Goal: Download file/media: Obtain a digital file from the website

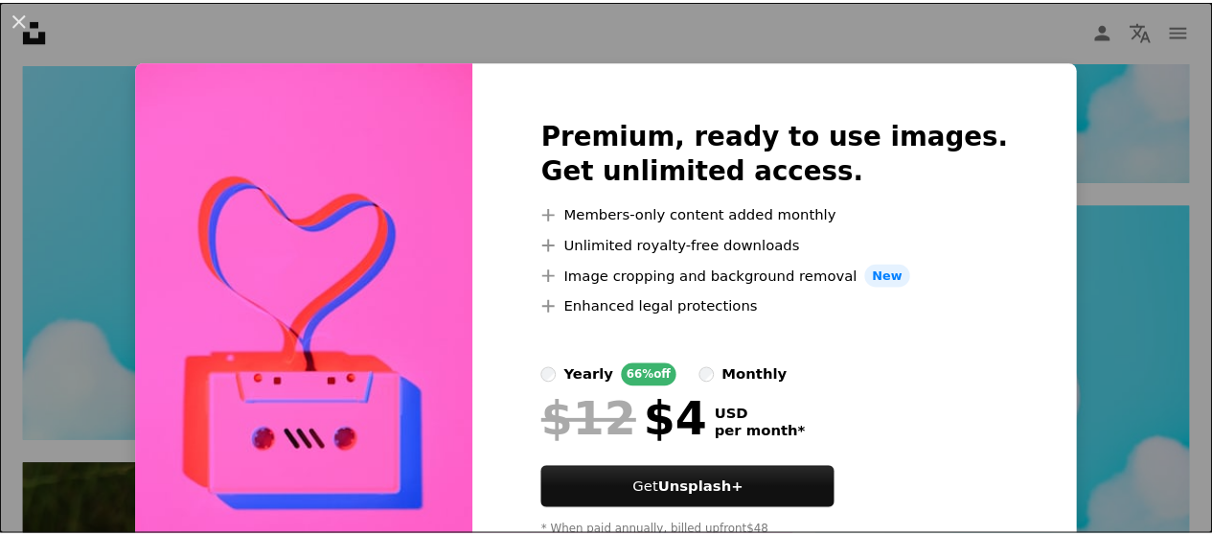
scroll to position [79, 0]
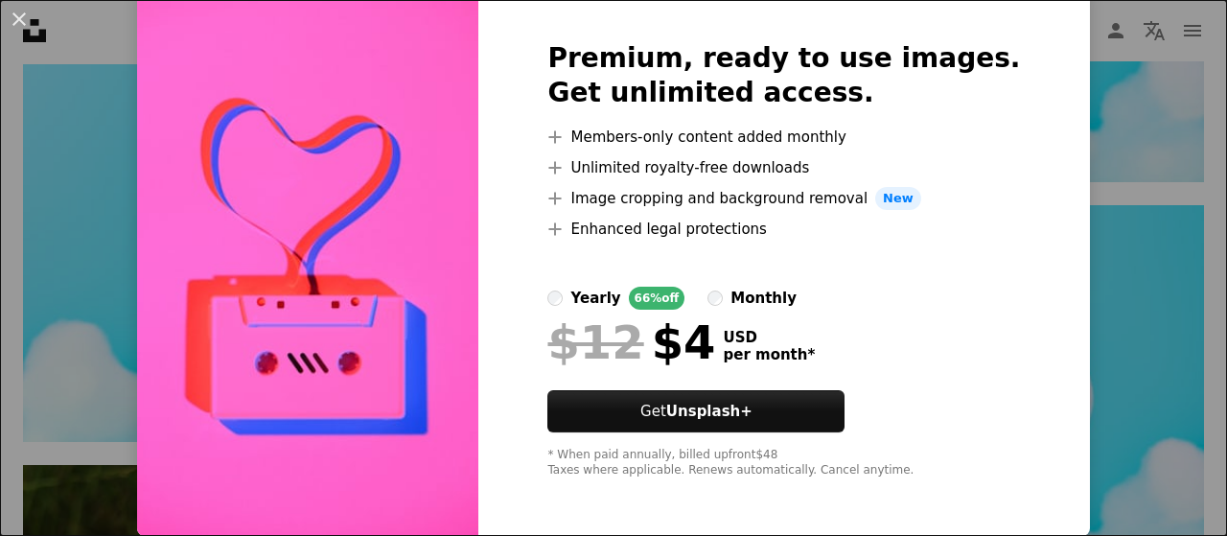
click at [103, 183] on div "An X shape Premium, ready to use images. Get unlimited access. A plus sign Memb…" at bounding box center [613, 268] width 1227 height 536
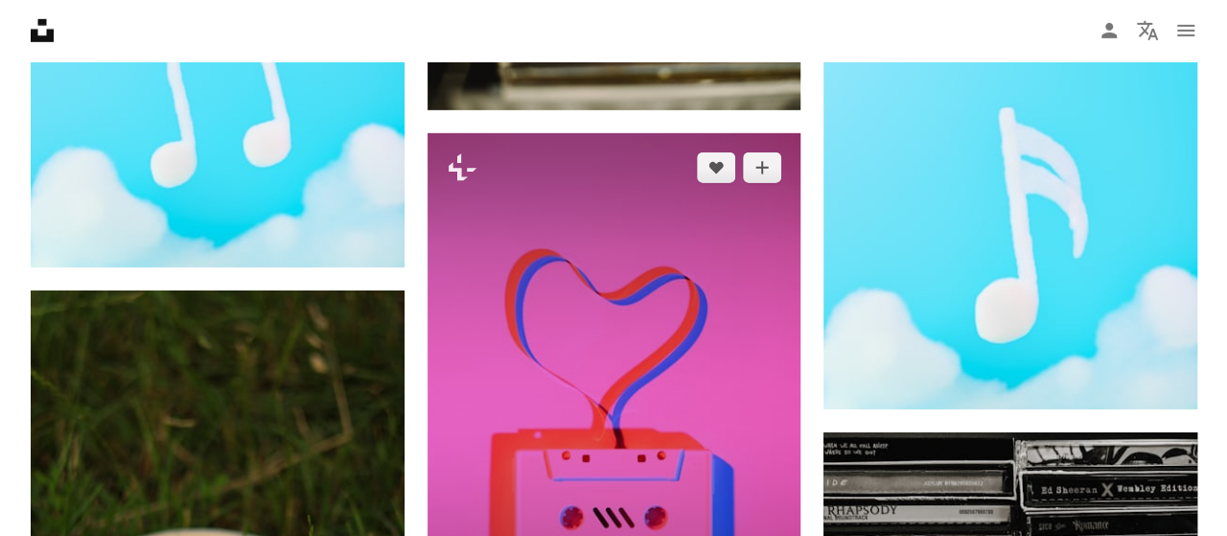
scroll to position [32199, 0]
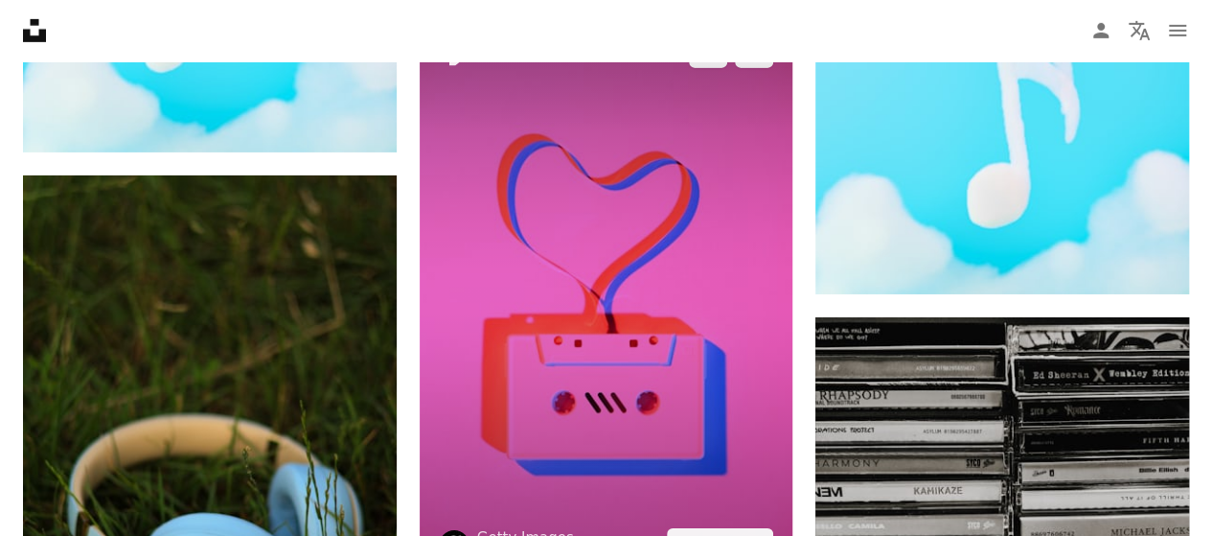
click at [626, 310] on img at bounding box center [607, 298] width 374 height 560
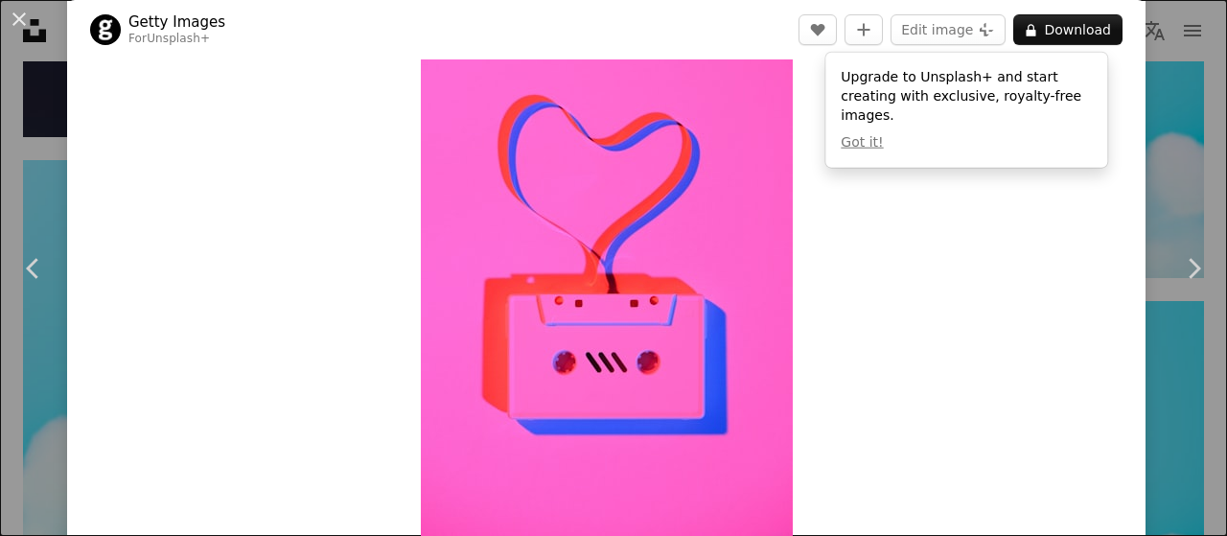
scroll to position [96, 0]
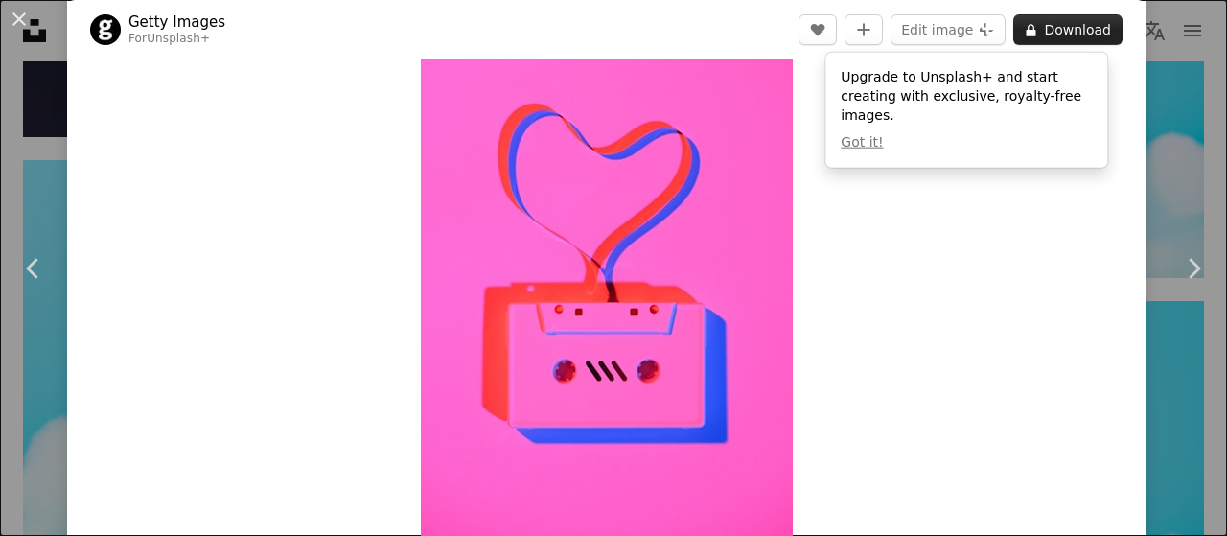
click at [1056, 30] on button "A lock Download" at bounding box center [1067, 29] width 109 height 31
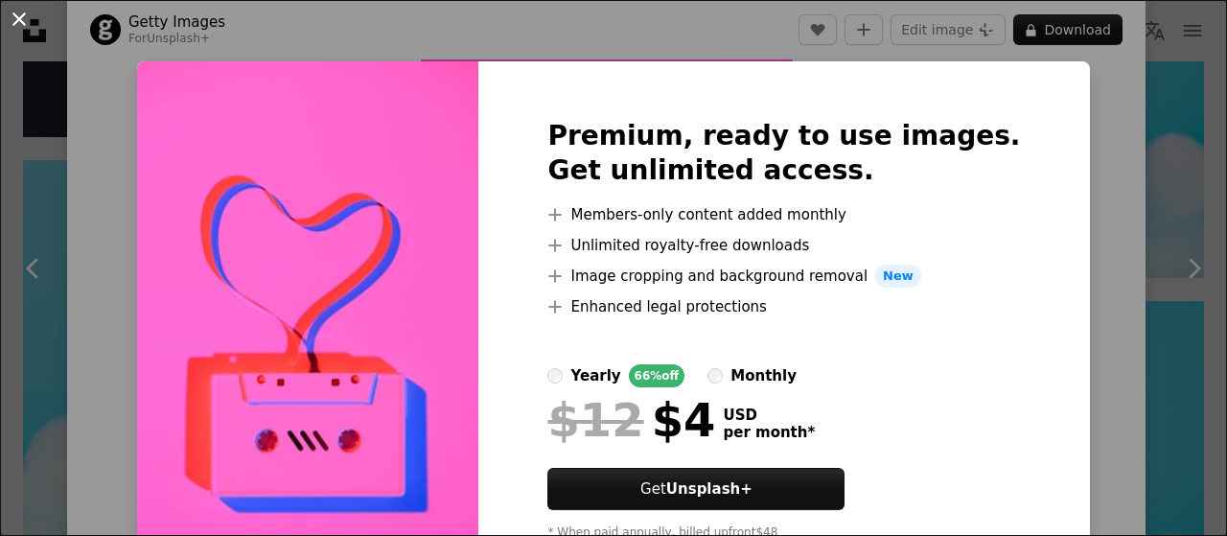
click at [21, 24] on button "An X shape" at bounding box center [19, 19] width 23 height 23
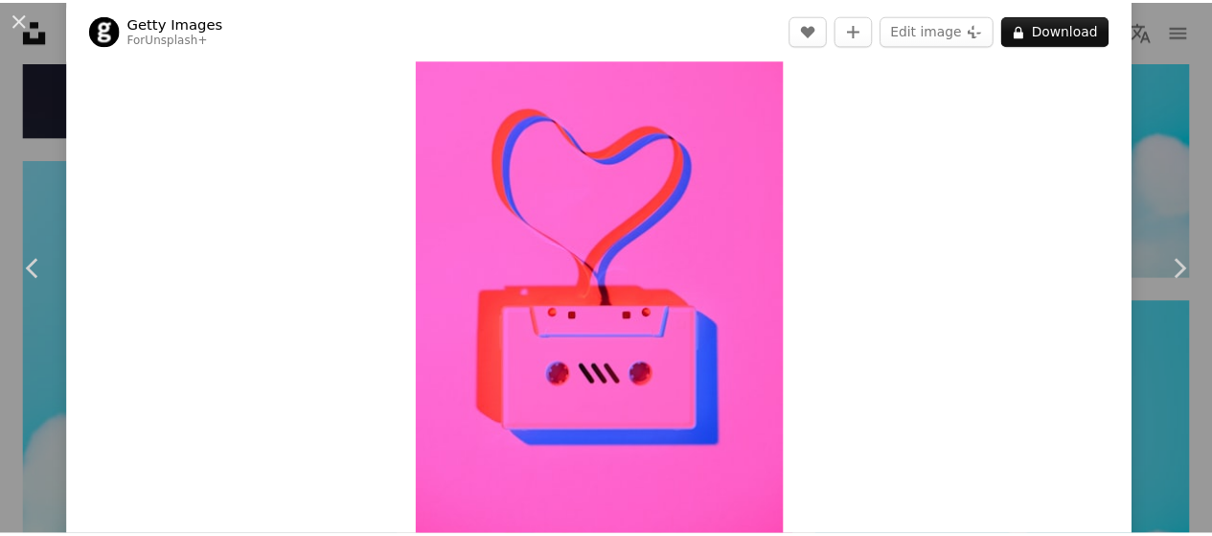
scroll to position [109, 0]
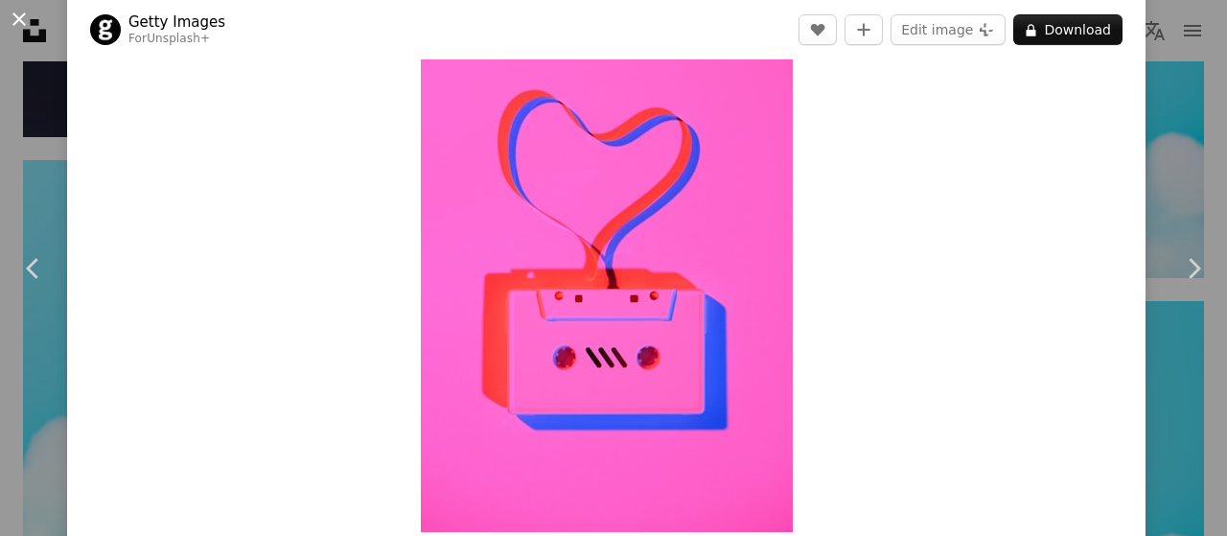
click at [14, 16] on button "An X shape" at bounding box center [19, 19] width 23 height 23
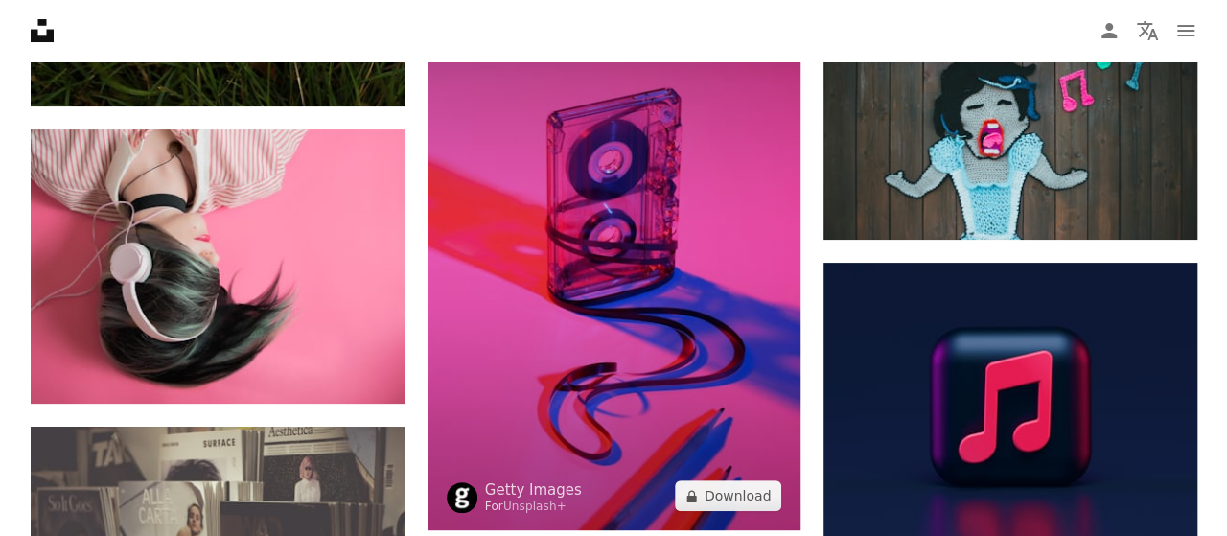
scroll to position [32870, 0]
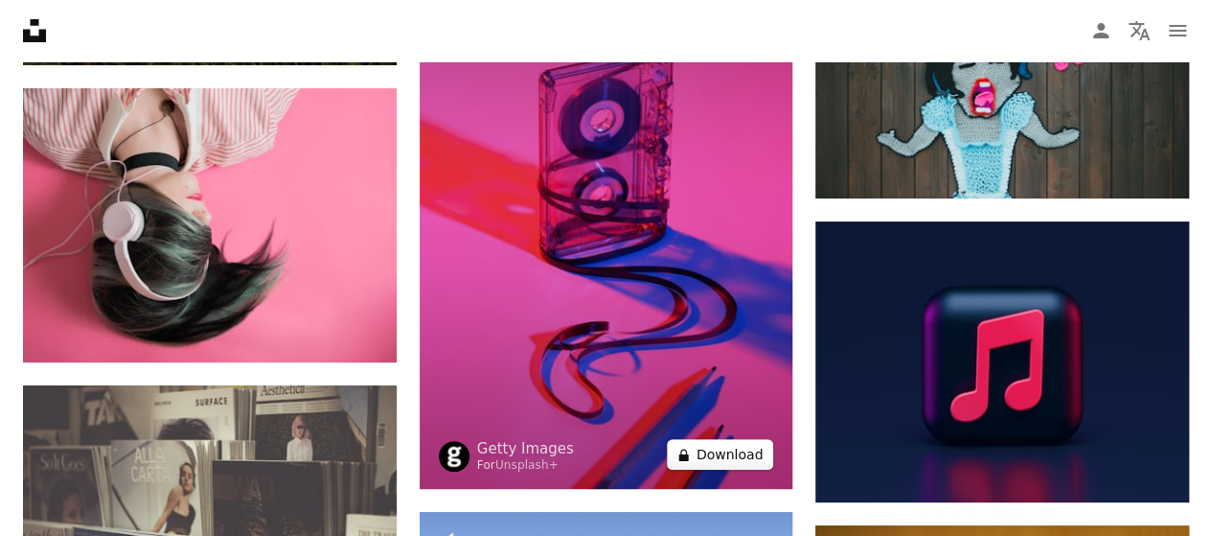
click at [701, 439] on button "A lock Download" at bounding box center [720, 454] width 107 height 31
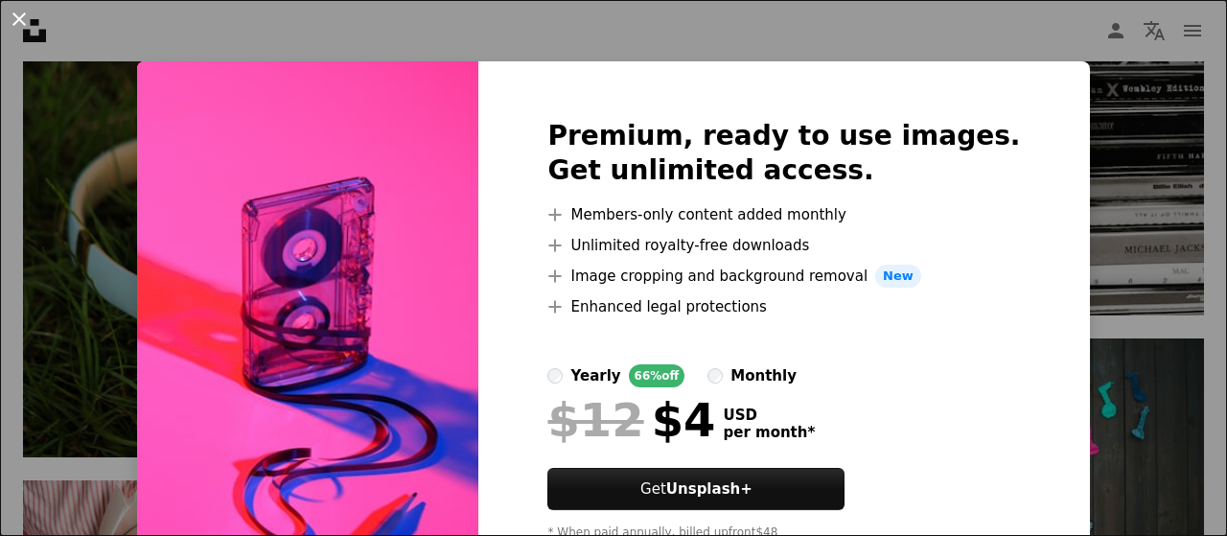
click at [25, 19] on button "An X shape" at bounding box center [19, 19] width 23 height 23
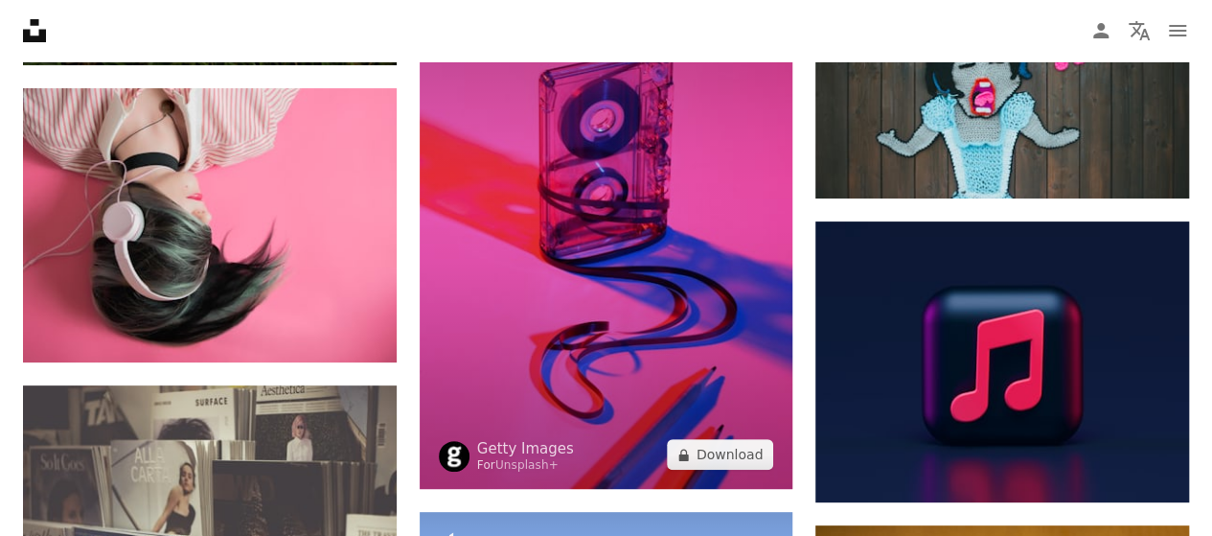
click at [606, 214] on img at bounding box center [607, 210] width 374 height 560
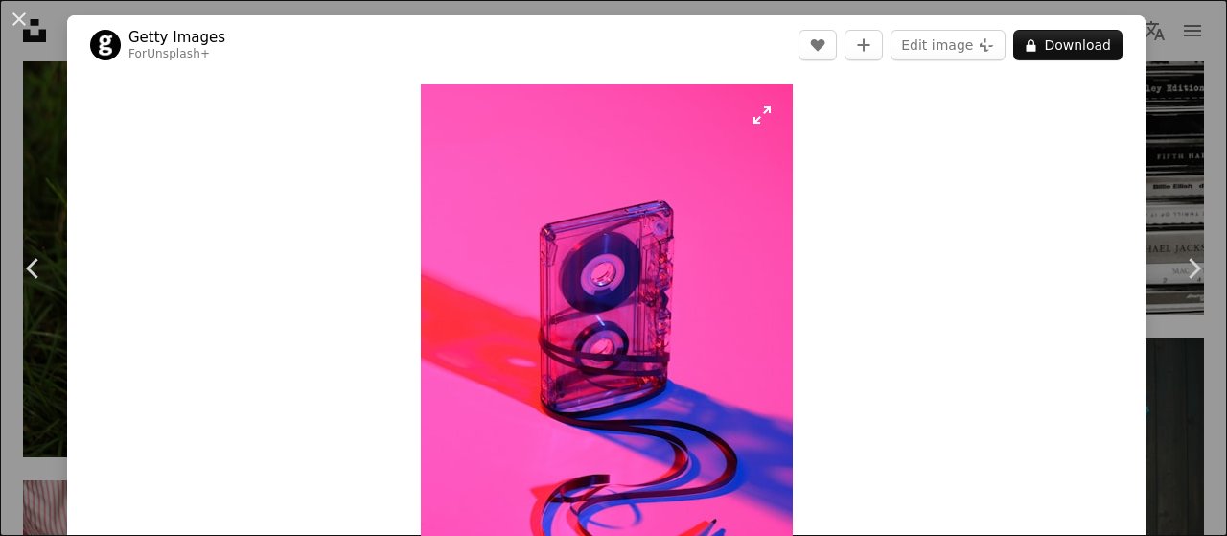
click at [621, 249] on img "Zoom in on this image" at bounding box center [607, 362] width 372 height 557
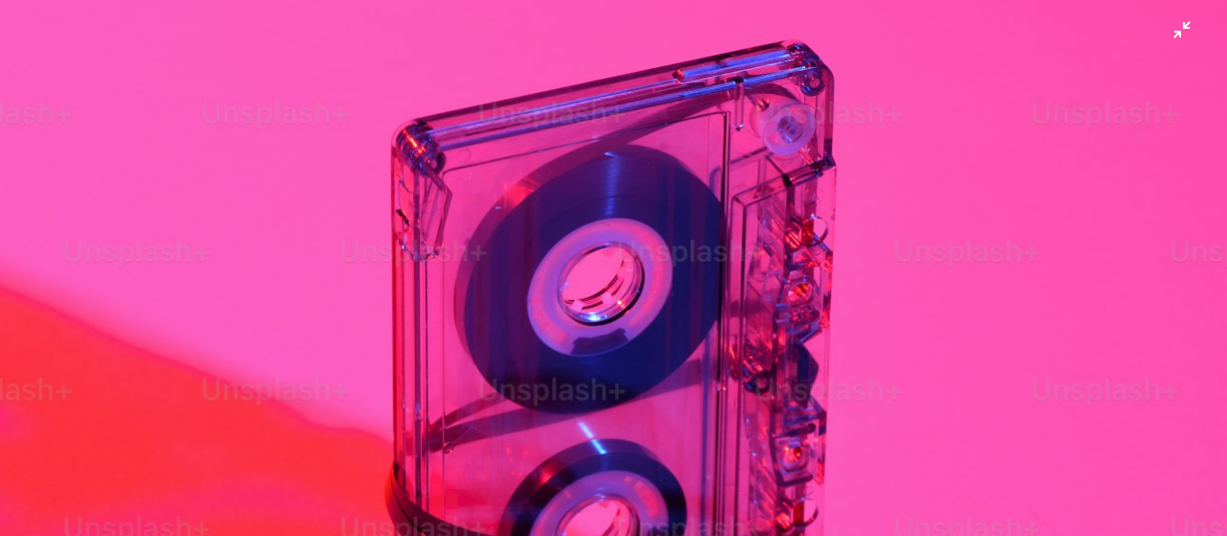
scroll to position [438, 0]
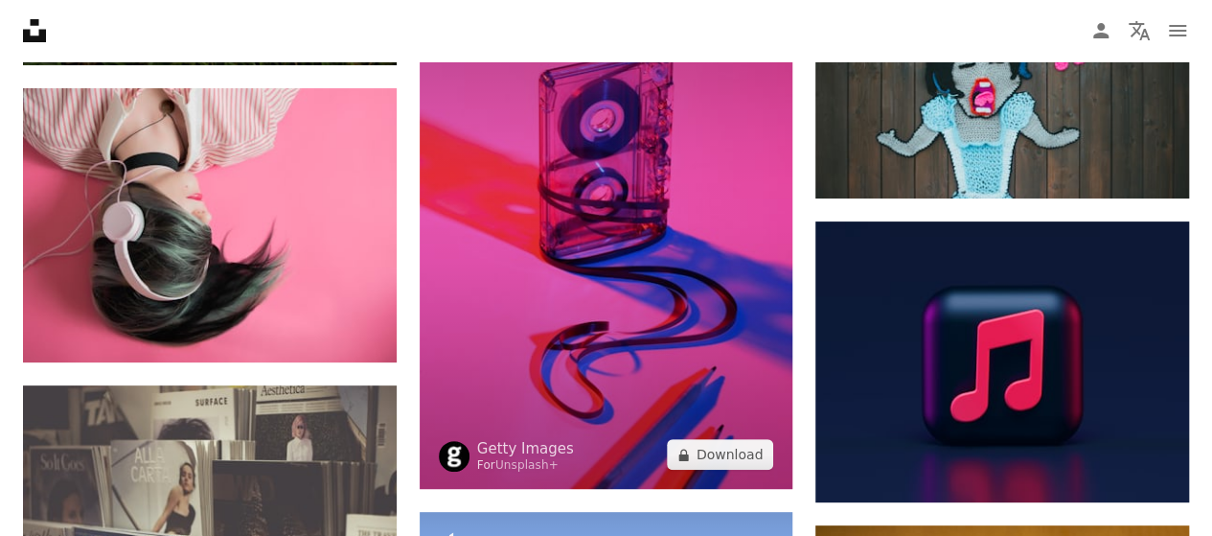
click at [611, 246] on img at bounding box center [607, 210] width 374 height 560
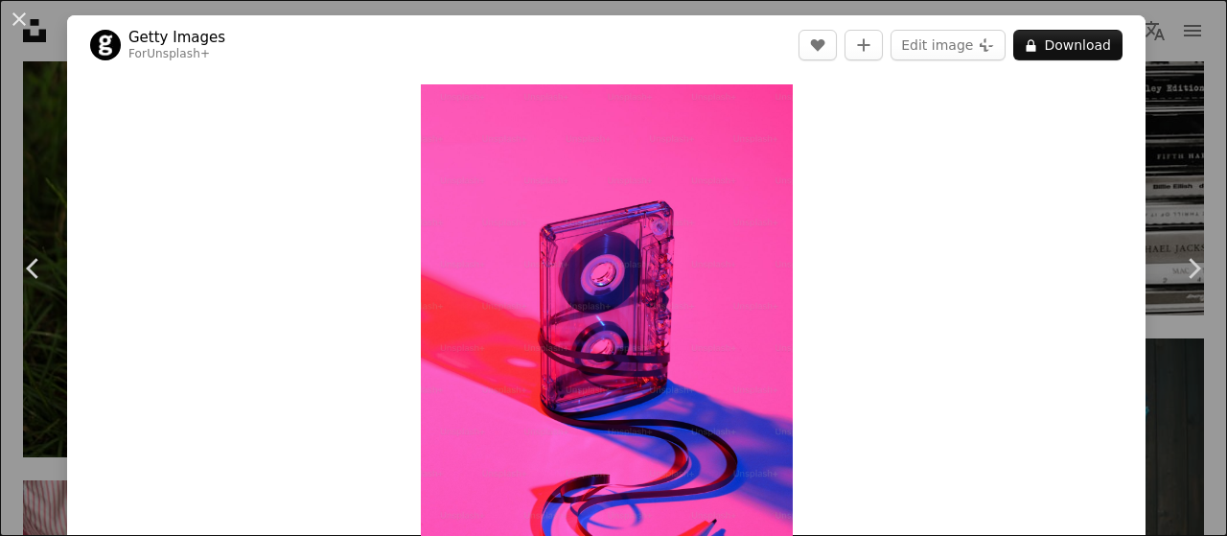
drag, startPoint x: 858, startPoint y: 289, endPoint x: 859, endPoint y: 323, distance: 33.6
click at [859, 323] on div "Zoom in" at bounding box center [606, 363] width 1078 height 576
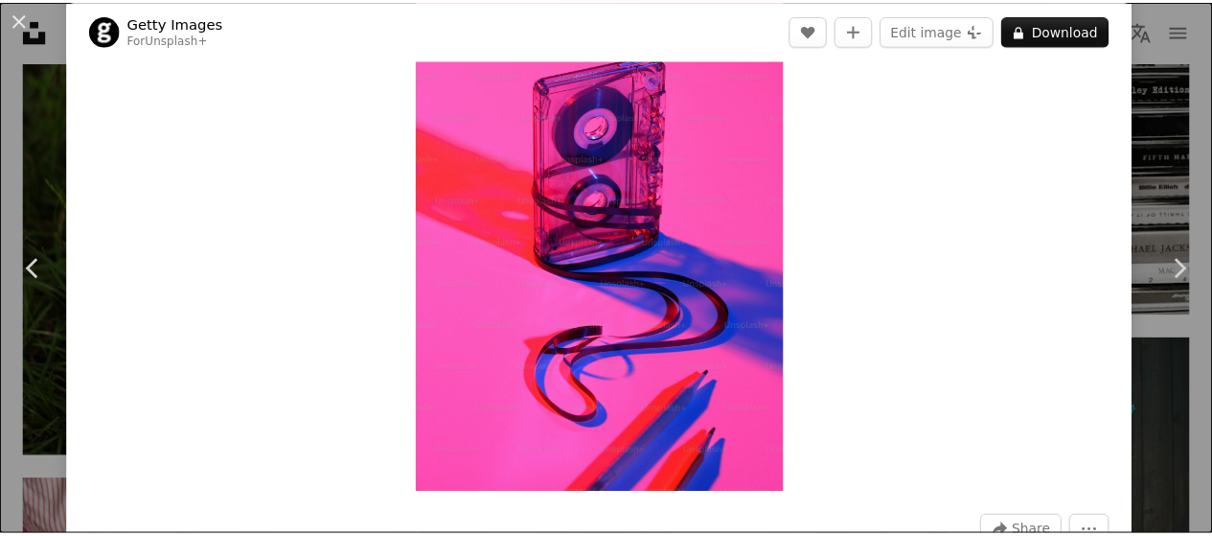
scroll to position [115, 0]
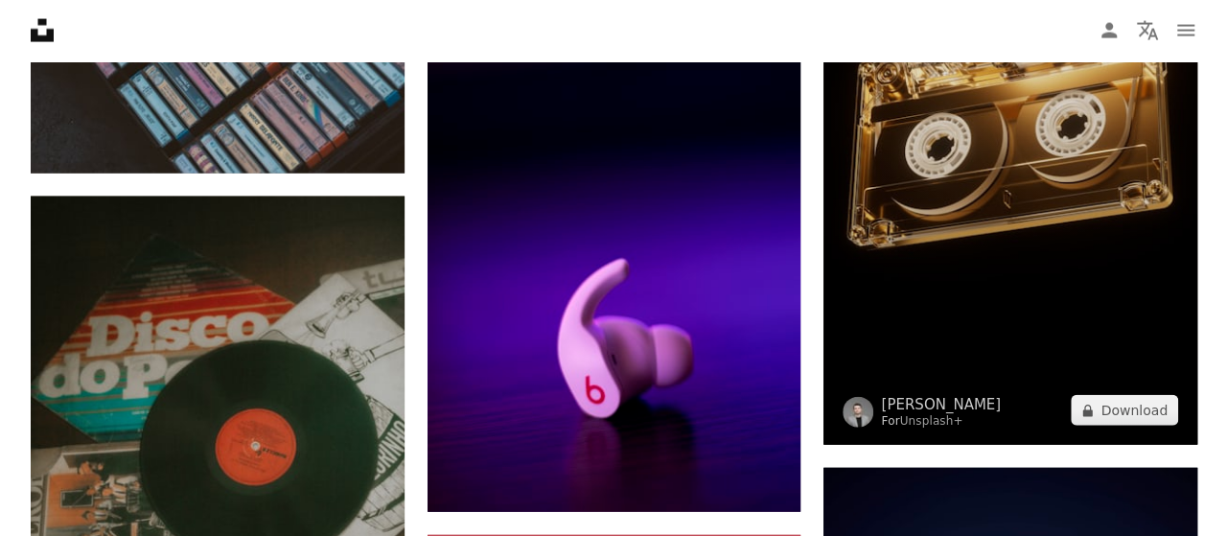
scroll to position [34787, 0]
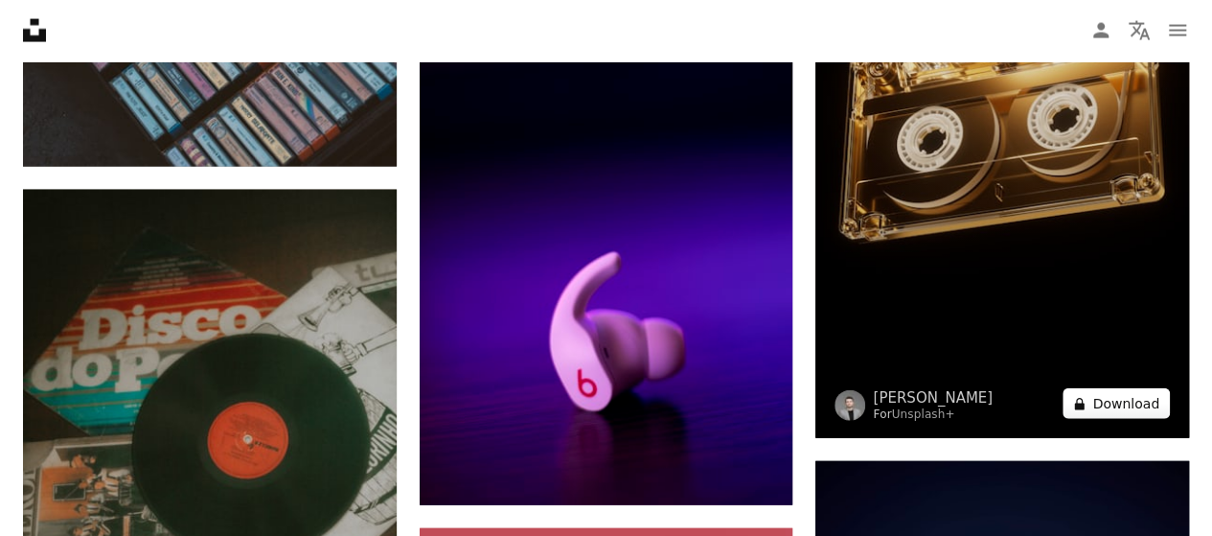
click at [1131, 388] on button "A lock Download" at bounding box center [1116, 403] width 107 height 31
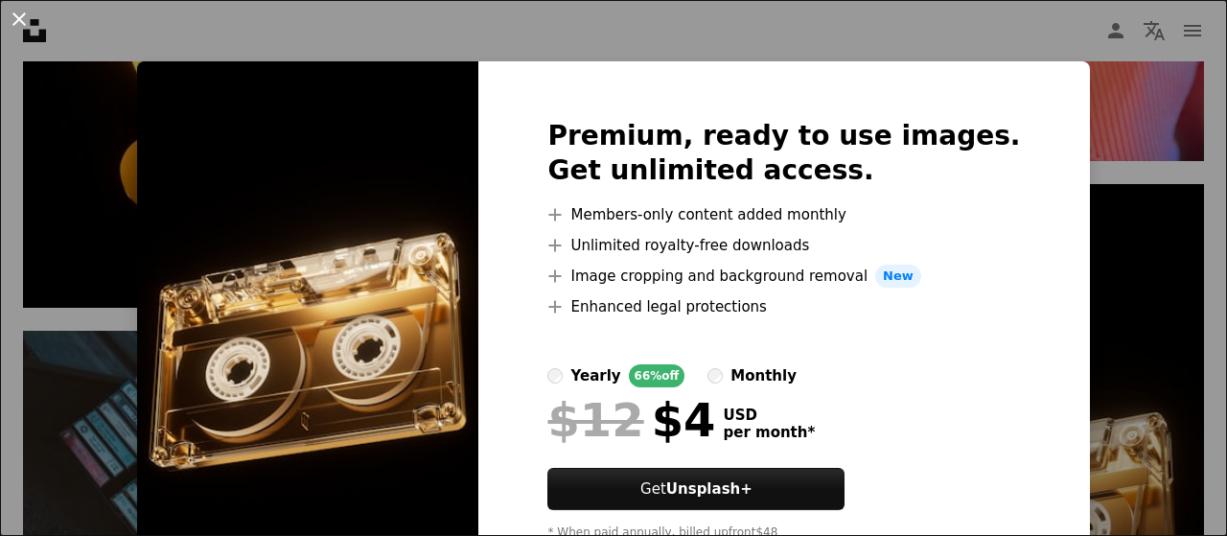
click at [19, 20] on button "An X shape" at bounding box center [19, 19] width 23 height 23
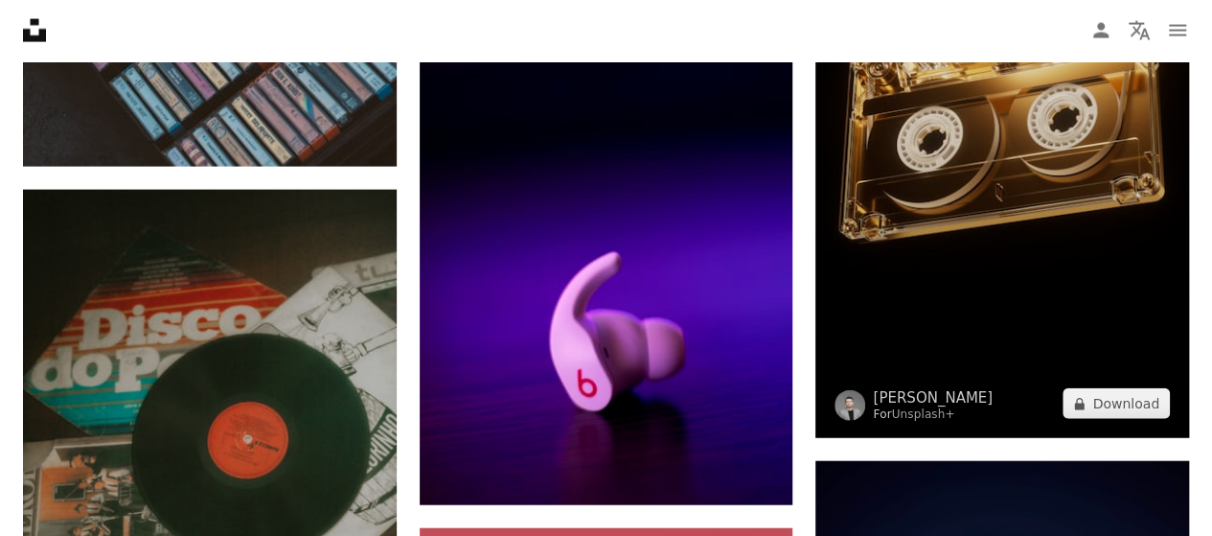
click at [1084, 135] on img at bounding box center [1003, 107] width 374 height 664
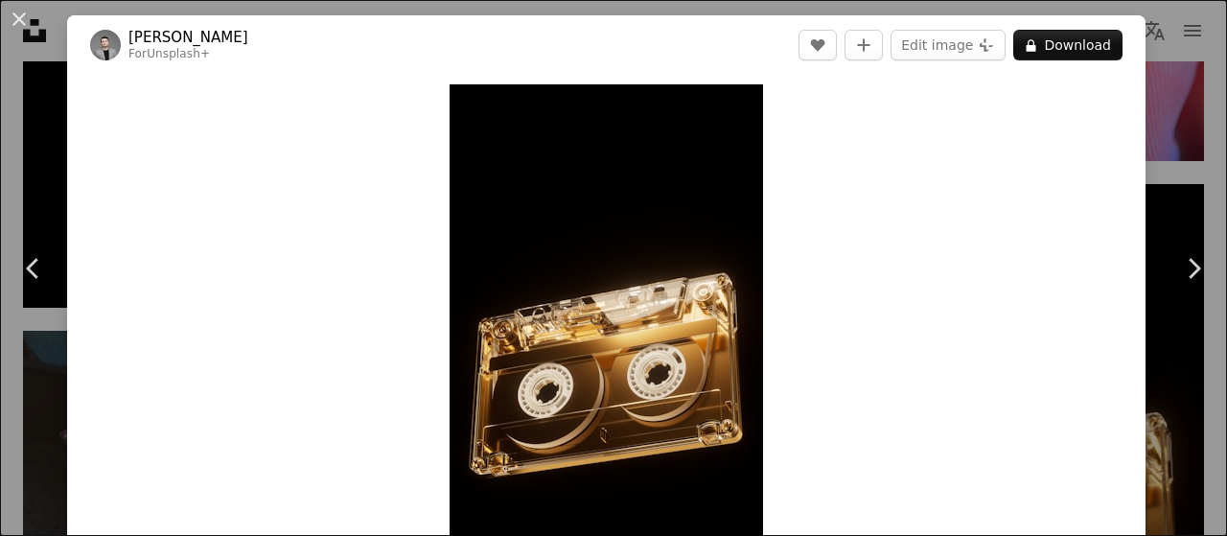
click at [975, 346] on div "Zoom in" at bounding box center [606, 363] width 1078 height 576
click at [566, 252] on img "Zoom in on this image" at bounding box center [605, 362] width 313 height 557
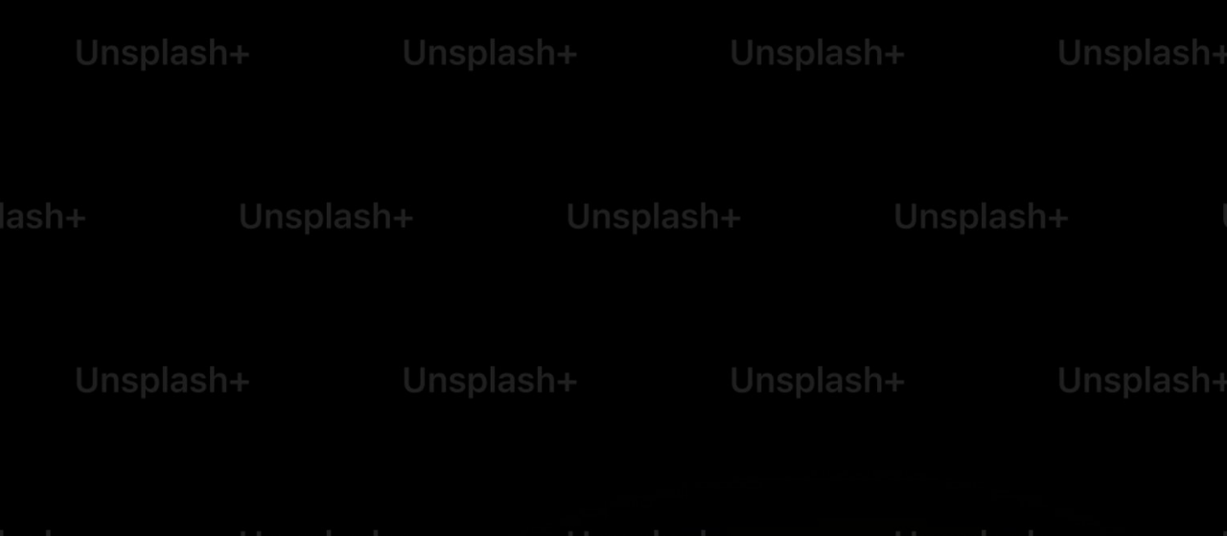
scroll to position [797, 0]
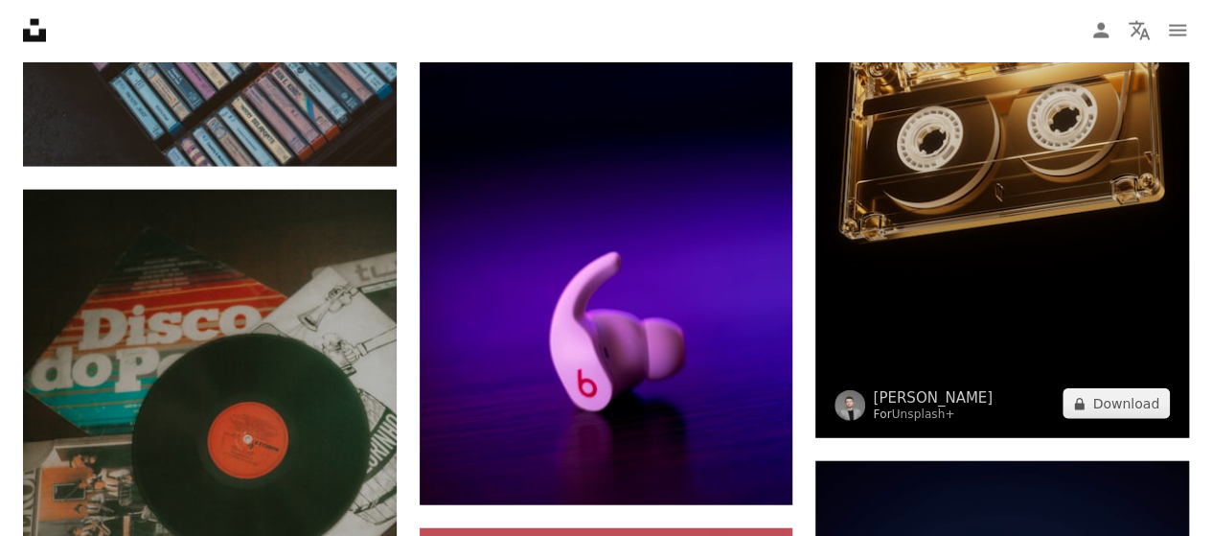
click at [943, 271] on img at bounding box center [1003, 107] width 374 height 664
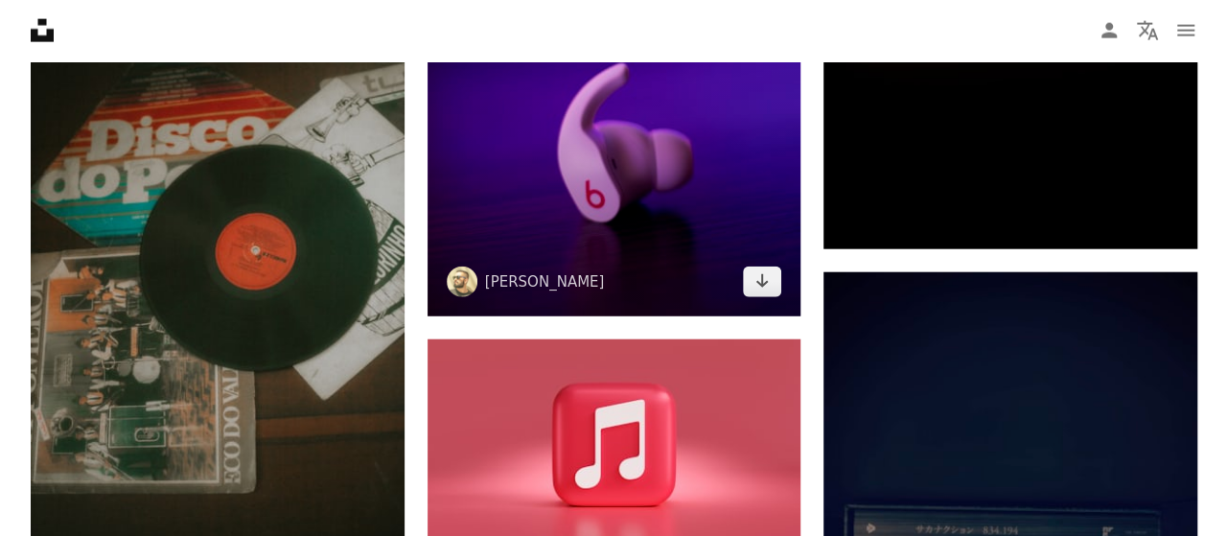
scroll to position [34978, 0]
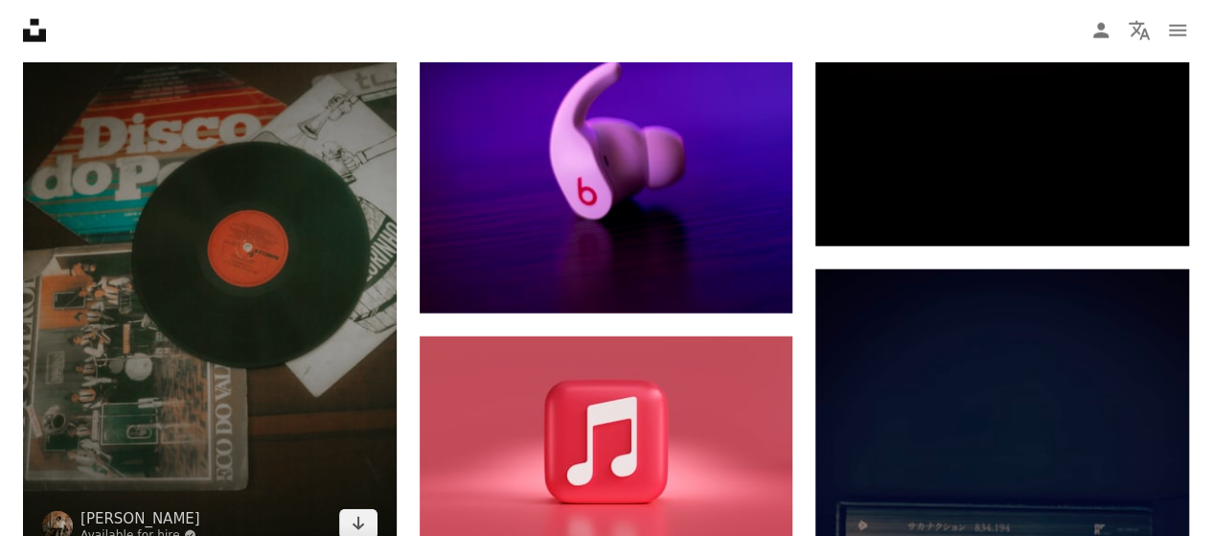
click at [207, 323] on img at bounding box center [210, 278] width 374 height 560
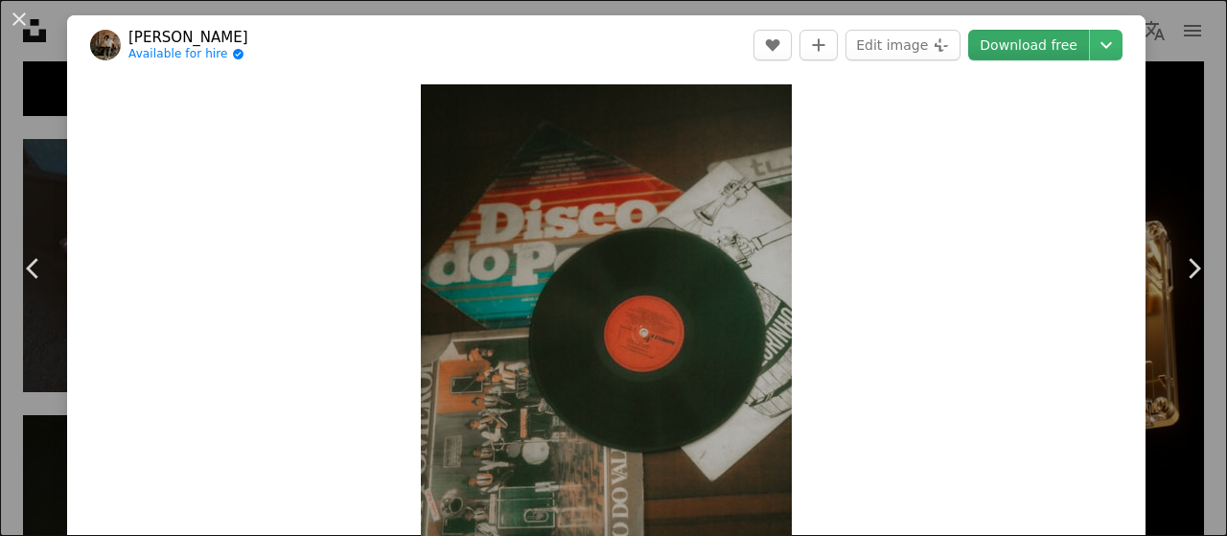
click at [1017, 42] on link "Download free" at bounding box center [1028, 45] width 121 height 31
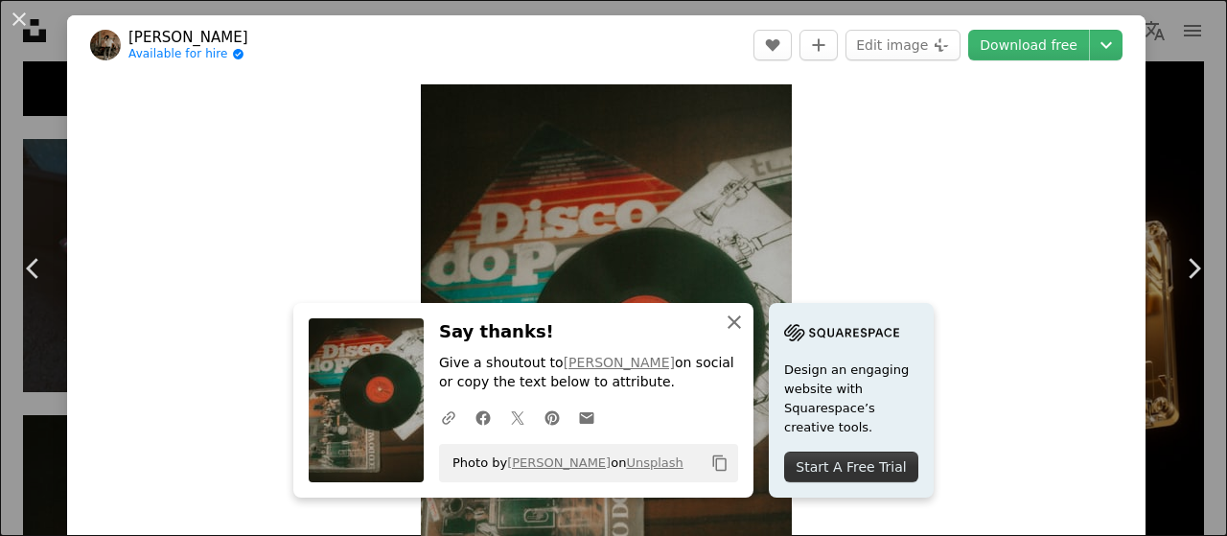
click at [727, 323] on icon "button" at bounding box center [733, 321] width 13 height 13
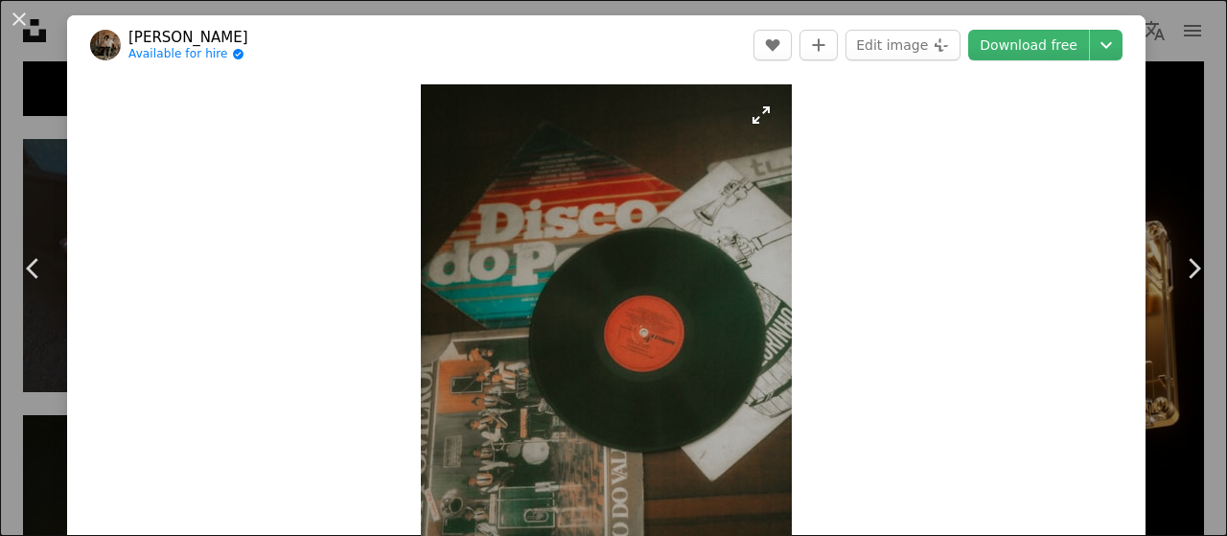
click at [641, 315] on img "Zoom in on this image" at bounding box center [606, 362] width 371 height 557
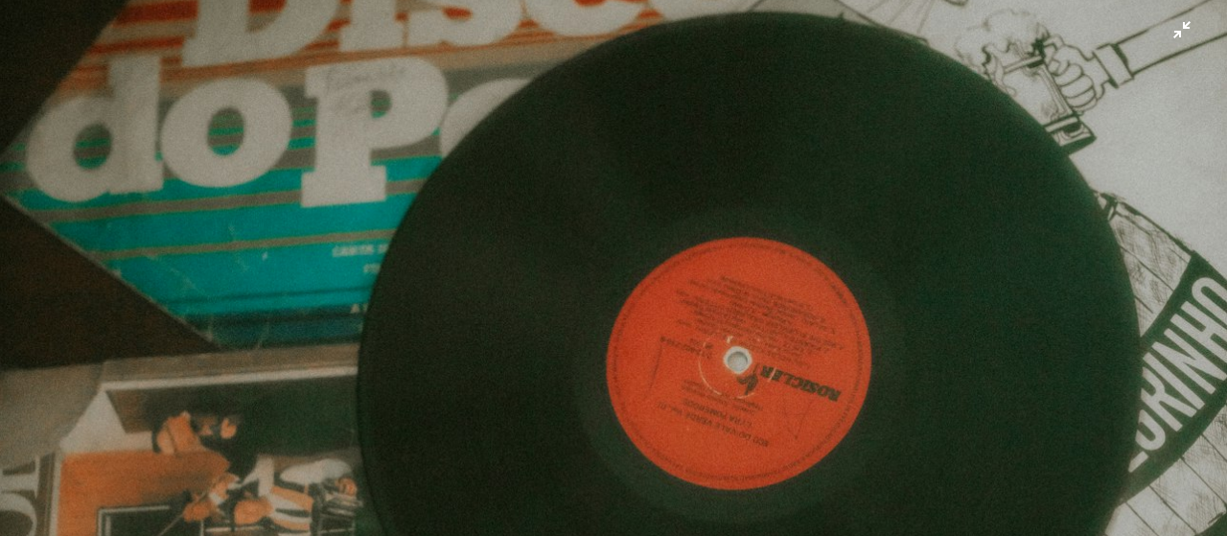
scroll to position [478, 0]
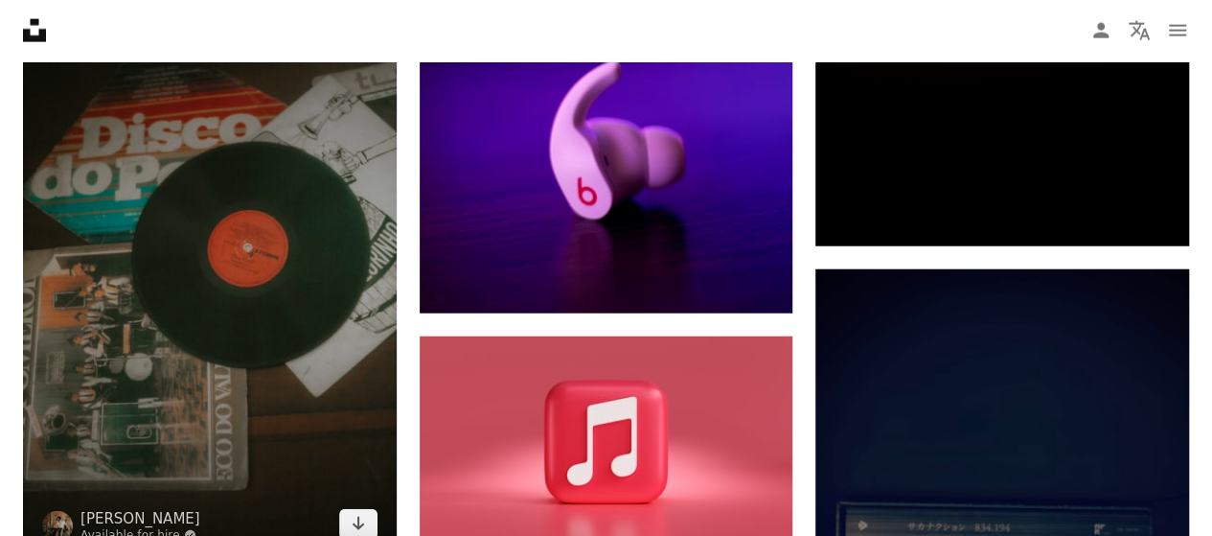
click at [310, 221] on img at bounding box center [210, 278] width 374 height 560
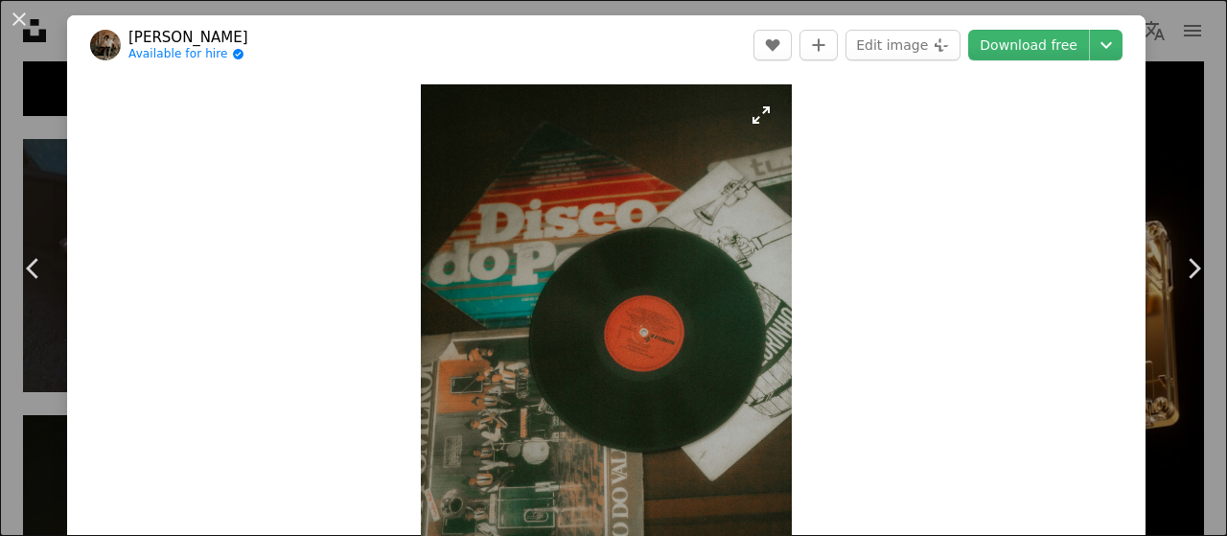
click at [655, 261] on img "Zoom in on this image" at bounding box center [606, 362] width 371 height 557
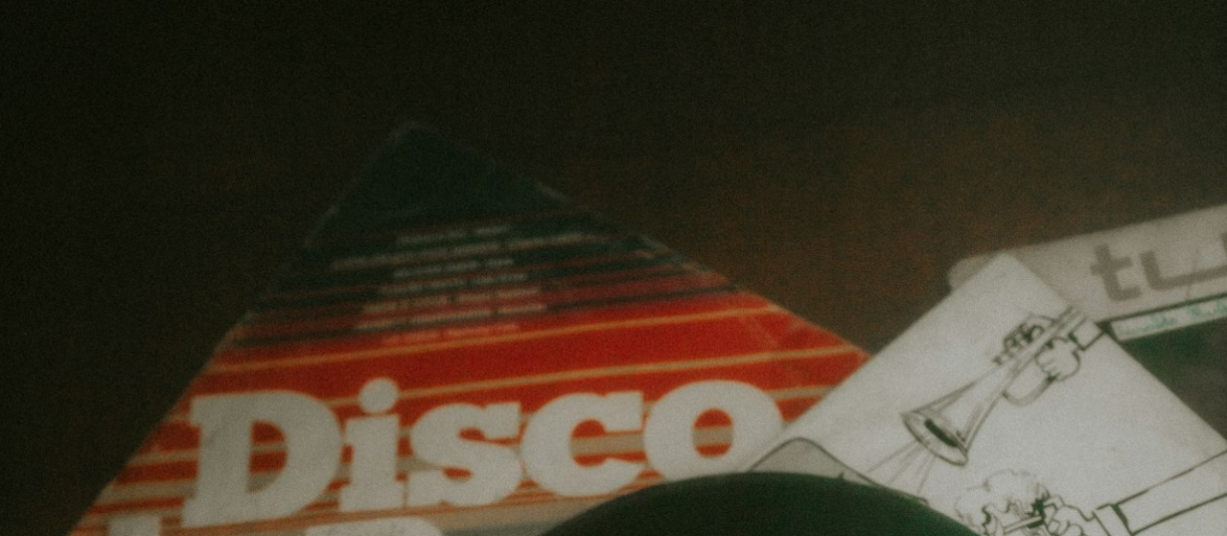
scroll to position [632, 0]
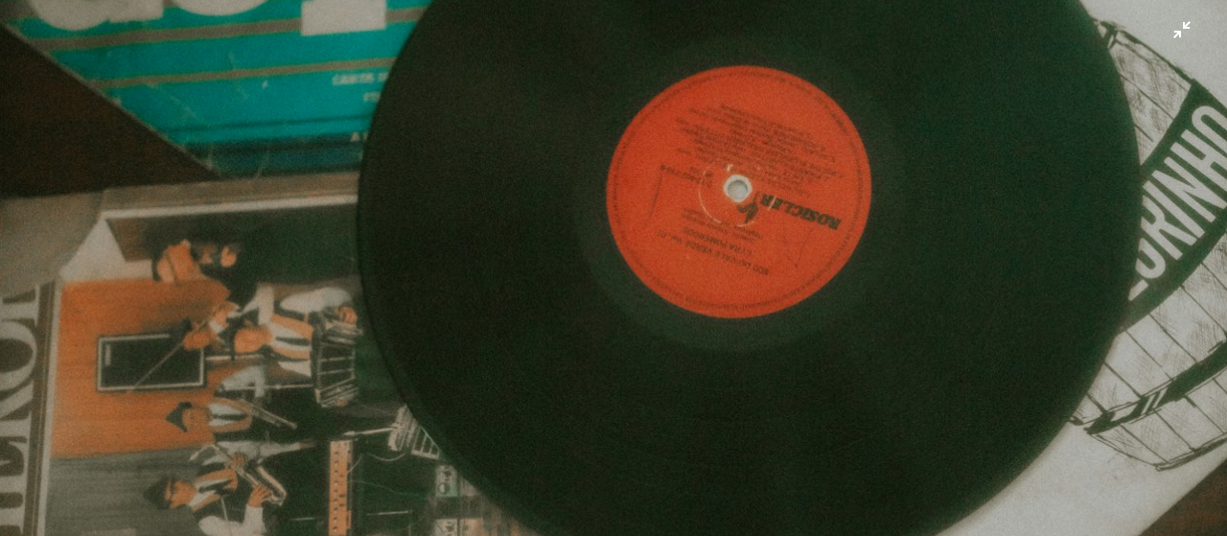
click at [991, 178] on img "Zoom out on this image" at bounding box center [613, 290] width 1229 height 1844
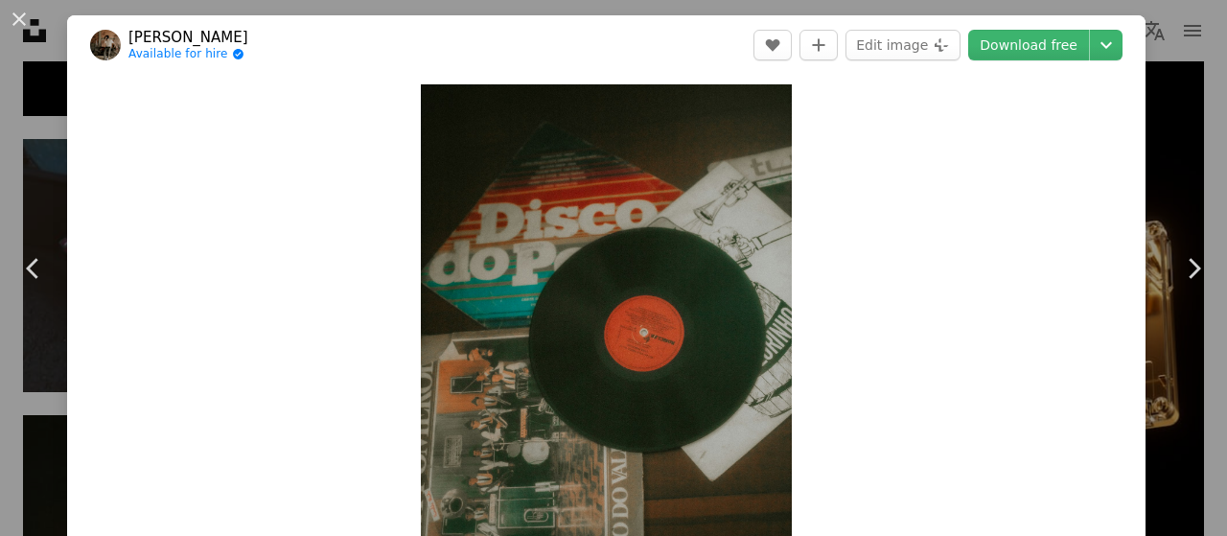
scroll to position [84, 0]
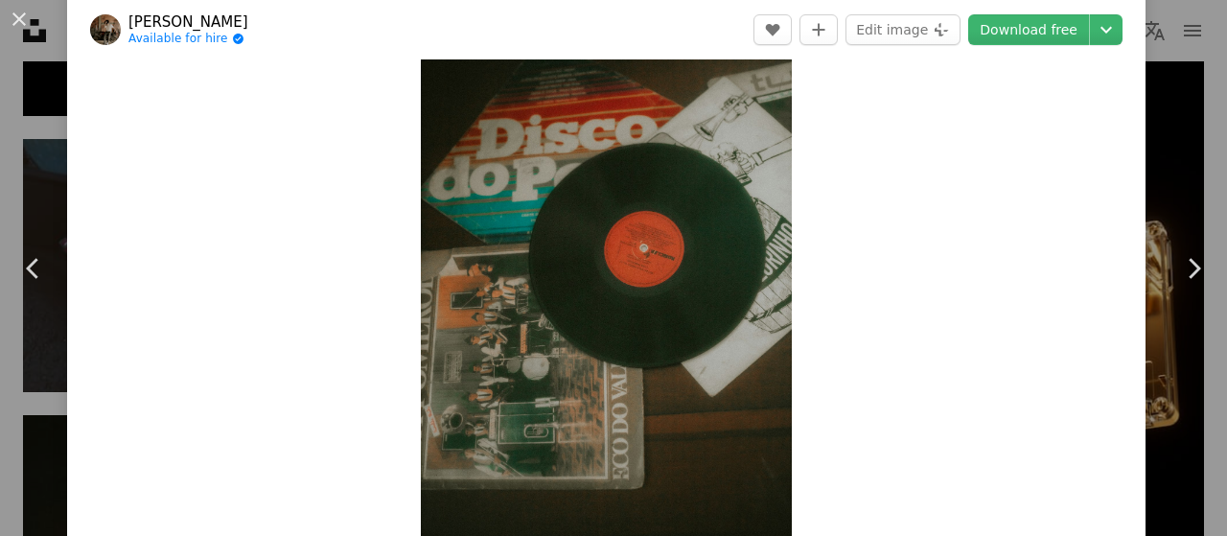
click at [677, 230] on img "Zoom in on this image" at bounding box center [606, 278] width 371 height 557
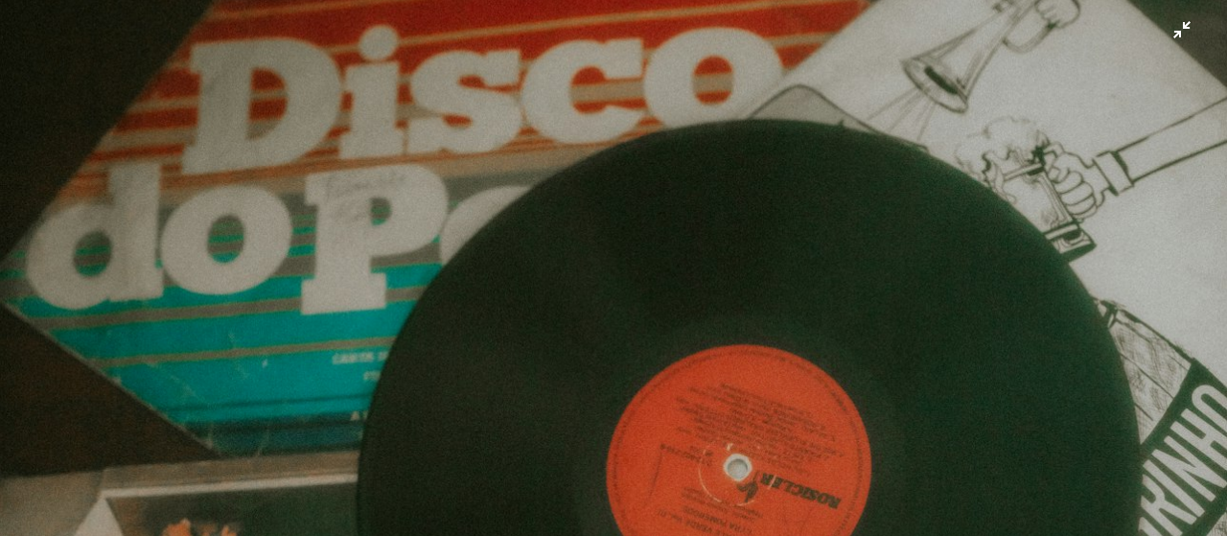
scroll to position [344, 0]
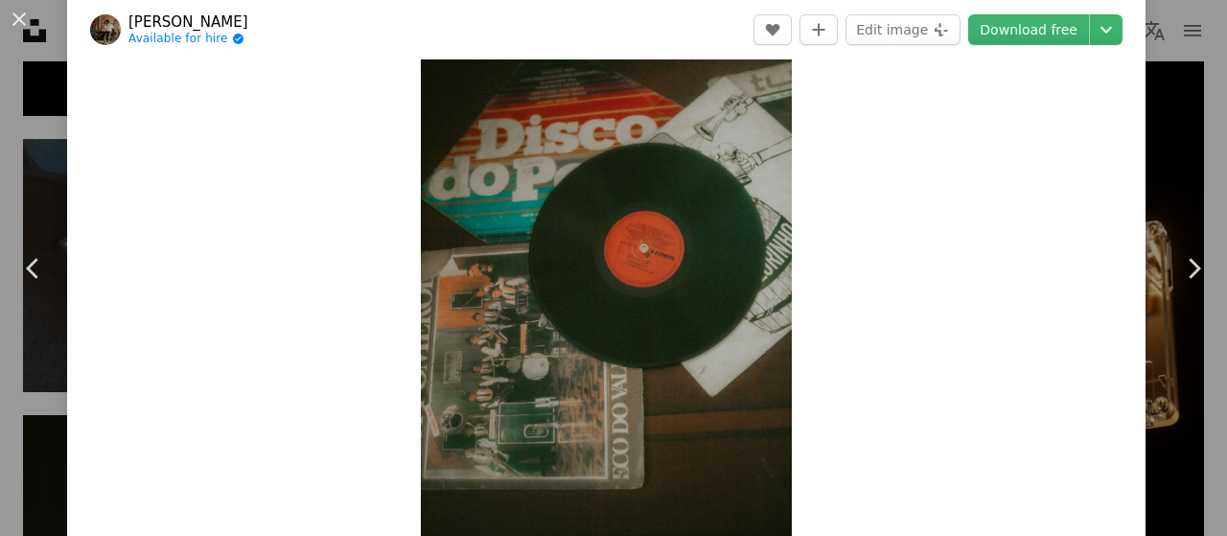
click at [740, 167] on img "Zoom in on this image" at bounding box center [606, 278] width 371 height 557
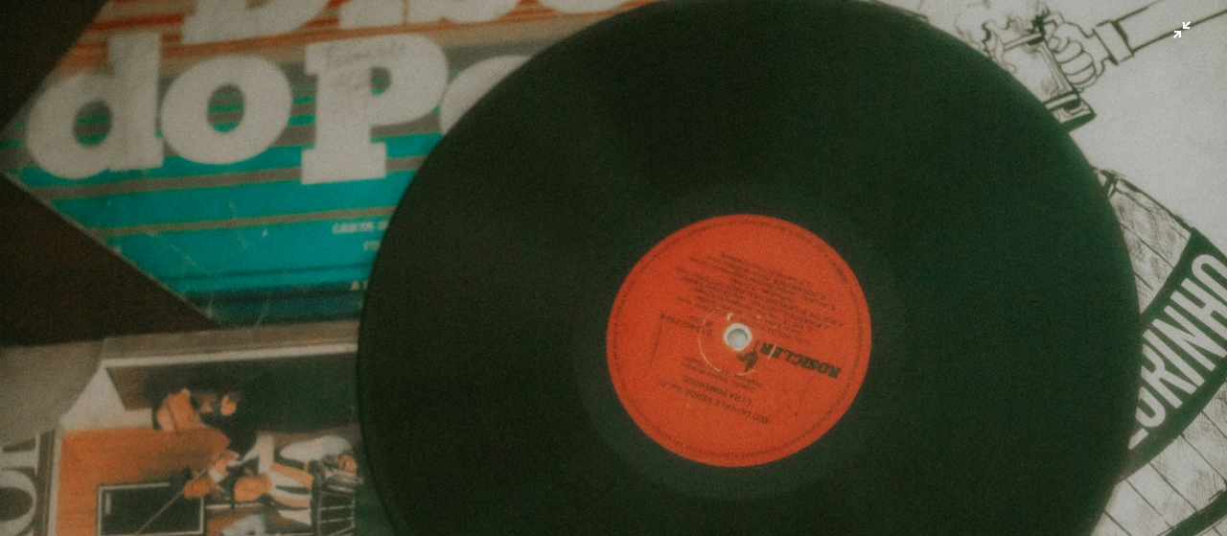
scroll to position [488, 0]
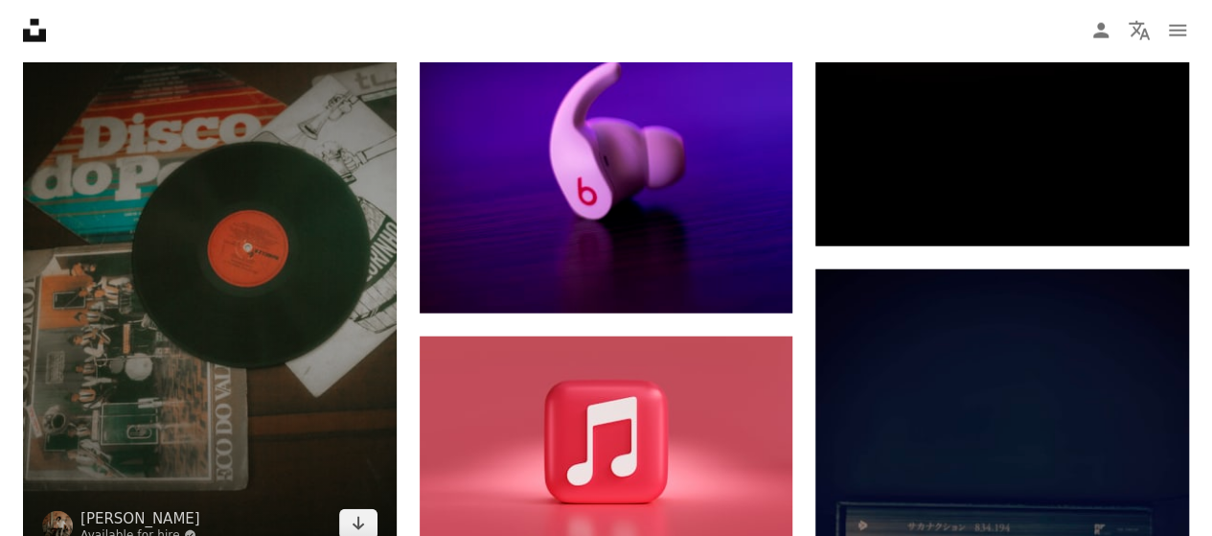
click at [245, 363] on img at bounding box center [210, 278] width 374 height 560
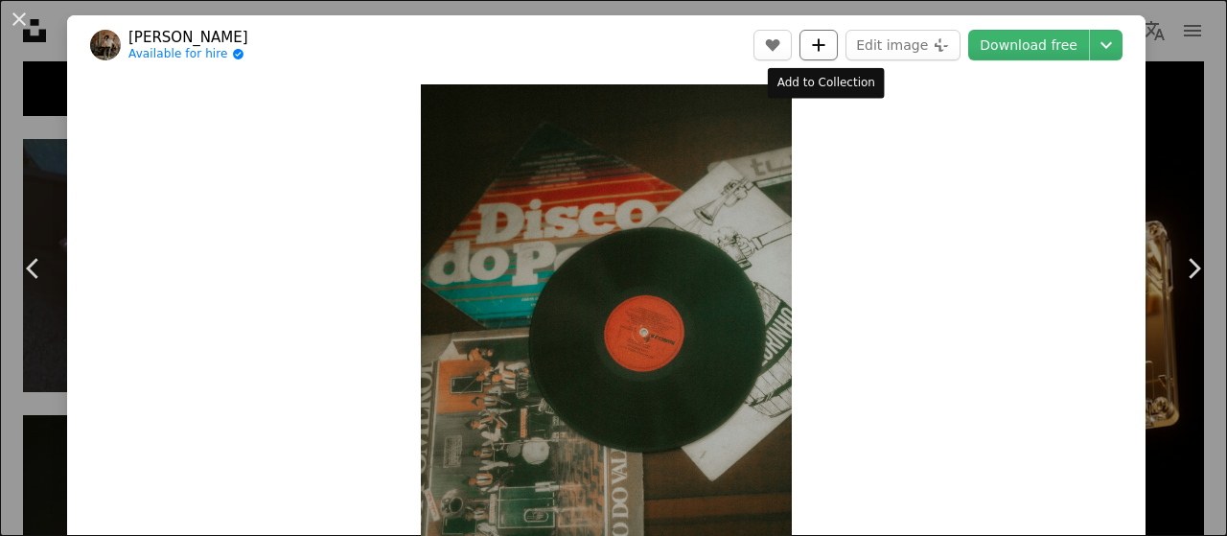
click at [820, 43] on icon "Add to Collection" at bounding box center [819, 44] width 12 height 12
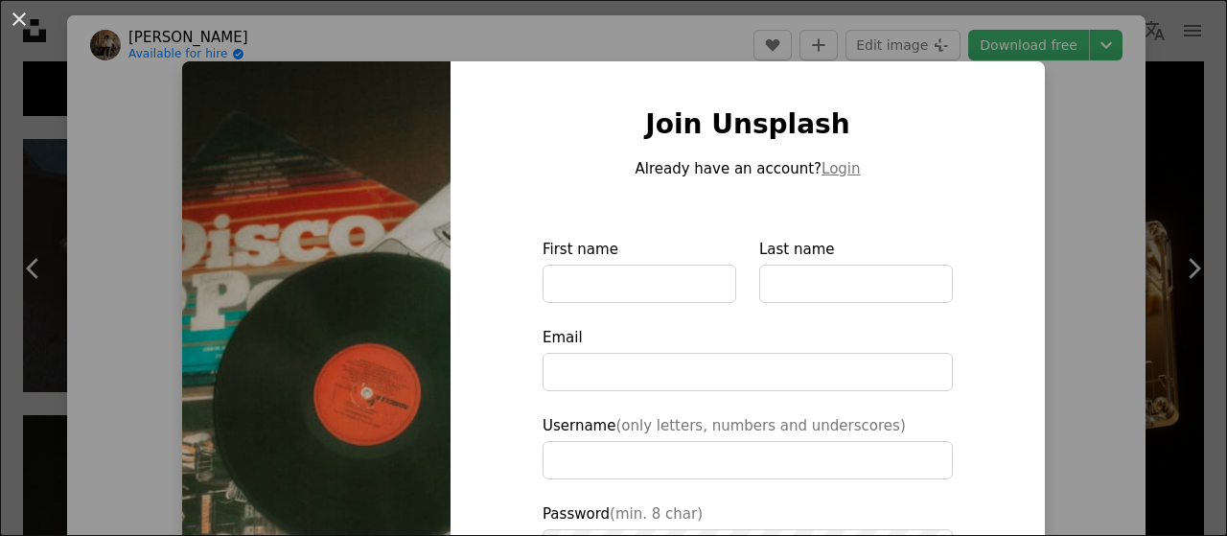
drag, startPoint x: 19, startPoint y: 14, endPoint x: 257, endPoint y: 99, distance: 252.2
click at [19, 14] on button "An X shape" at bounding box center [19, 19] width 23 height 23
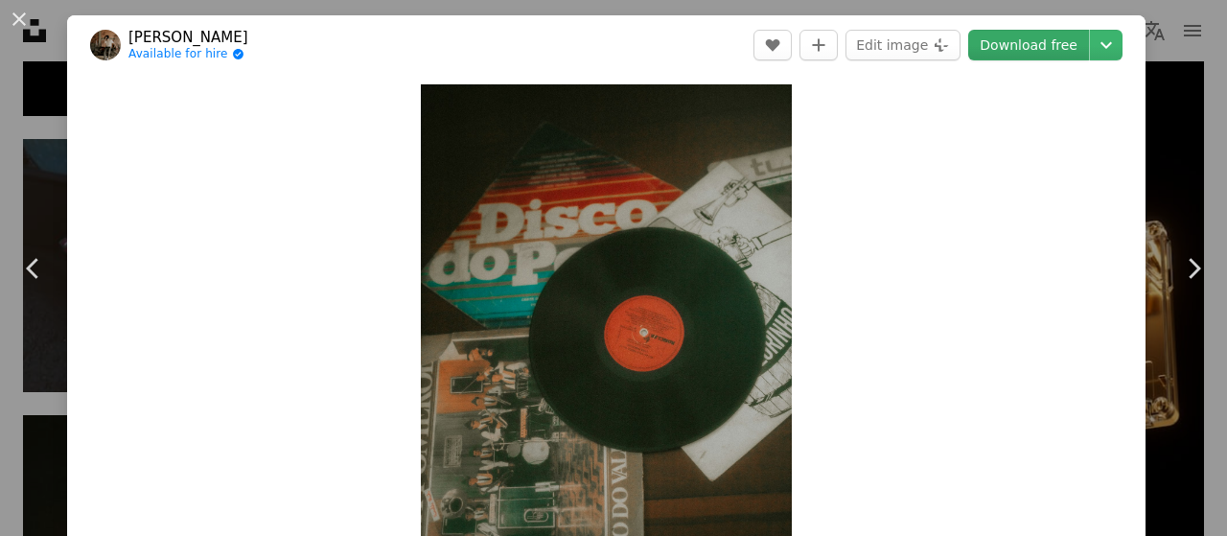
click at [1018, 43] on link "Download free" at bounding box center [1028, 45] width 121 height 31
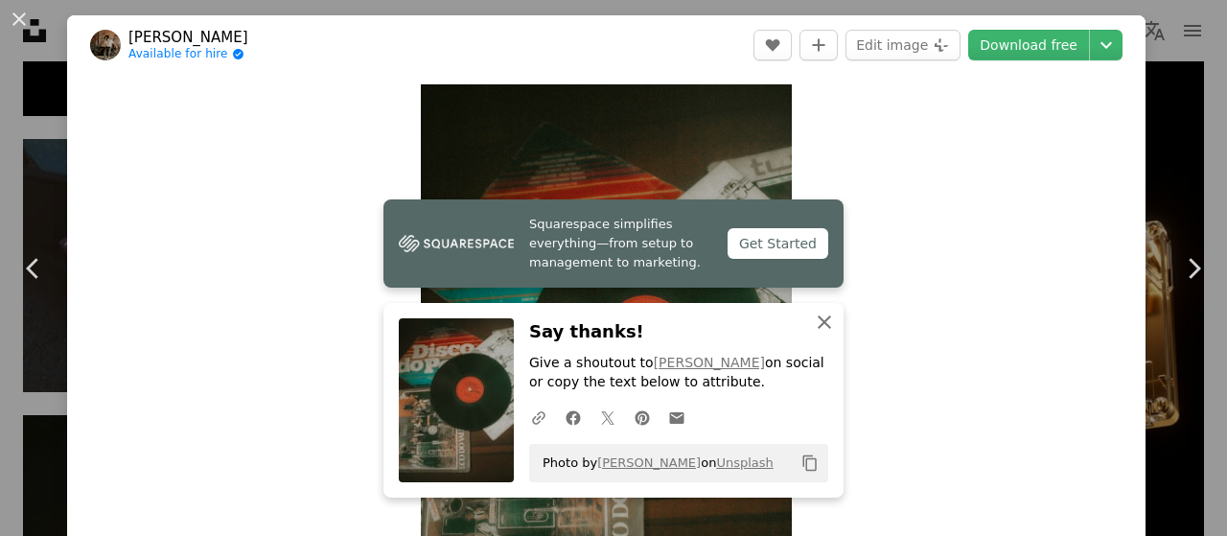
click at [830, 317] on button "An X shape Close" at bounding box center [824, 322] width 38 height 38
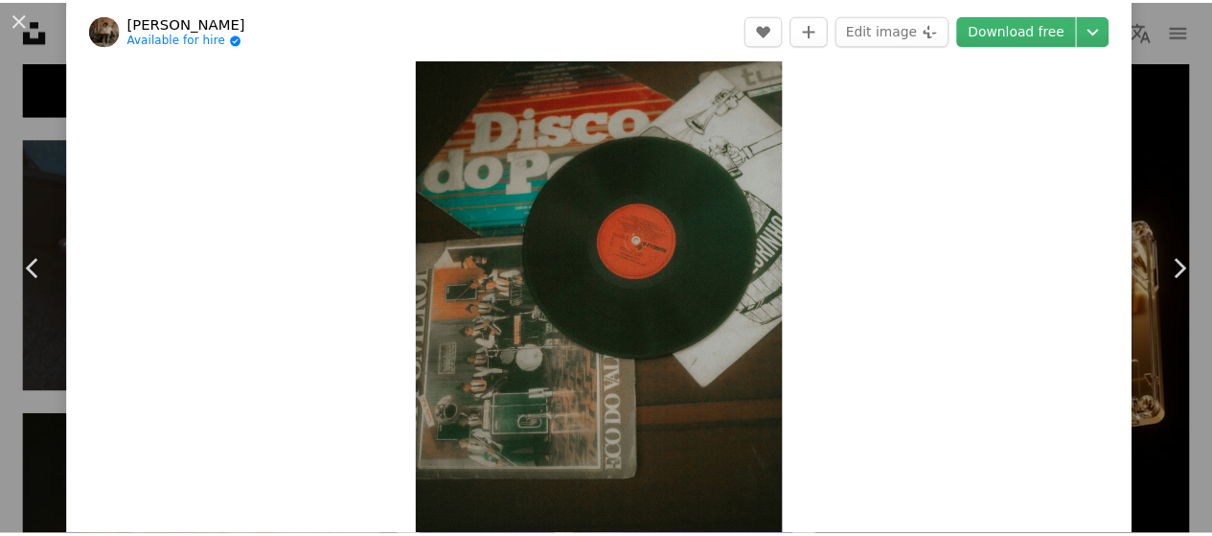
scroll to position [105, 0]
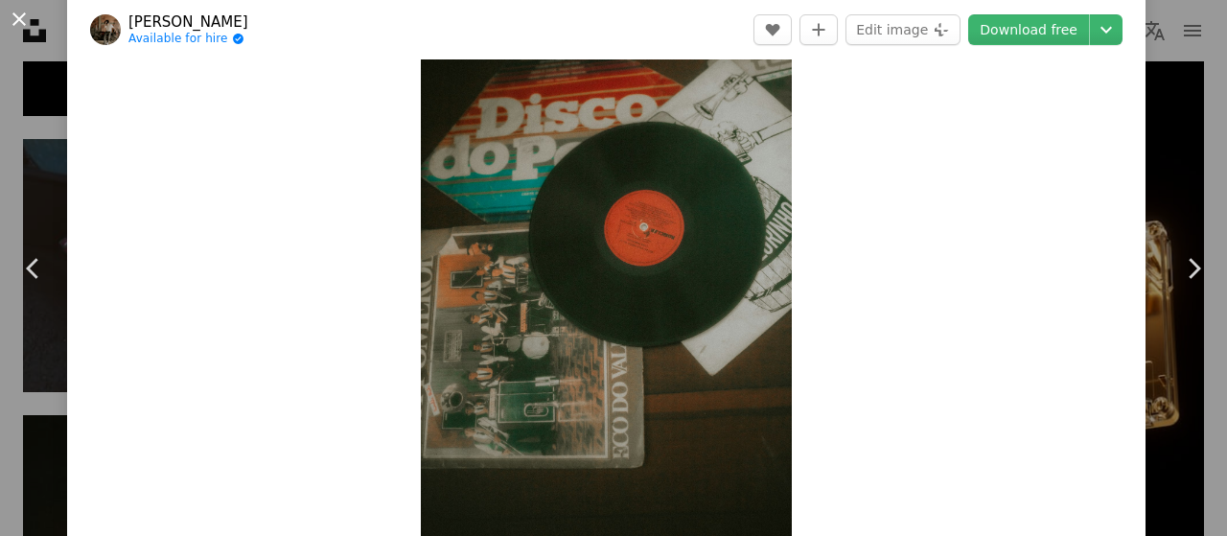
click at [10, 9] on button "An X shape" at bounding box center [19, 19] width 23 height 23
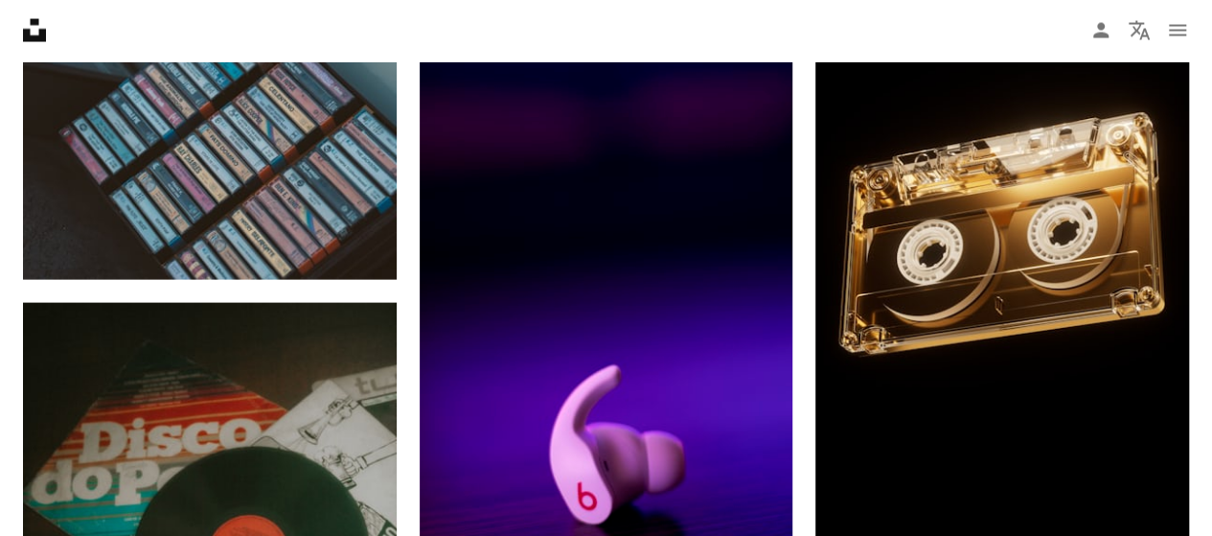
scroll to position [34691, 0]
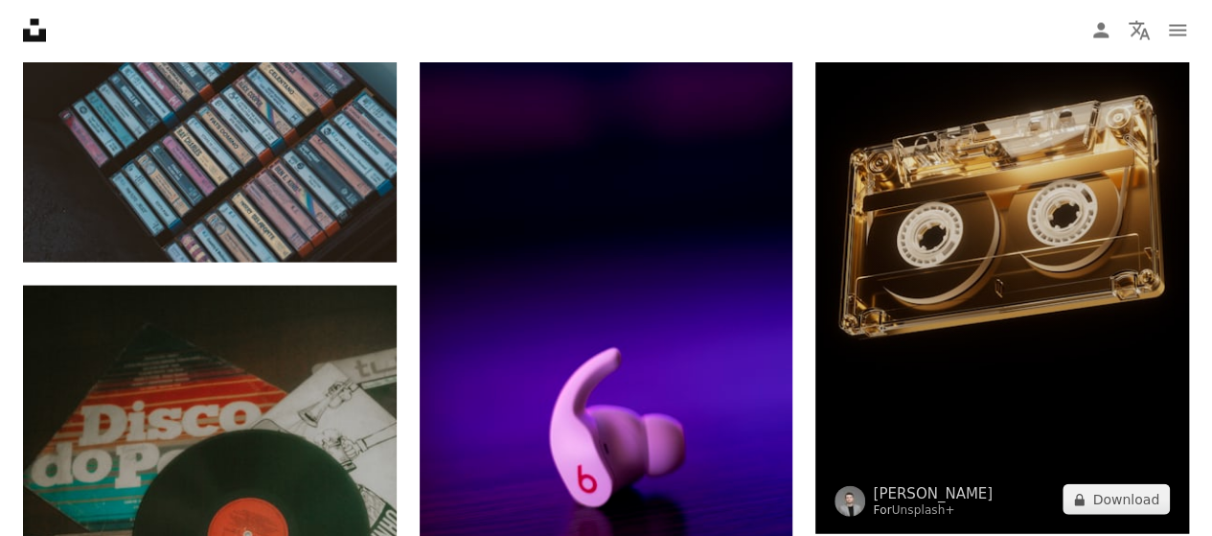
click at [1024, 349] on img at bounding box center [1003, 203] width 374 height 664
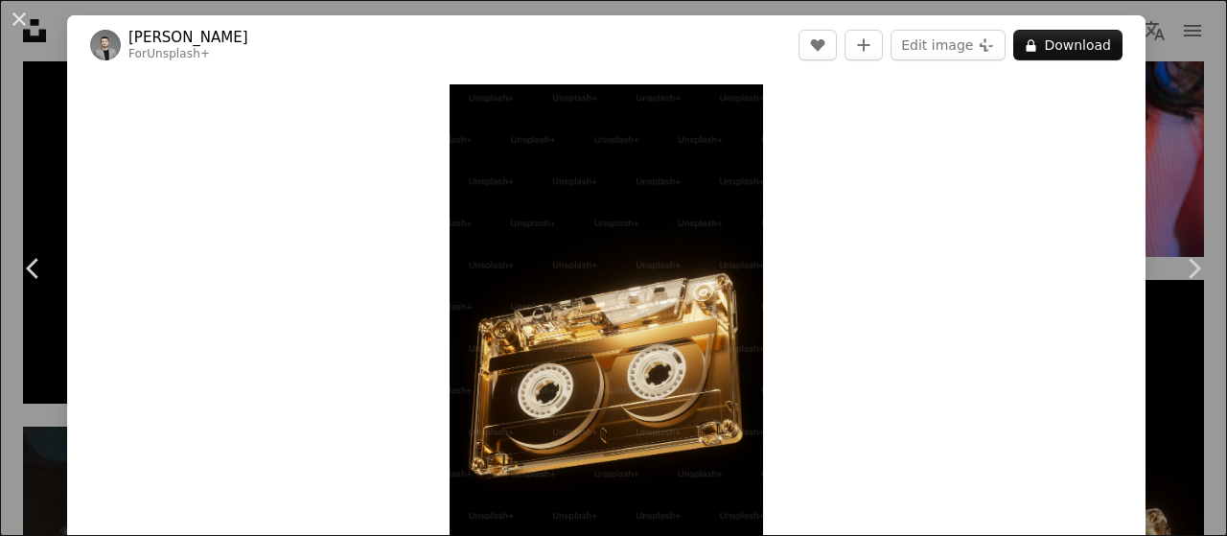
click at [21, 17] on button "An X shape" at bounding box center [19, 19] width 23 height 23
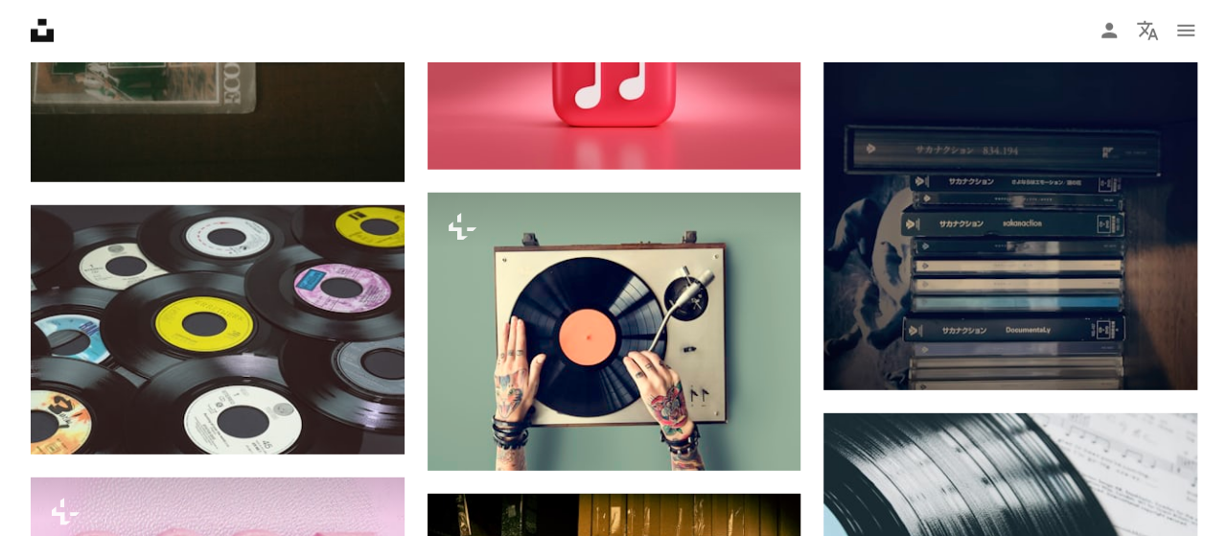
scroll to position [35362, 0]
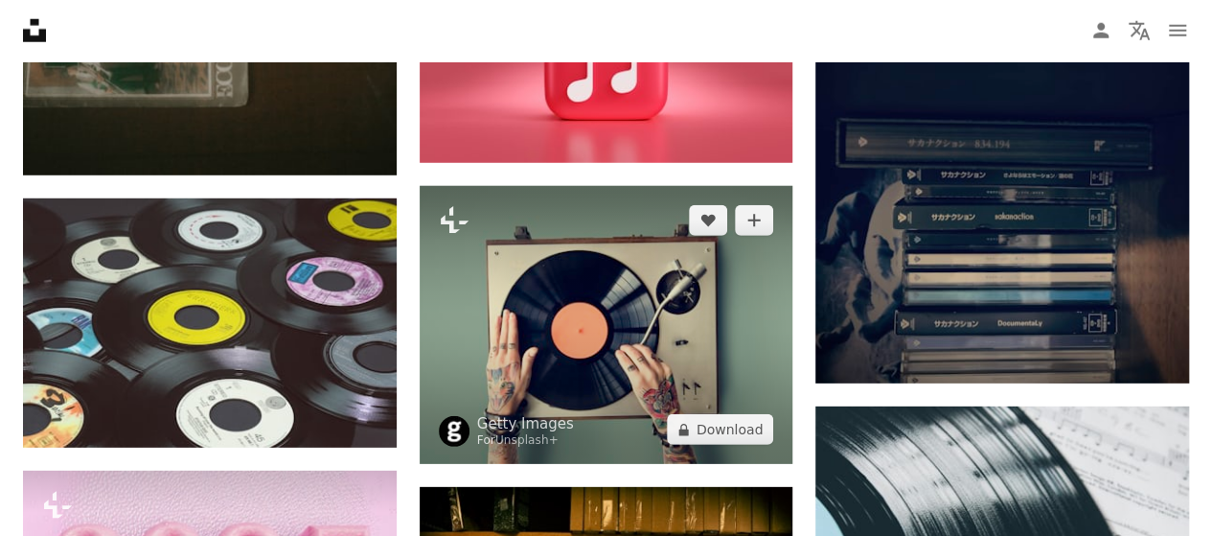
click at [611, 298] on img at bounding box center [607, 325] width 374 height 278
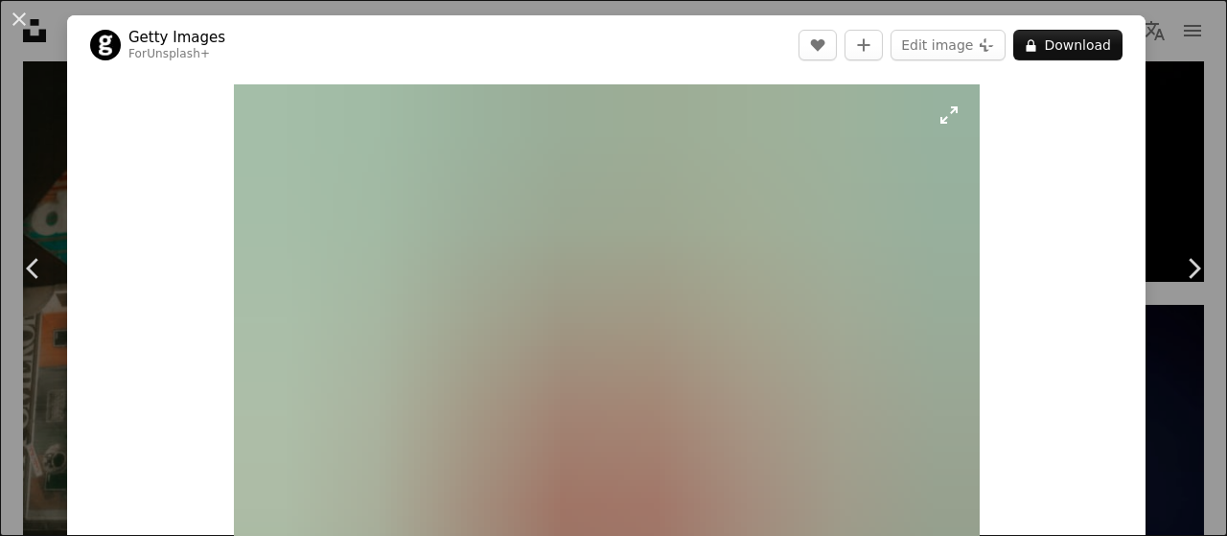
scroll to position [96, 0]
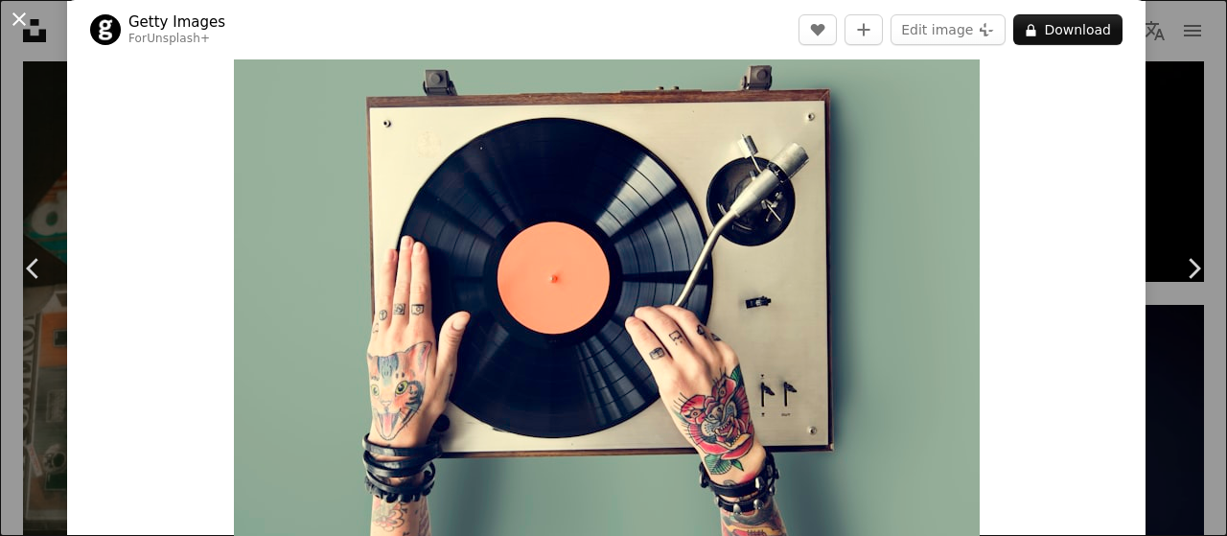
click at [23, 14] on button "An X shape" at bounding box center [19, 19] width 23 height 23
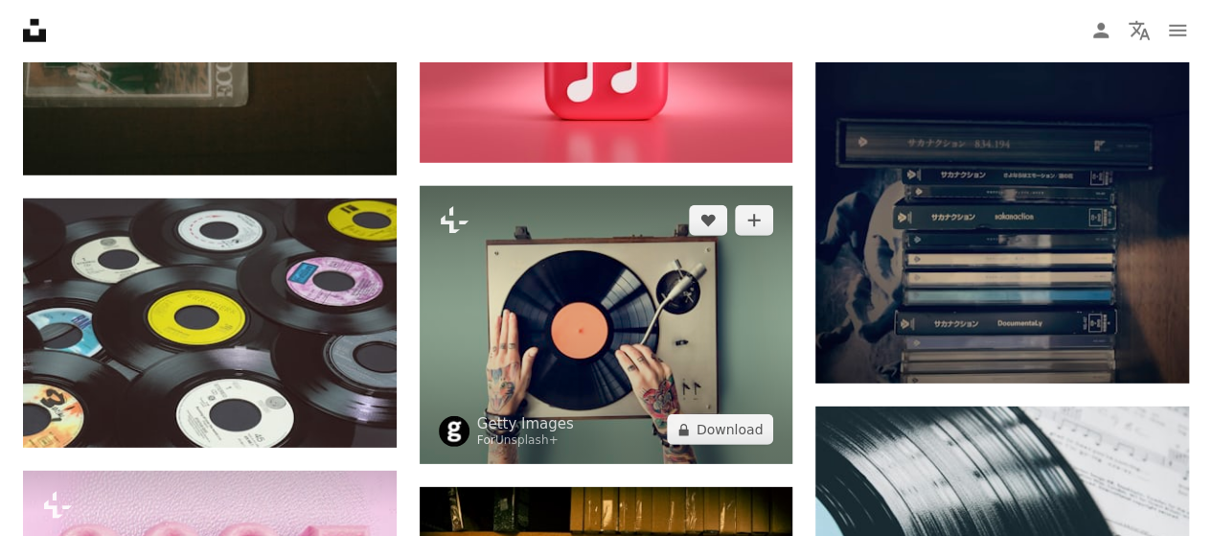
click at [596, 293] on img at bounding box center [607, 325] width 374 height 278
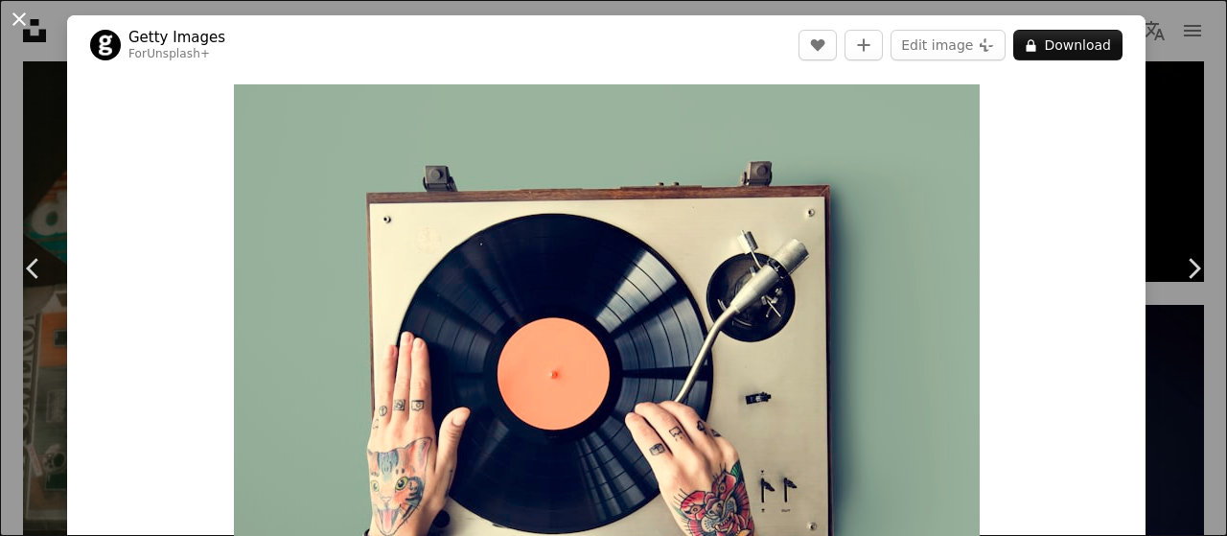
click at [28, 17] on button "An X shape" at bounding box center [19, 19] width 23 height 23
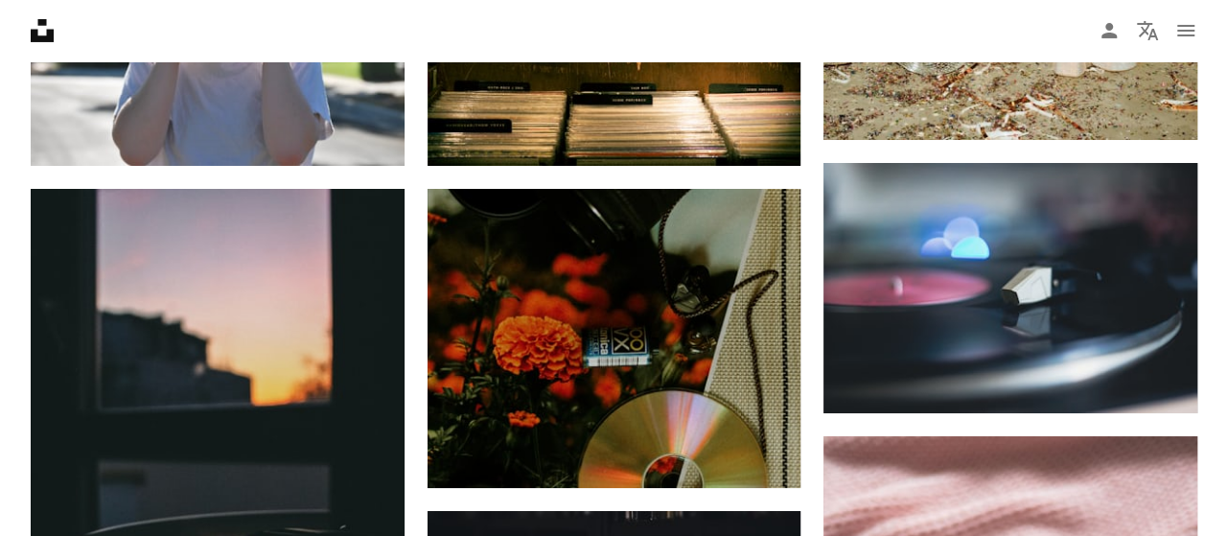
scroll to position [36128, 0]
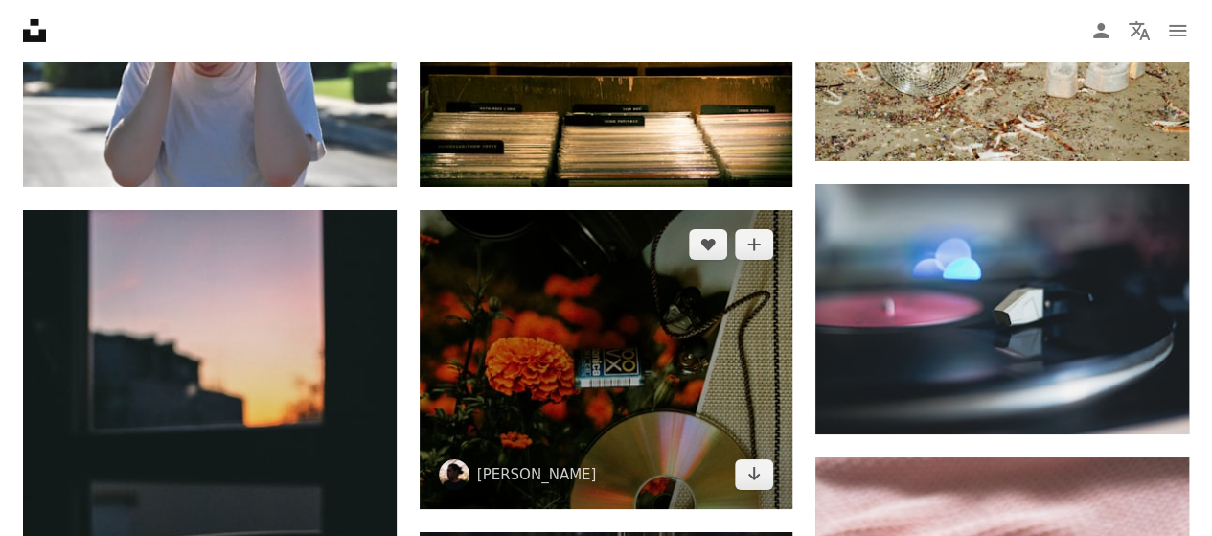
click at [573, 317] on img at bounding box center [607, 359] width 374 height 299
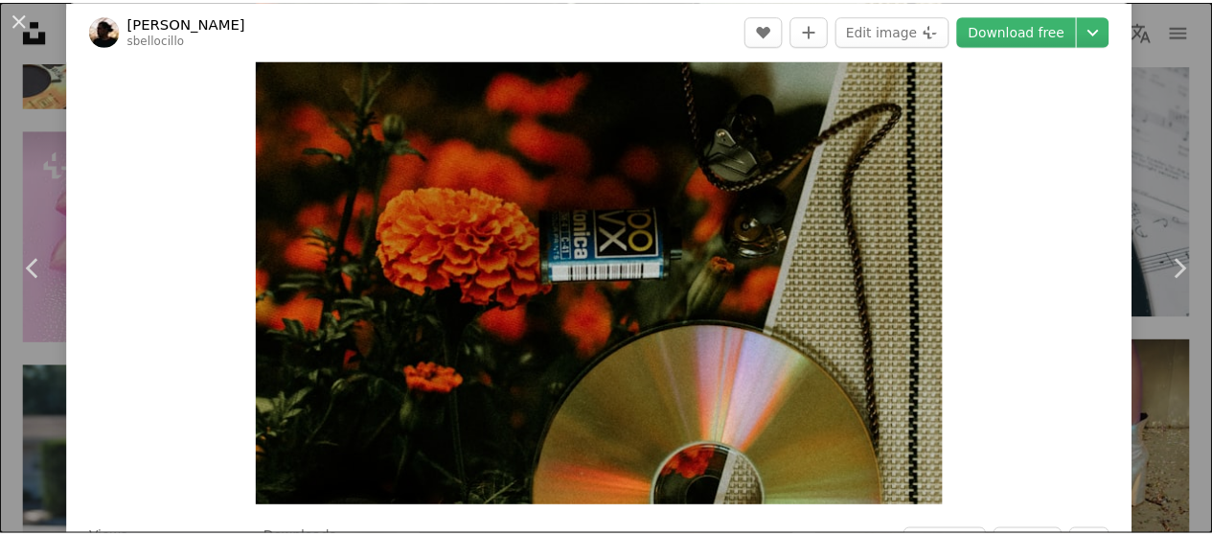
scroll to position [96, 0]
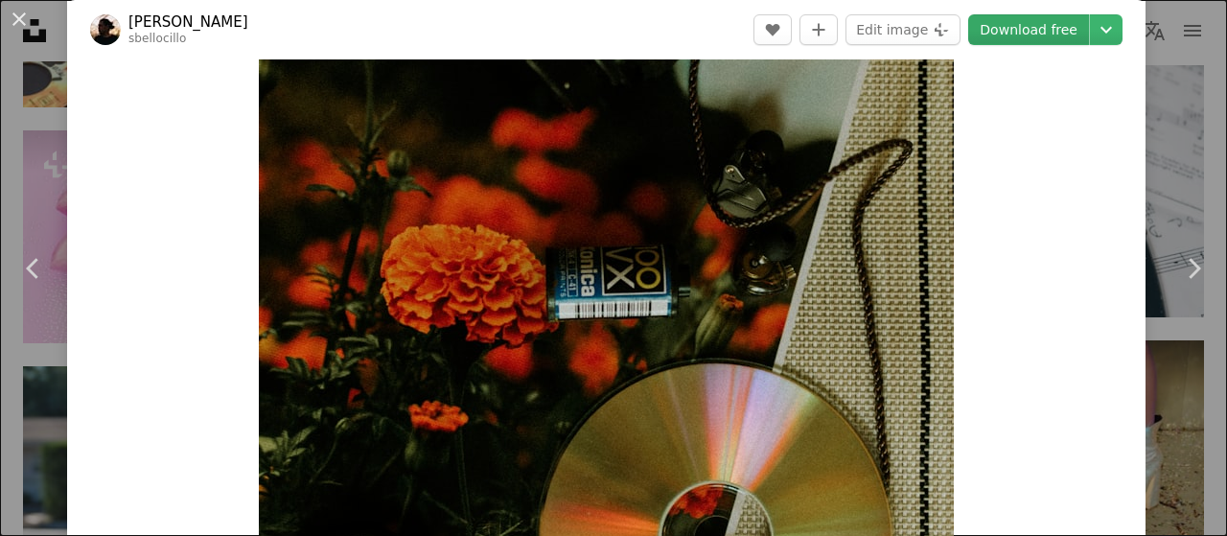
click at [1002, 32] on link "Download free" at bounding box center [1028, 29] width 121 height 31
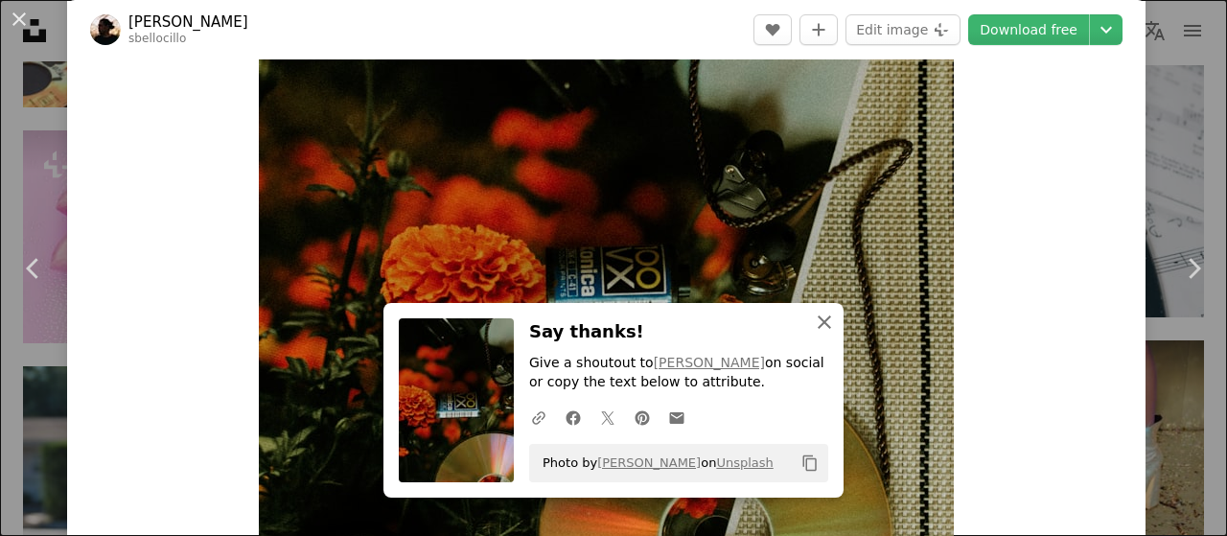
click at [818, 317] on icon "An X shape" at bounding box center [824, 321] width 23 height 23
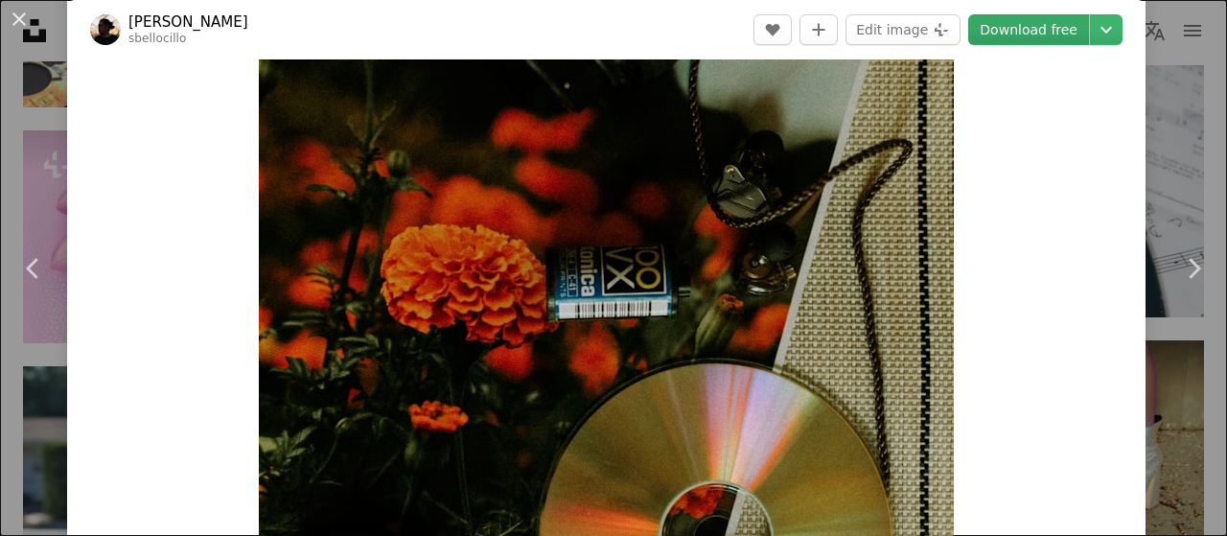
click at [1022, 27] on link "Download free" at bounding box center [1028, 29] width 121 height 31
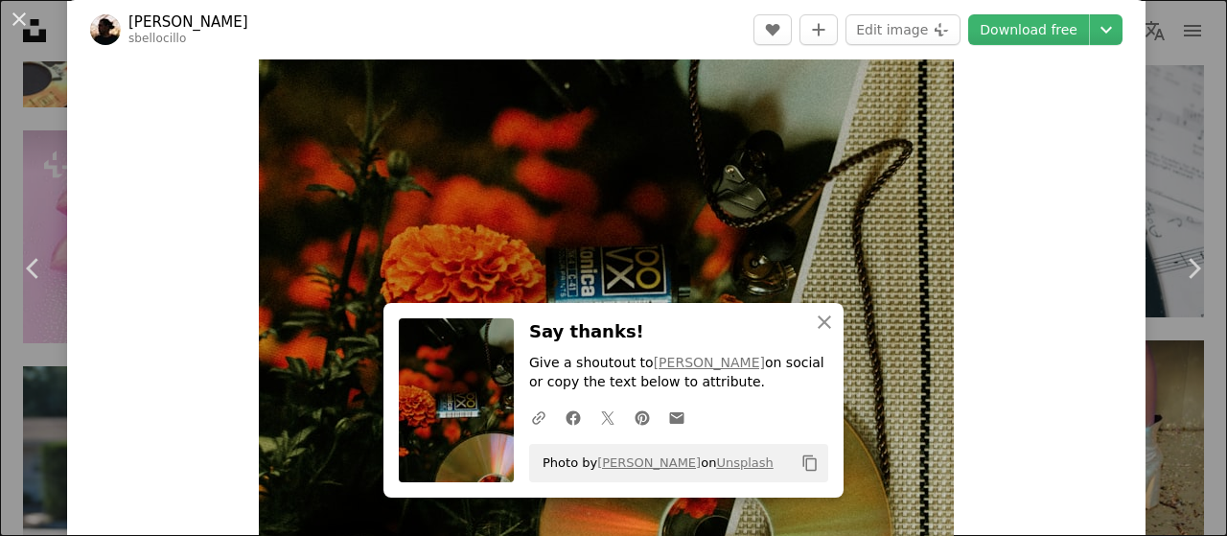
click at [17, 11] on button "An X shape" at bounding box center [19, 19] width 23 height 23
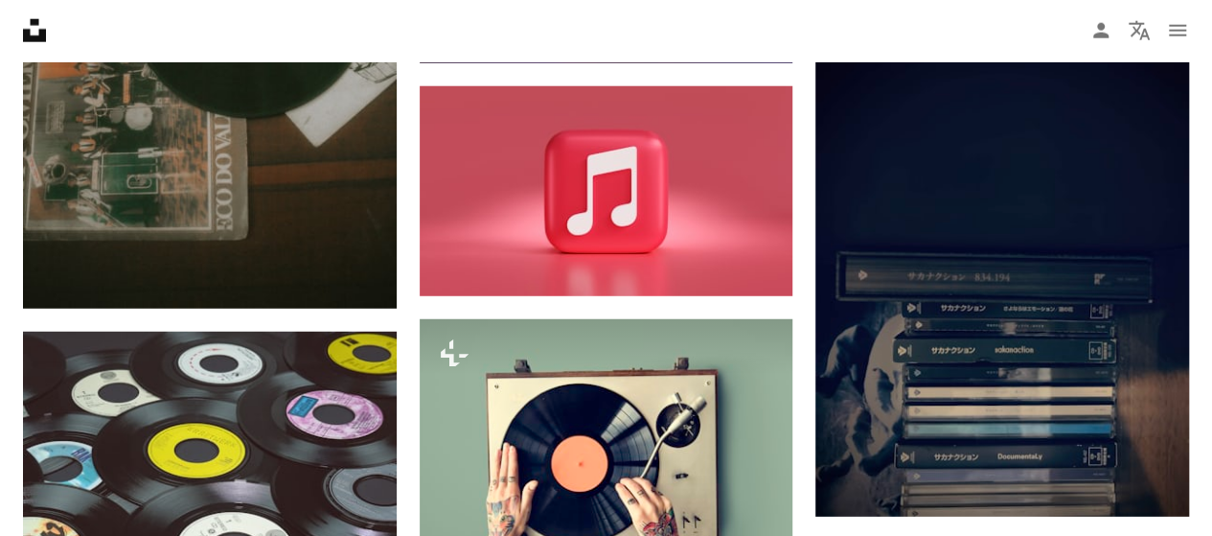
scroll to position [35266, 0]
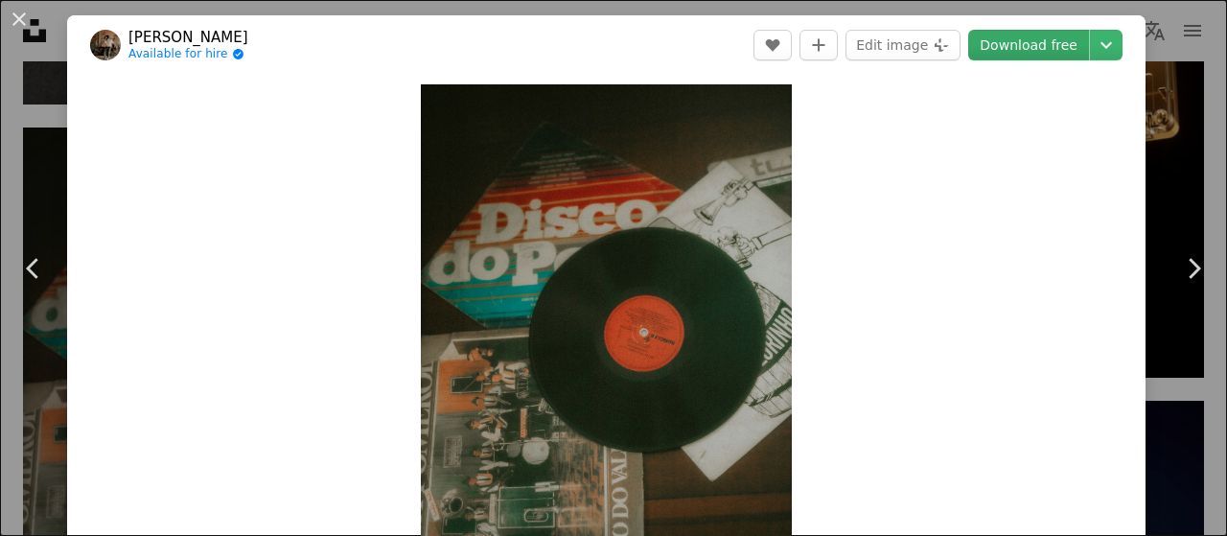
click at [1020, 41] on link "Download free" at bounding box center [1028, 45] width 121 height 31
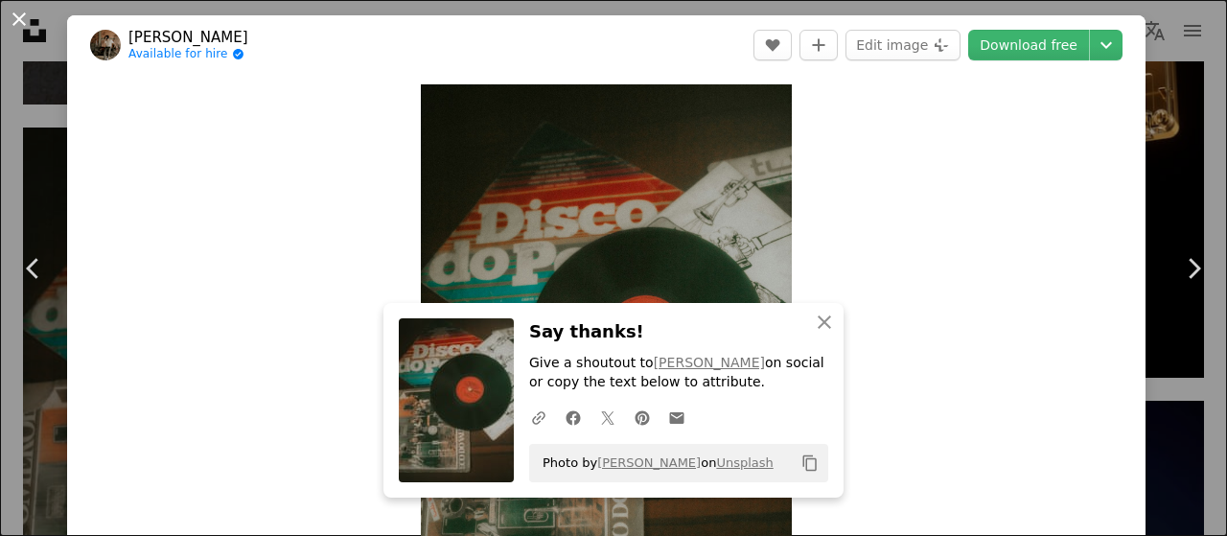
click at [29, 26] on button "An X shape" at bounding box center [19, 19] width 23 height 23
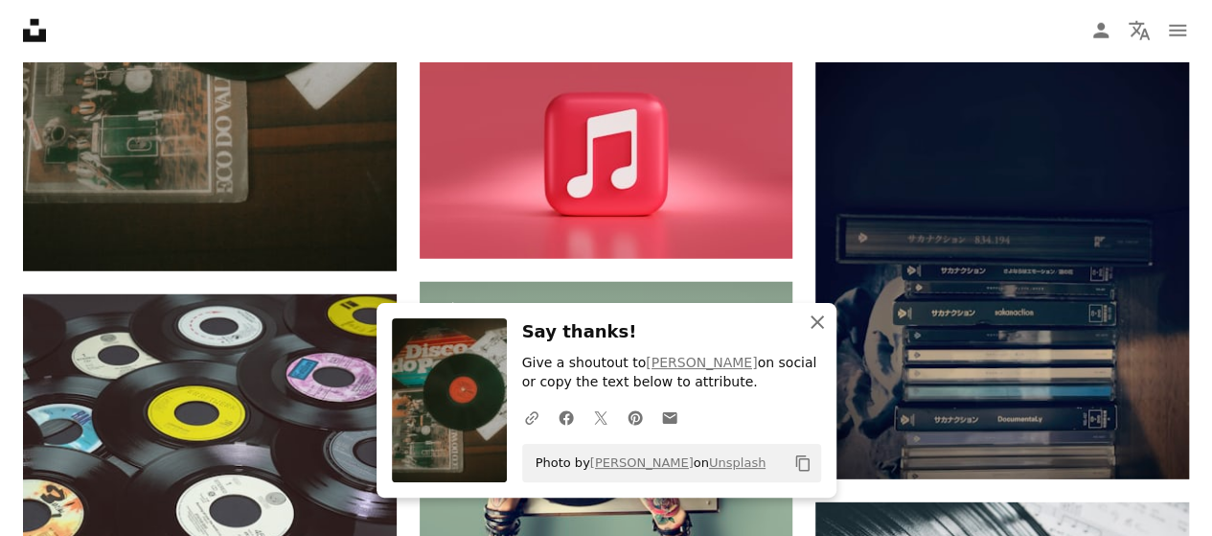
click at [825, 318] on icon "An X shape" at bounding box center [817, 321] width 23 height 23
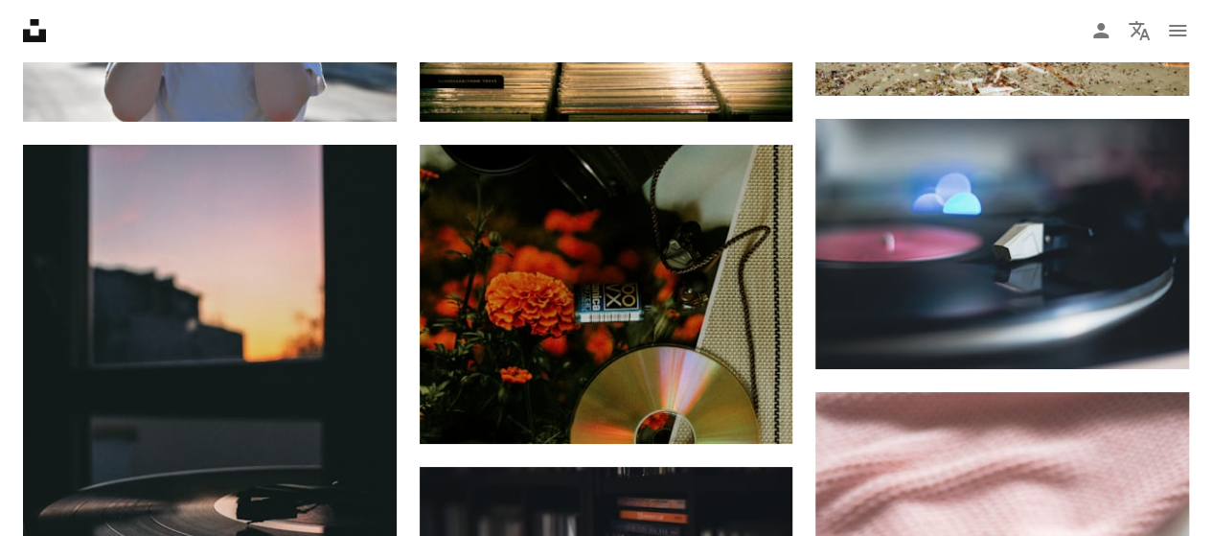
scroll to position [36224, 0]
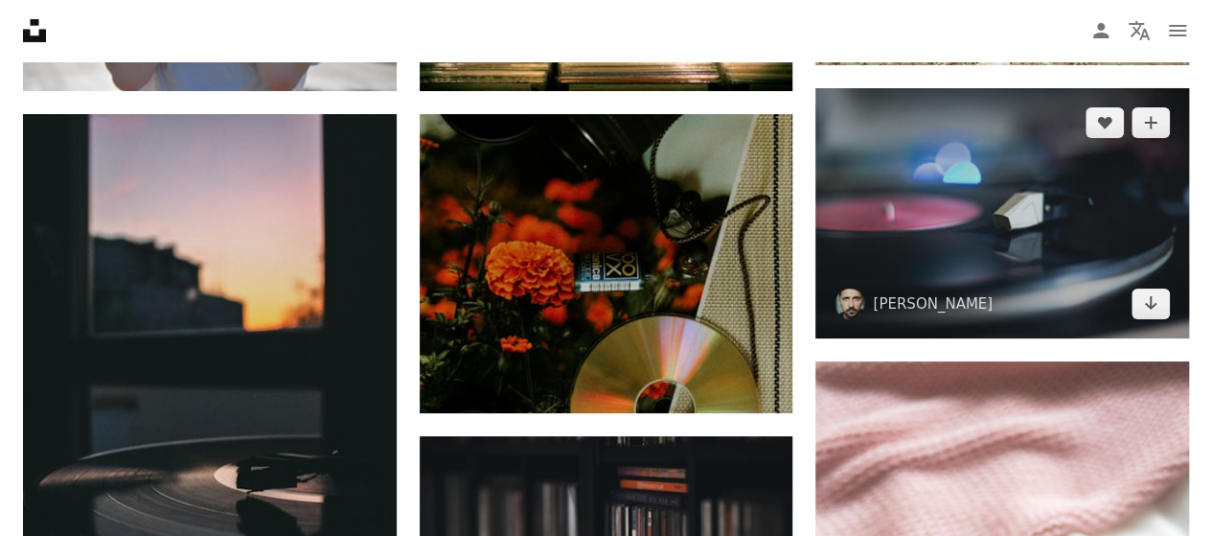
click at [997, 192] on img at bounding box center [1003, 212] width 374 height 249
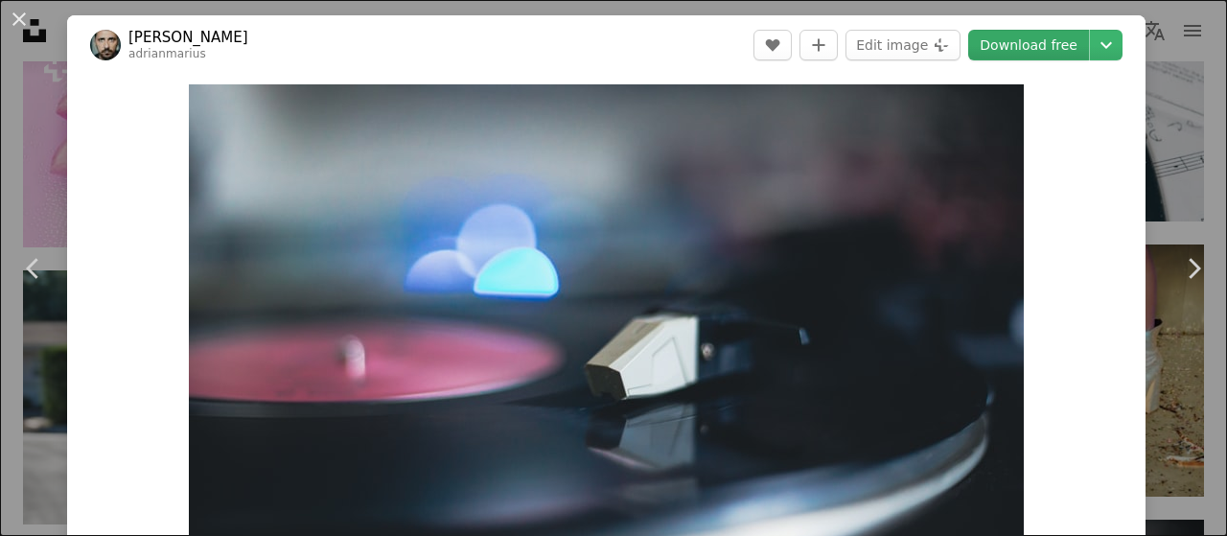
click at [1018, 45] on link "Download free" at bounding box center [1028, 45] width 121 height 31
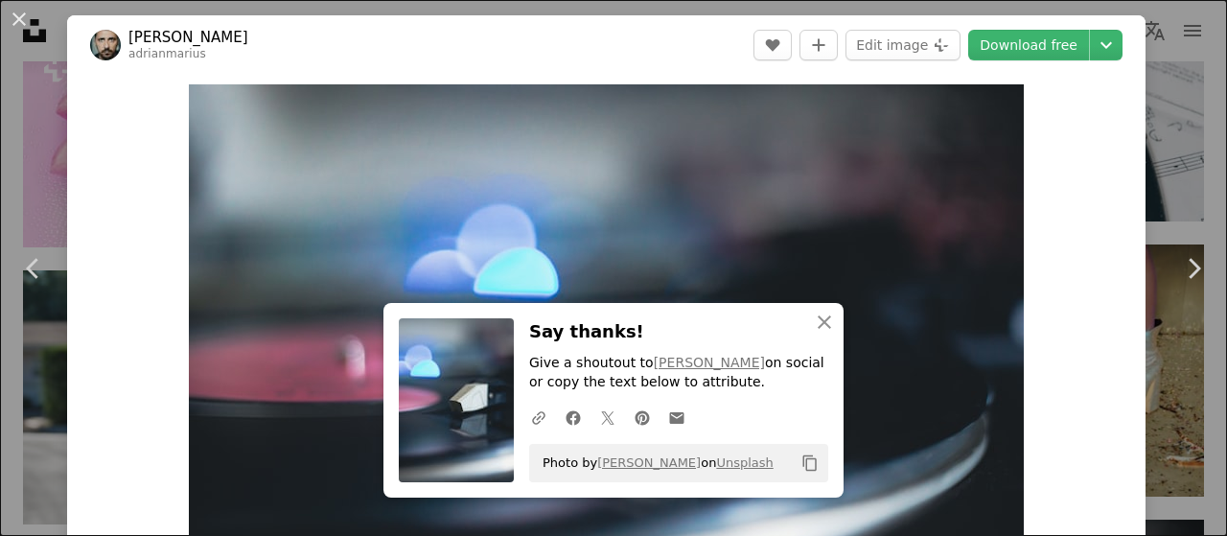
drag, startPoint x: 27, startPoint y: 20, endPoint x: 92, endPoint y: 279, distance: 266.8
click at [29, 19] on button "An X shape" at bounding box center [19, 19] width 23 height 23
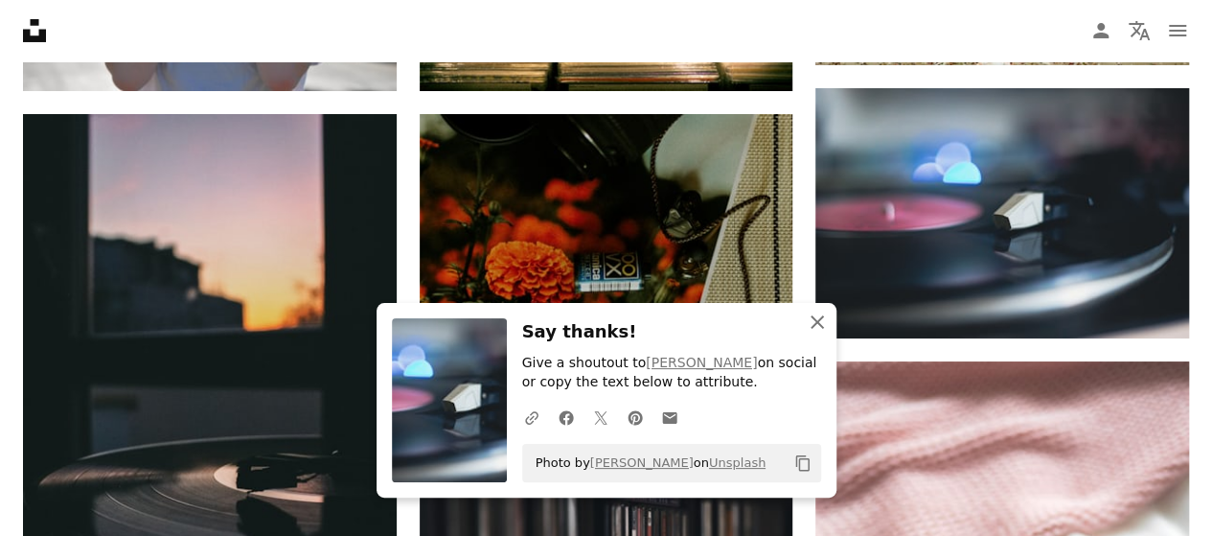
click at [813, 327] on icon "button" at bounding box center [817, 321] width 13 height 13
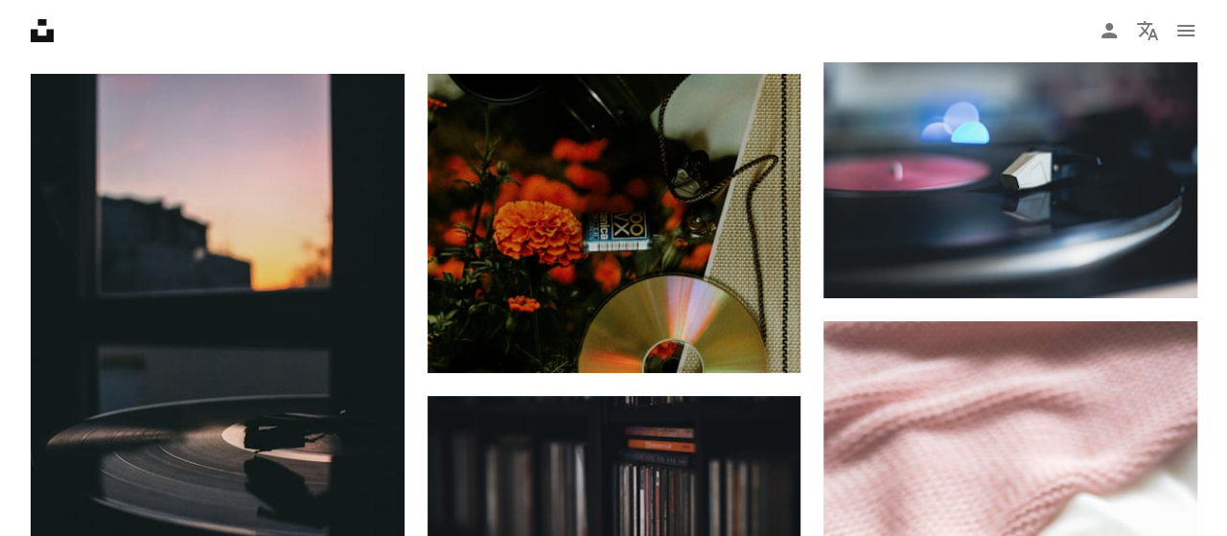
scroll to position [36224, 0]
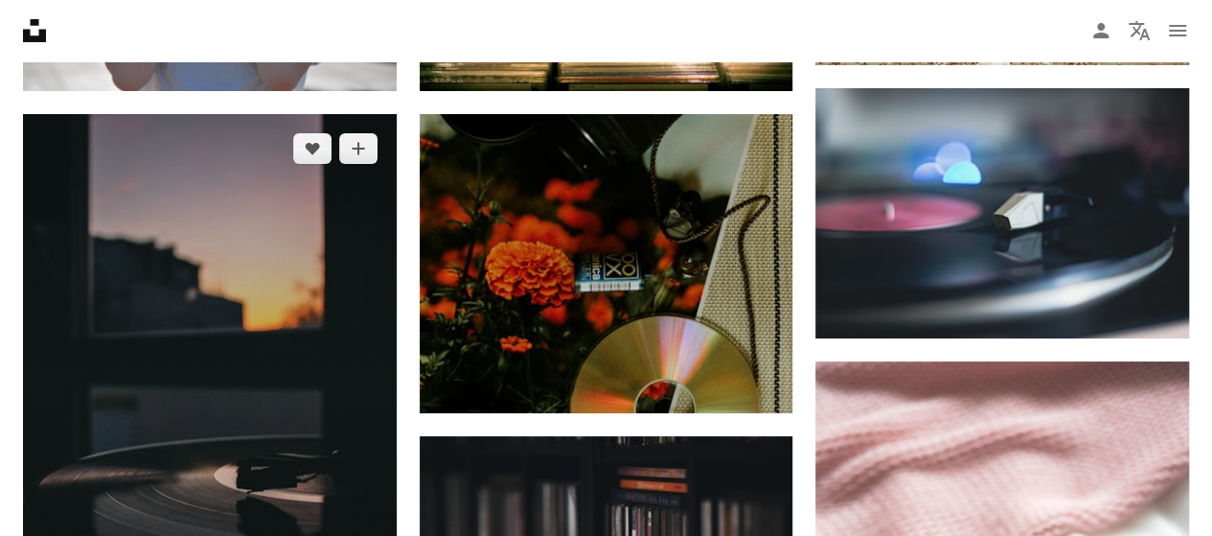
click at [276, 288] on img at bounding box center [210, 394] width 374 height 560
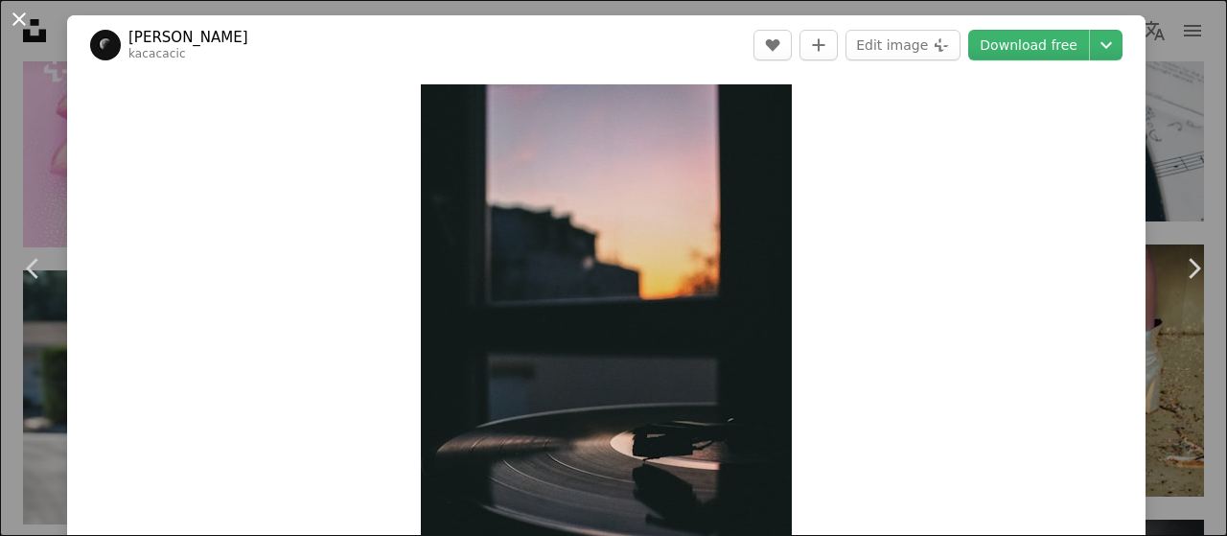
click at [25, 18] on button "An X shape" at bounding box center [19, 19] width 23 height 23
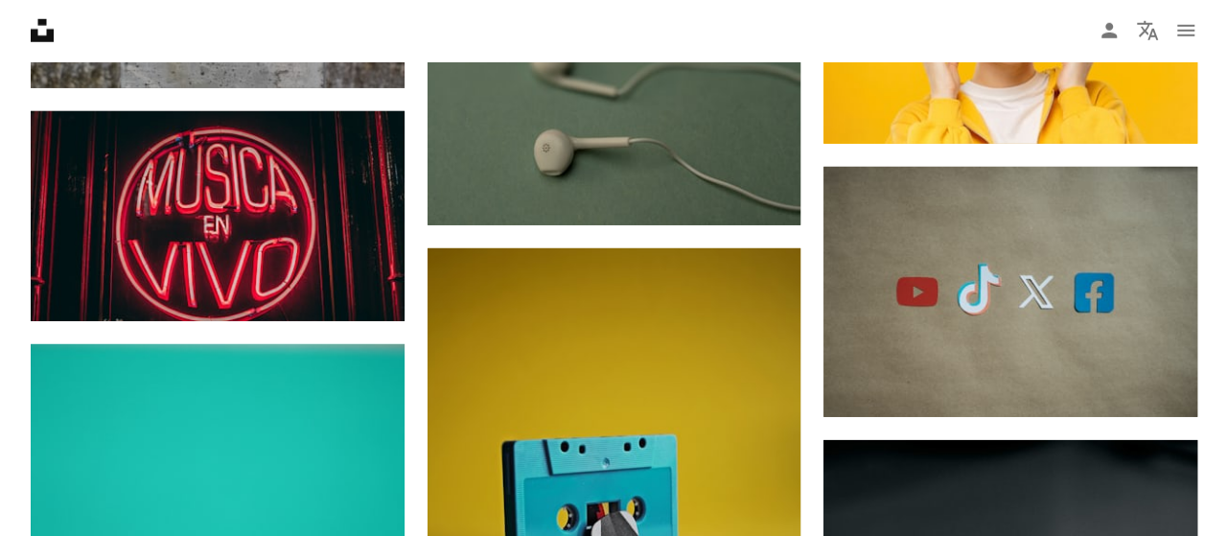
scroll to position [42932, 0]
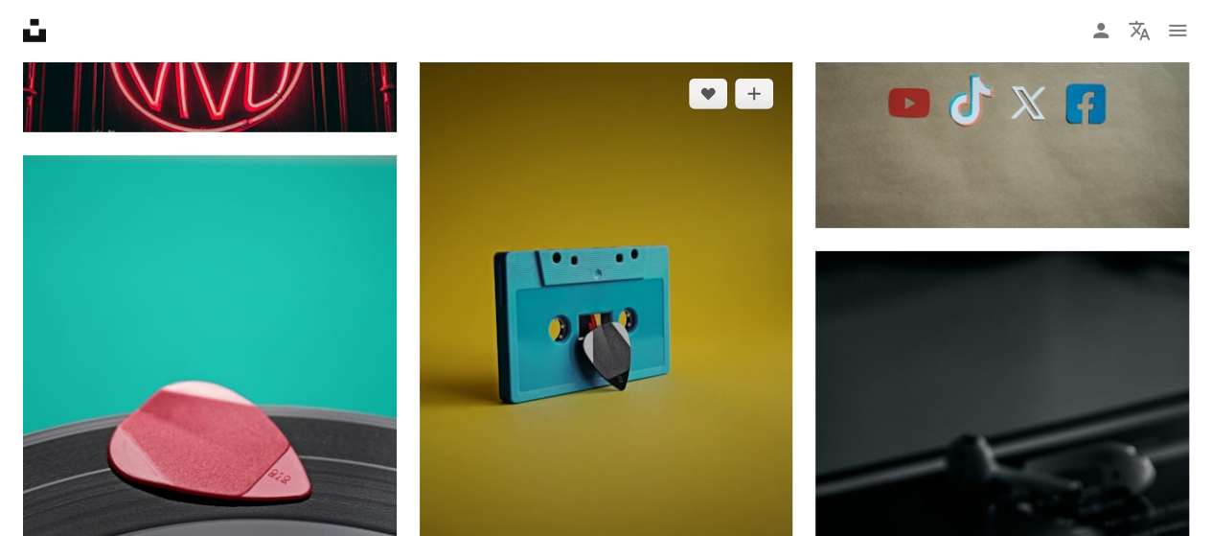
click at [599, 400] on img at bounding box center [607, 339] width 374 height 561
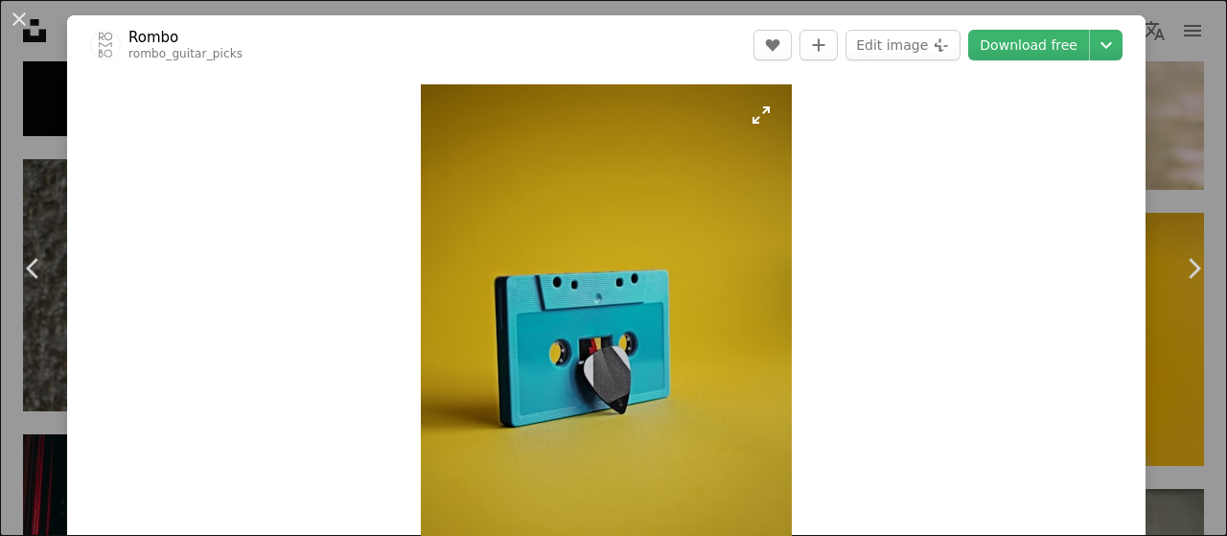
click at [645, 342] on img "Zoom in on this image" at bounding box center [606, 362] width 371 height 557
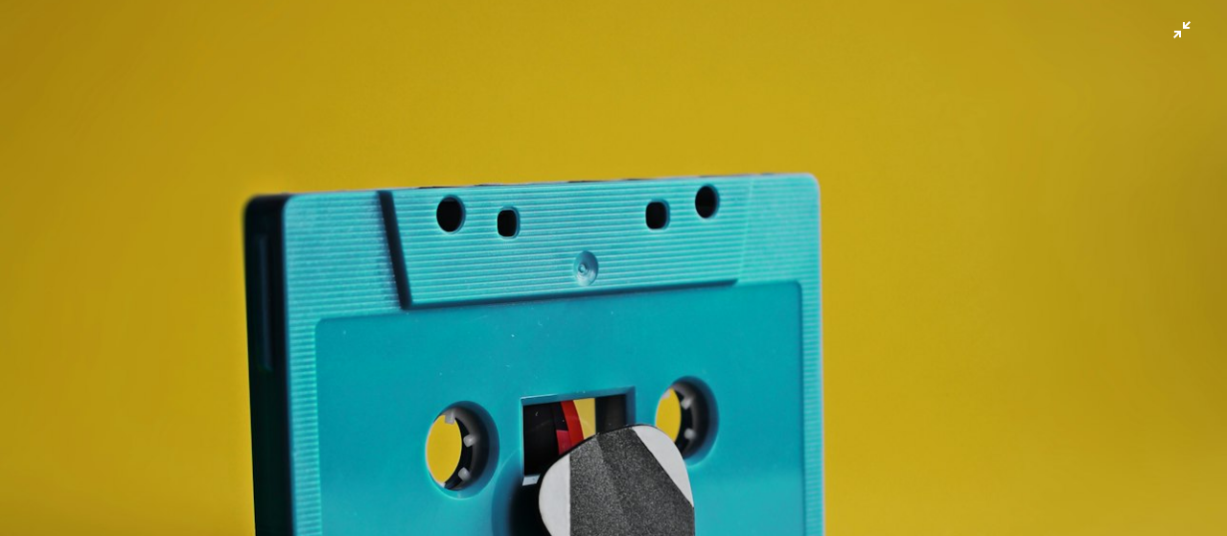
scroll to position [537, 0]
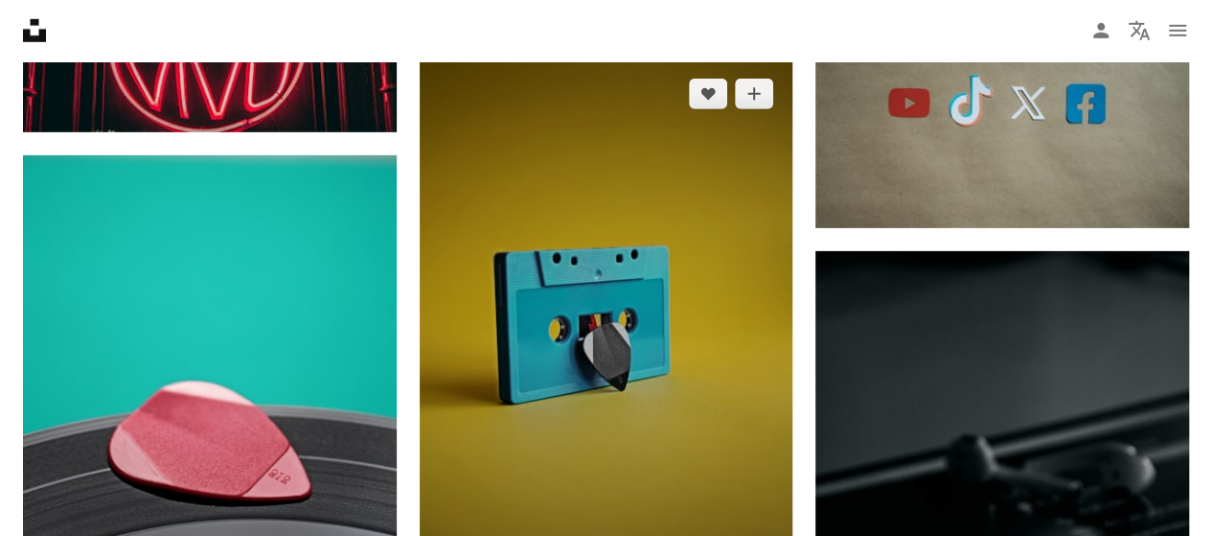
click at [726, 332] on img at bounding box center [607, 339] width 374 height 561
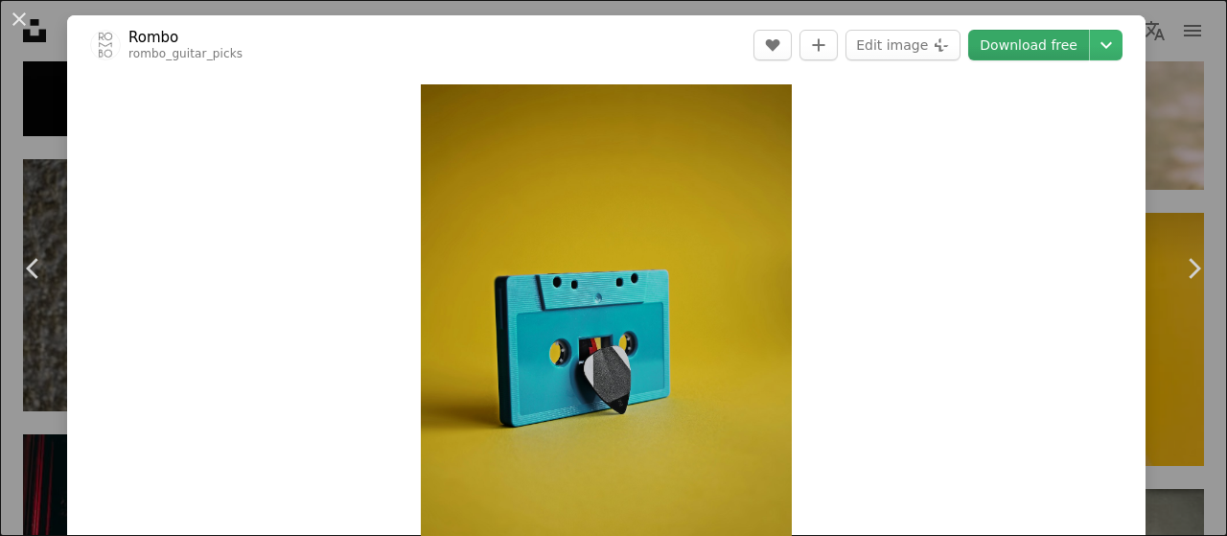
click at [997, 40] on link "Download free" at bounding box center [1028, 45] width 121 height 31
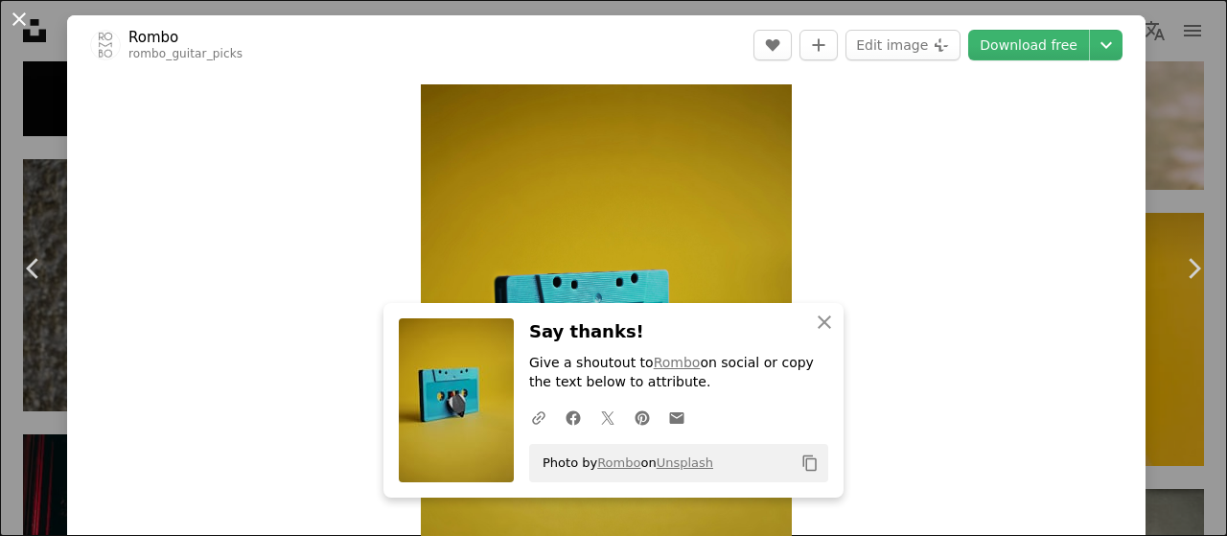
click at [25, 20] on button "An X shape" at bounding box center [19, 19] width 23 height 23
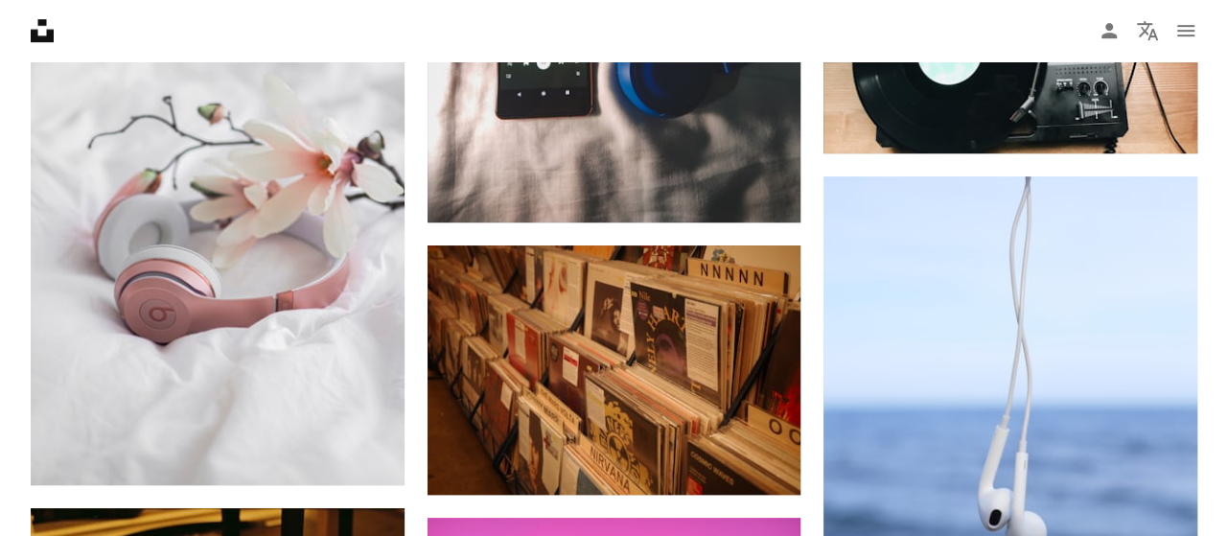
scroll to position [47628, 0]
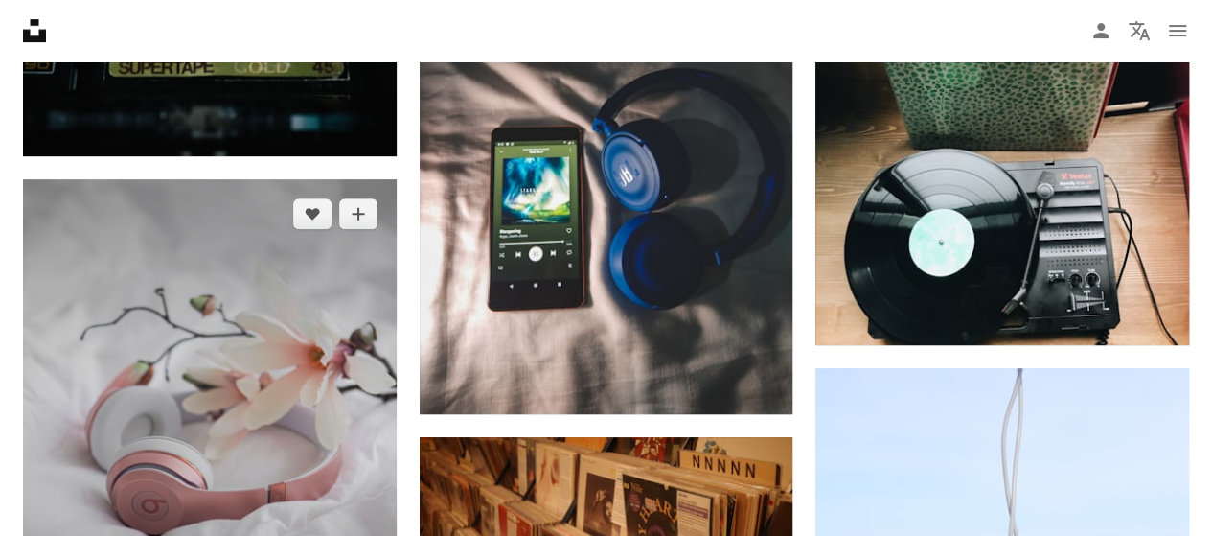
click at [307, 275] on img at bounding box center [210, 427] width 374 height 497
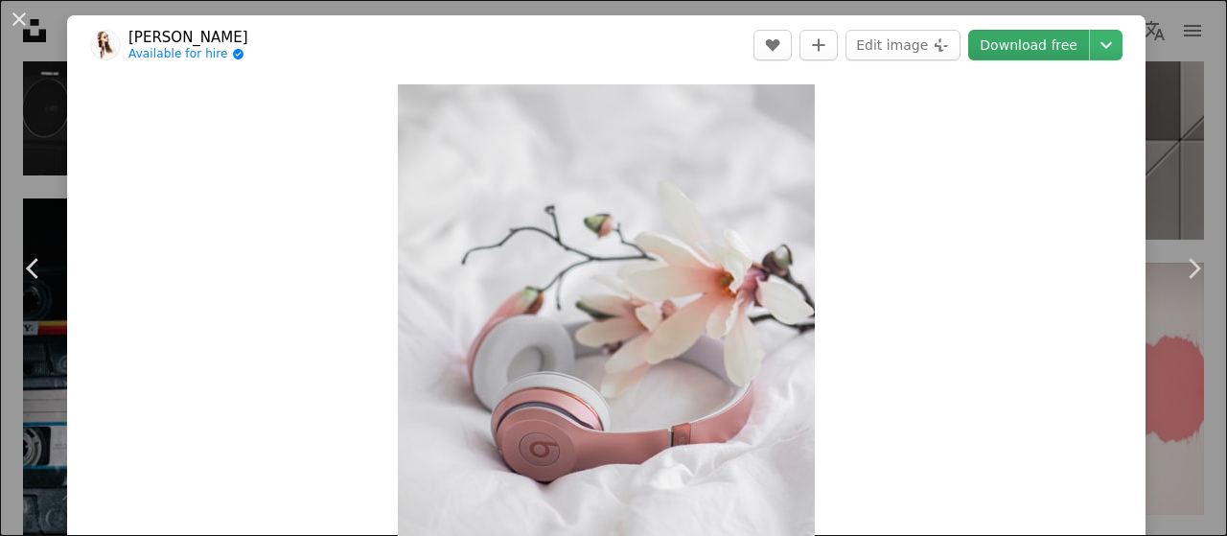
click at [1020, 47] on link "Download free" at bounding box center [1028, 45] width 121 height 31
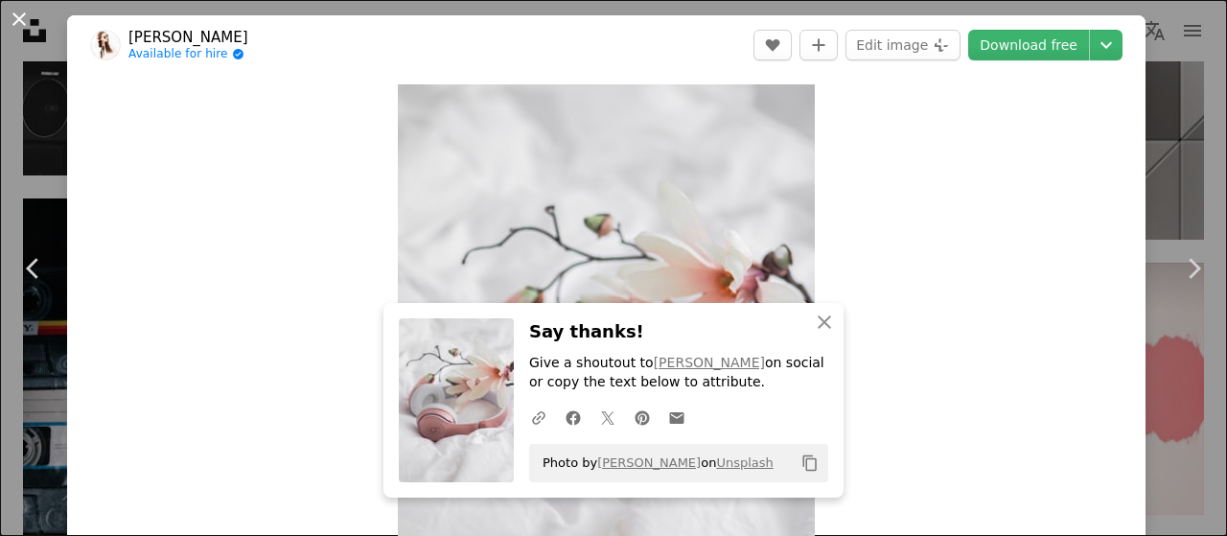
click at [25, 11] on button "An X shape" at bounding box center [19, 19] width 23 height 23
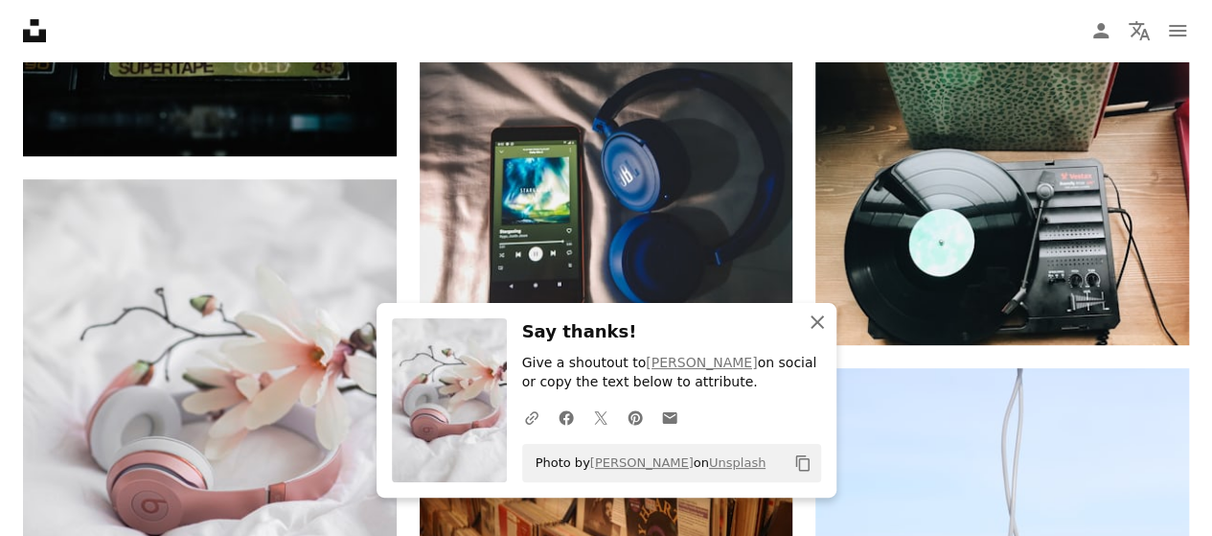
click at [819, 333] on icon "An X shape" at bounding box center [817, 321] width 23 height 23
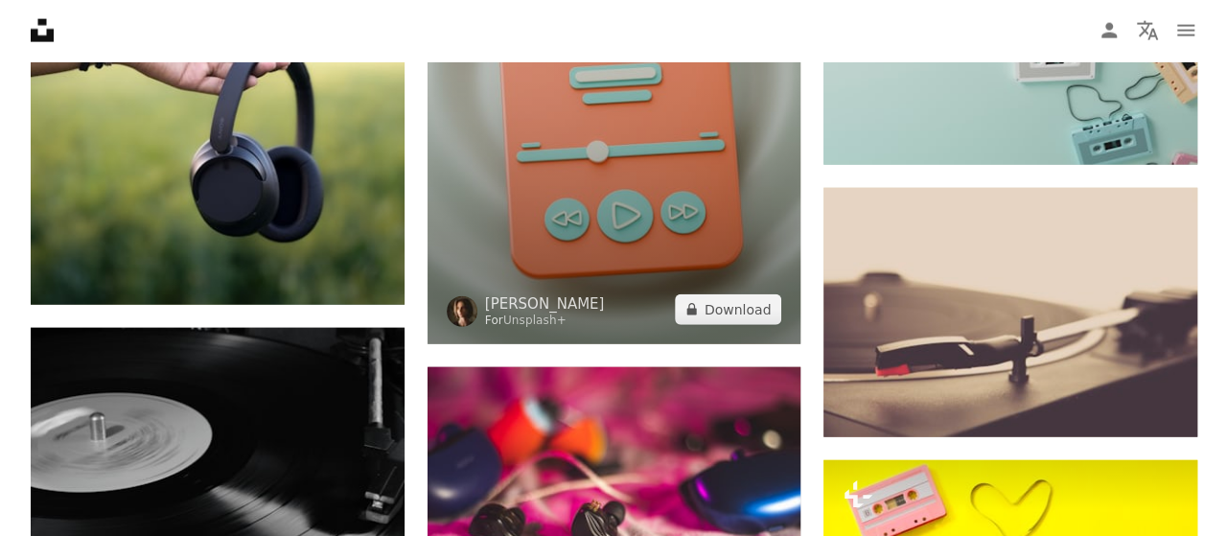
scroll to position [57019, 0]
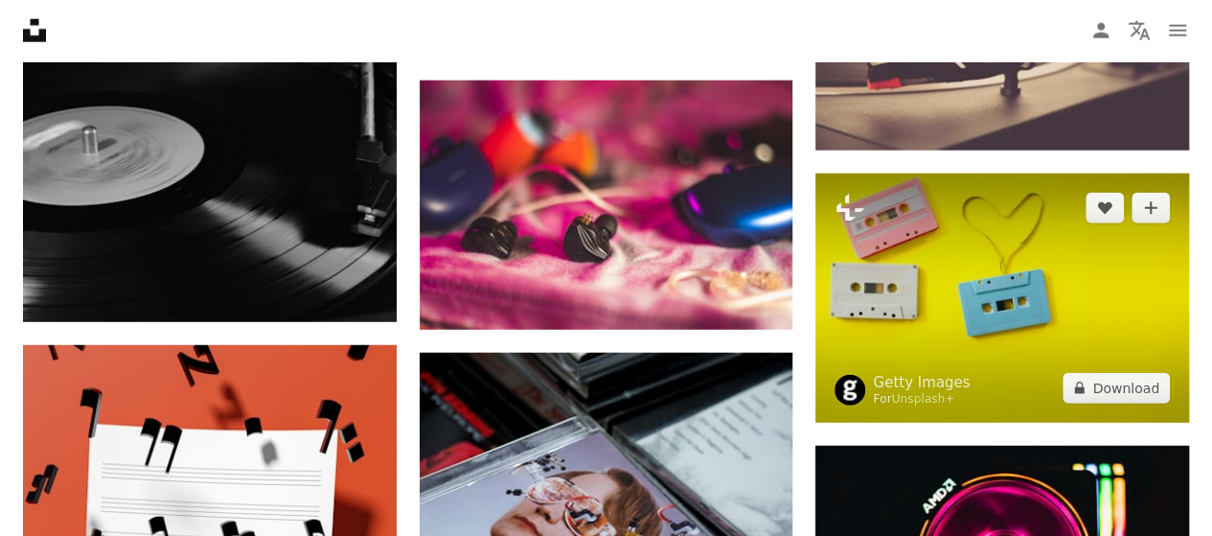
click at [1099, 250] on img at bounding box center [1003, 297] width 374 height 249
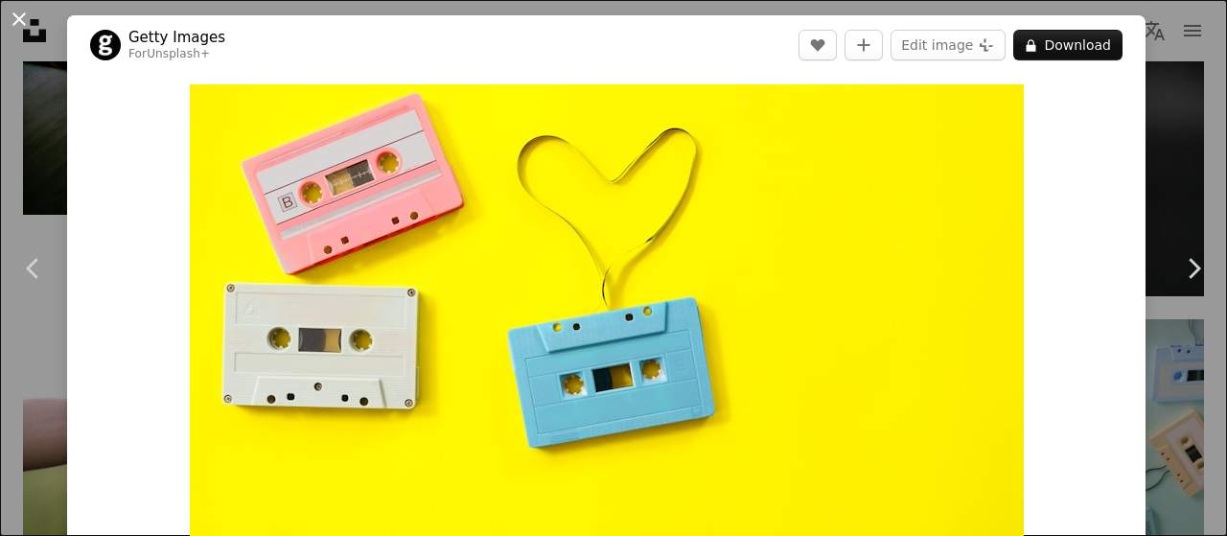
click at [30, 12] on button "An X shape" at bounding box center [19, 19] width 23 height 23
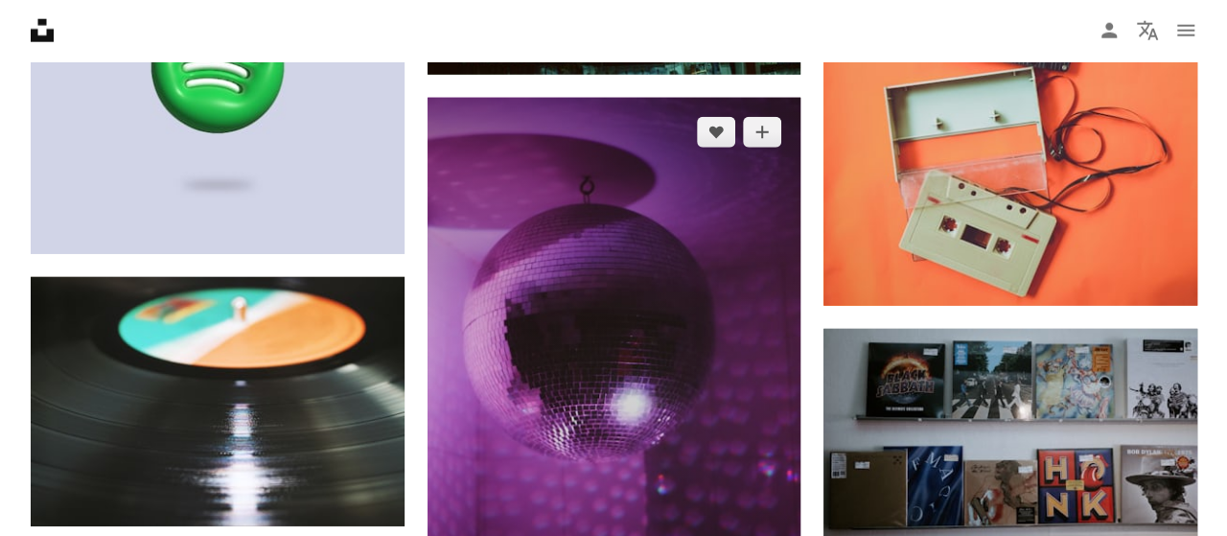
scroll to position [64302, 0]
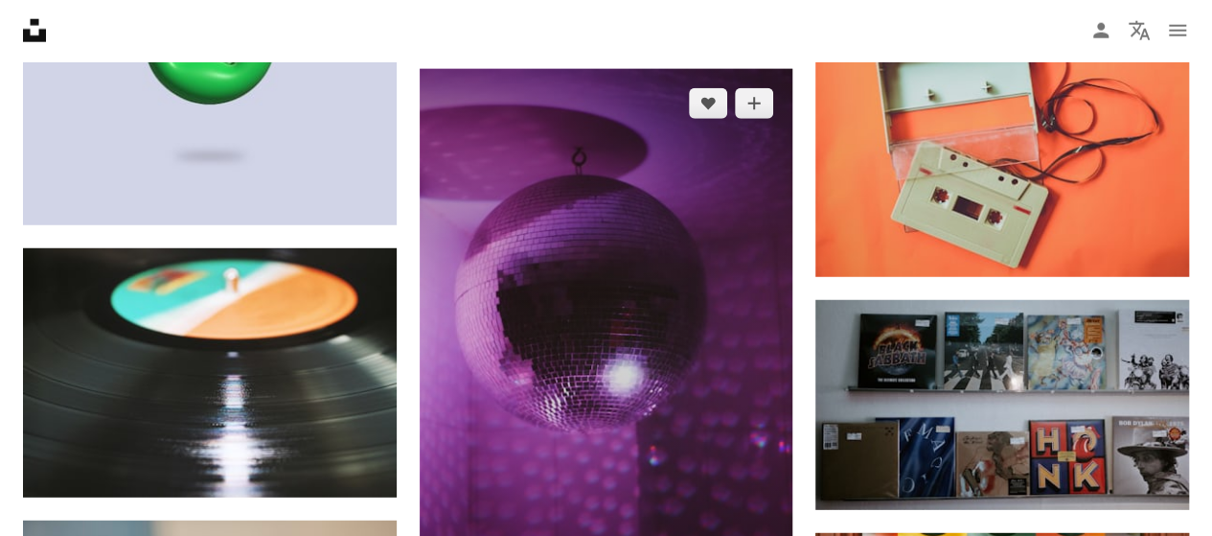
click at [669, 262] on img at bounding box center [607, 349] width 374 height 560
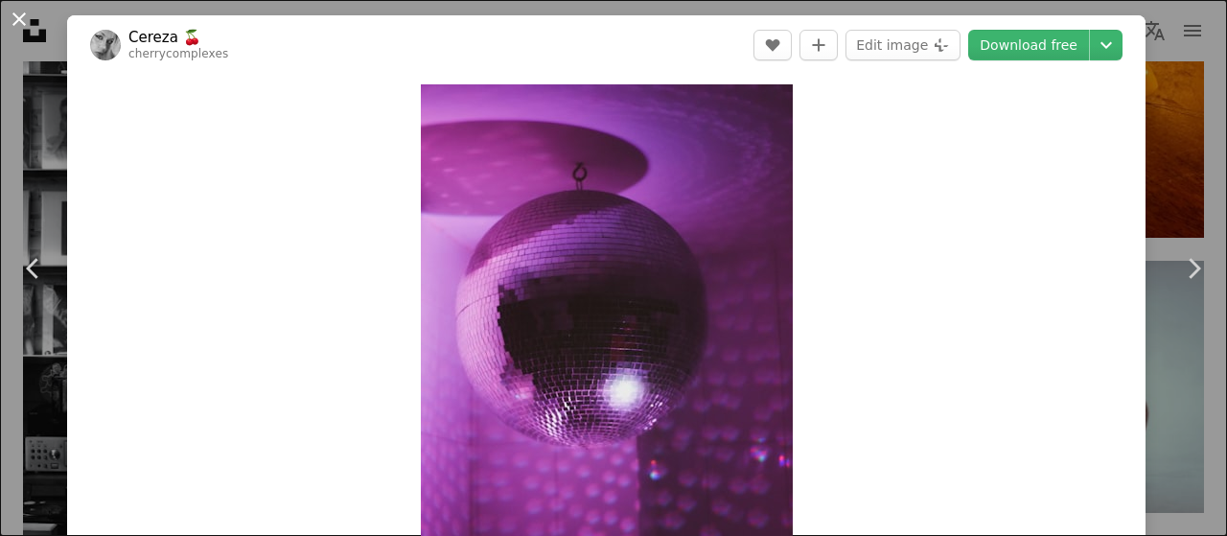
click at [23, 18] on button "An X shape" at bounding box center [19, 19] width 23 height 23
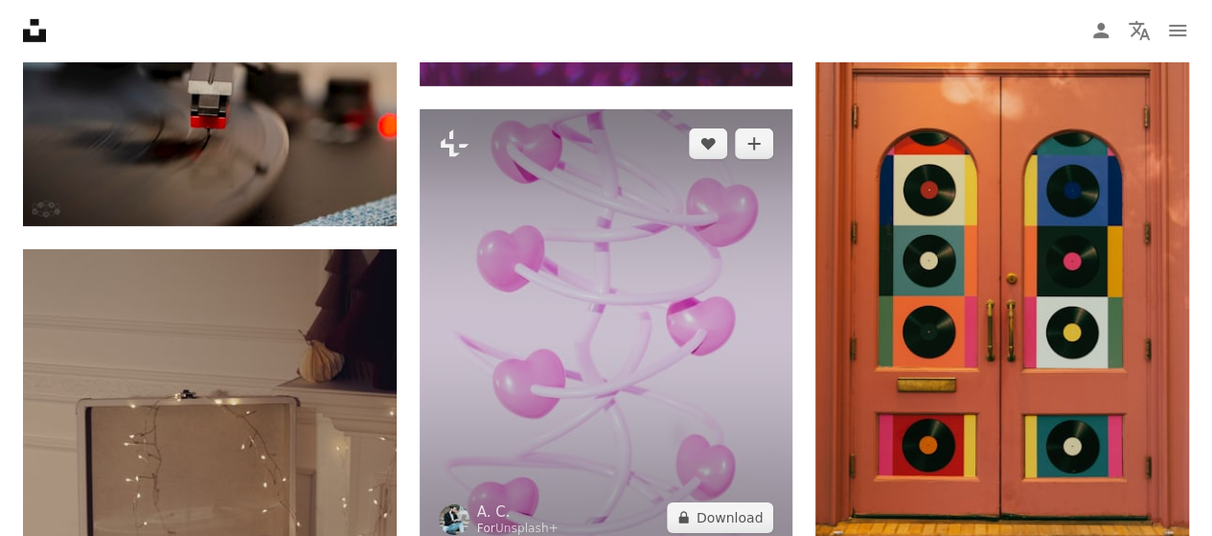
scroll to position [64877, 0]
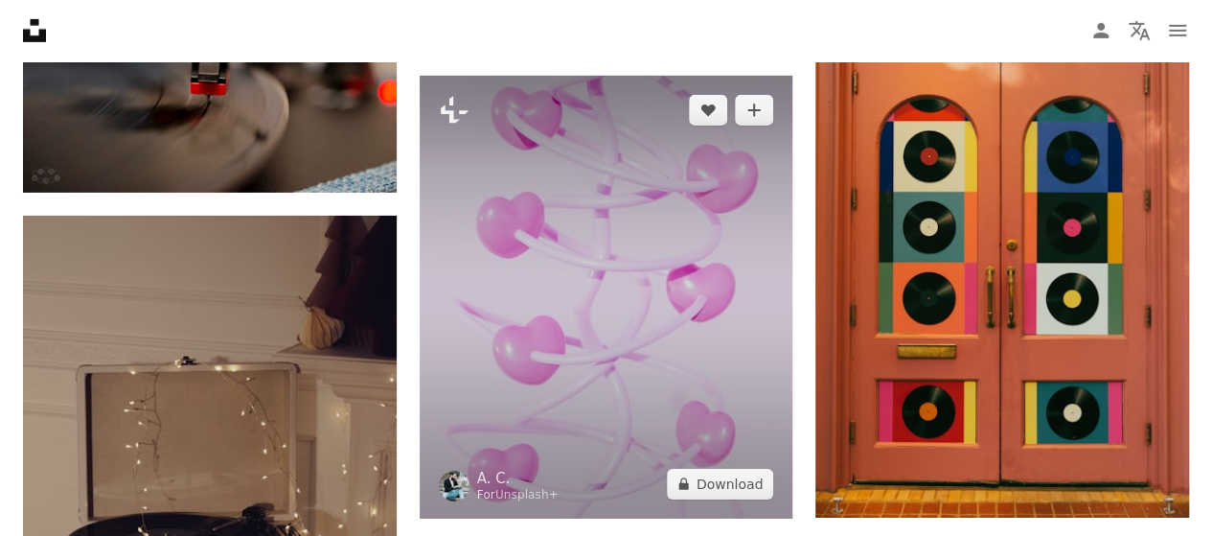
click at [569, 269] on img at bounding box center [607, 297] width 374 height 443
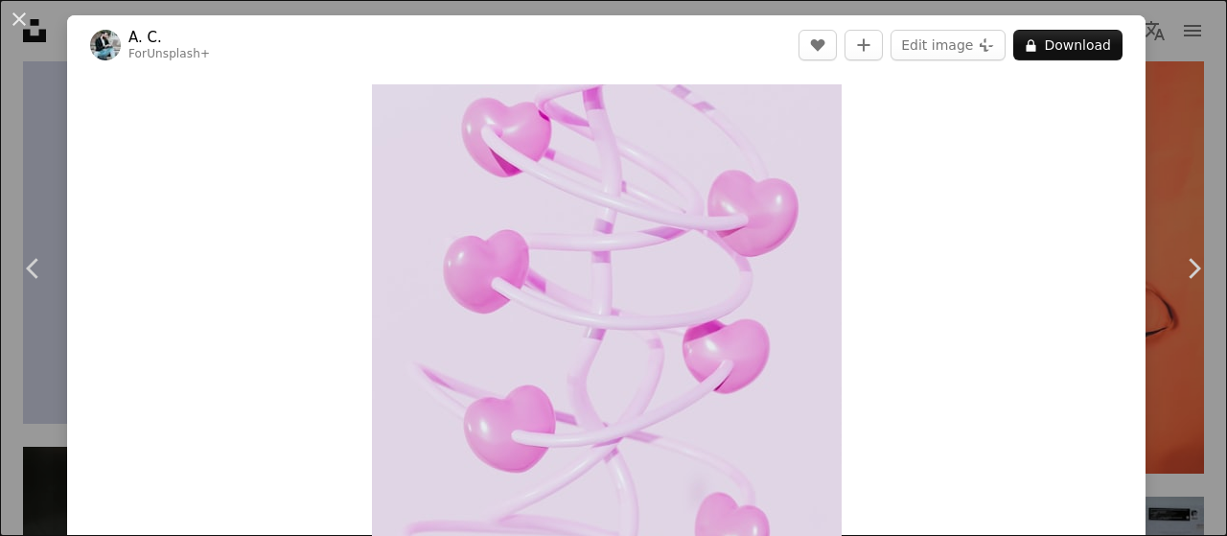
click at [17, 12] on button "An X shape" at bounding box center [19, 19] width 23 height 23
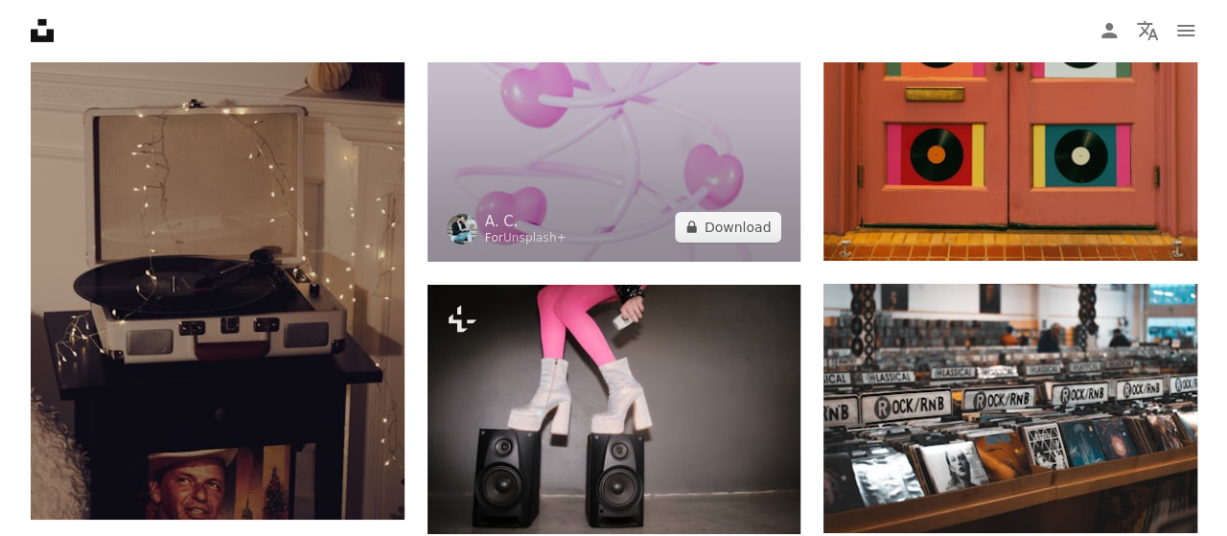
scroll to position [65165, 0]
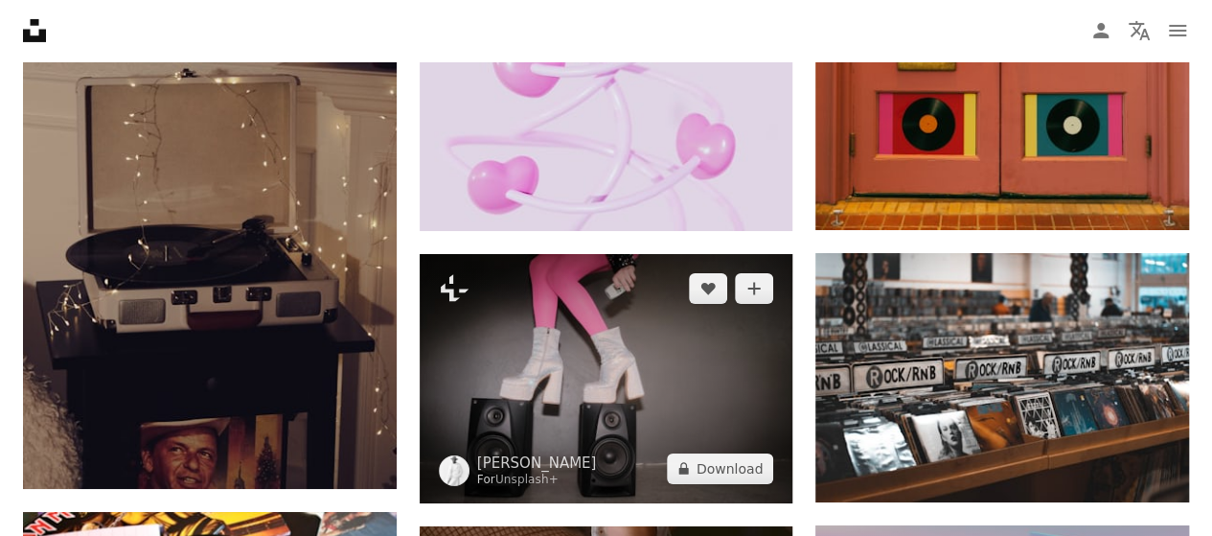
click at [569, 332] on img at bounding box center [607, 378] width 374 height 249
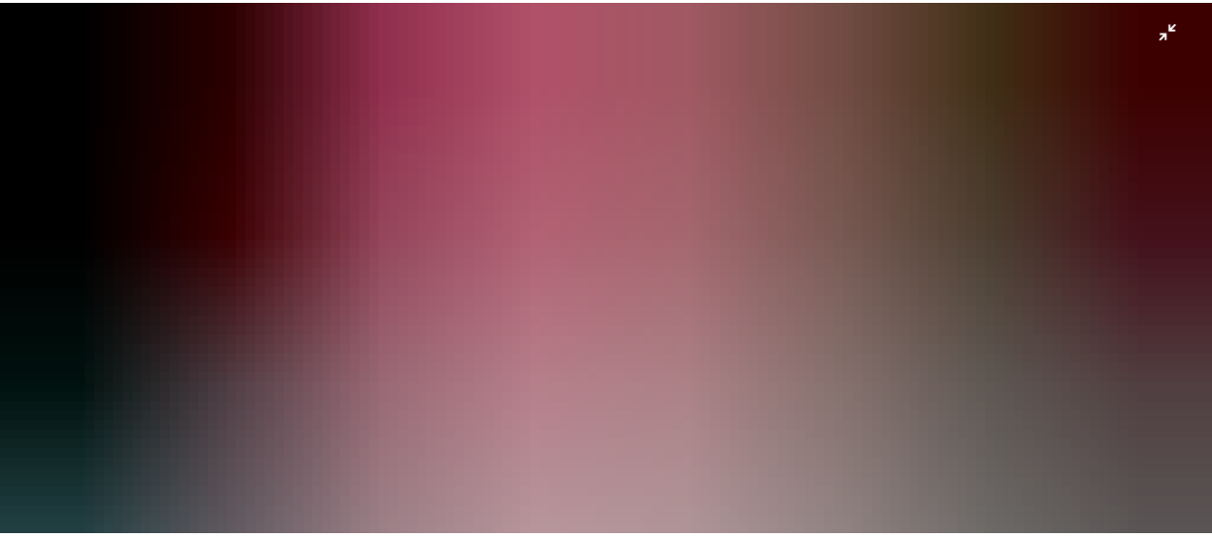
scroll to position [131, 0]
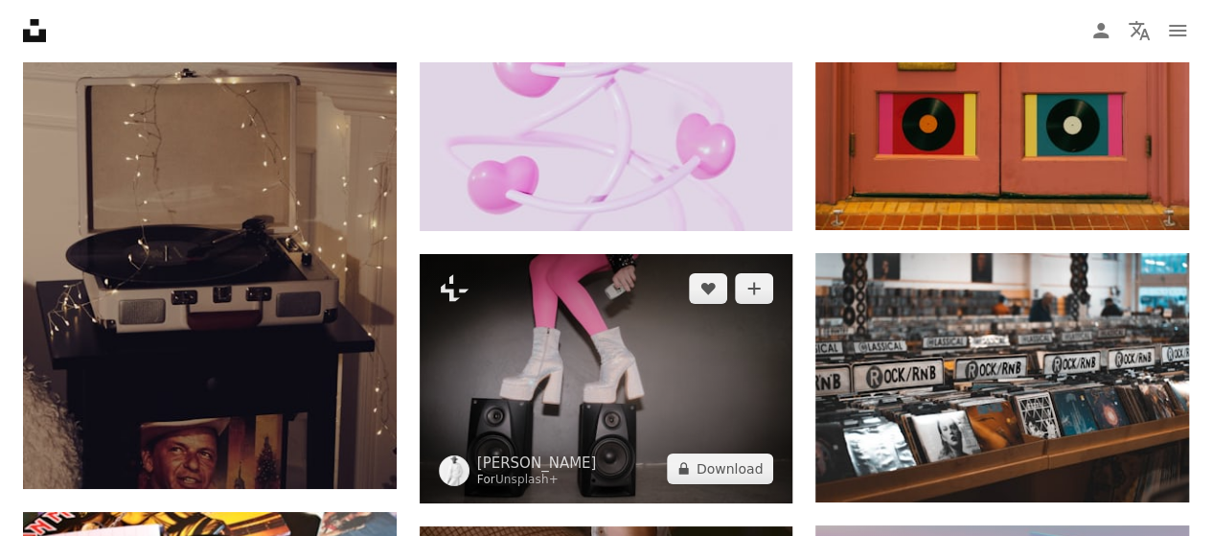
click at [674, 296] on img at bounding box center [607, 378] width 374 height 249
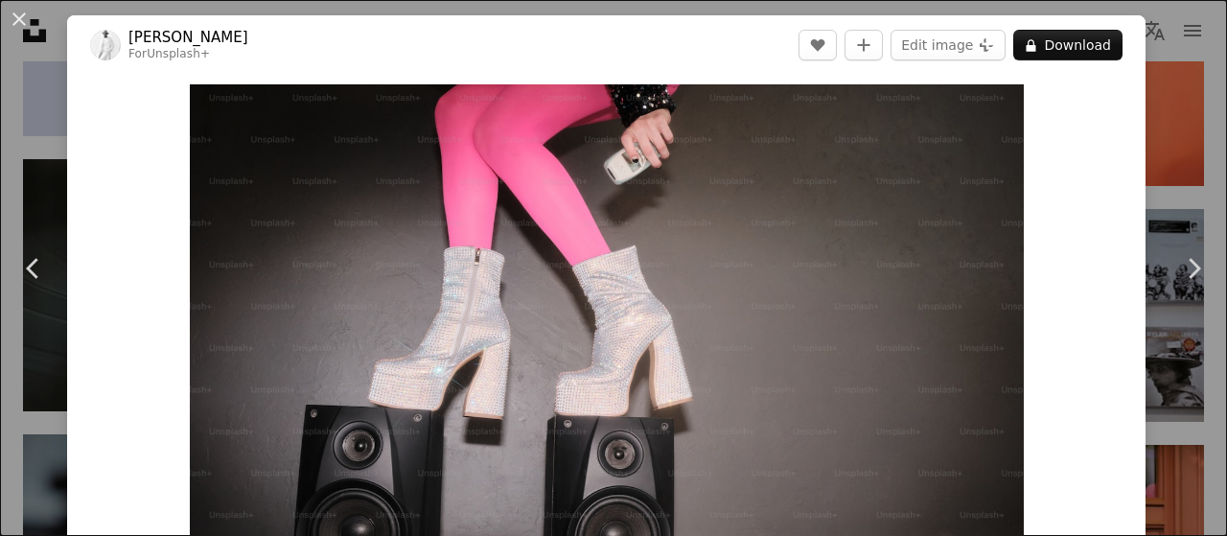
drag, startPoint x: 35, startPoint y: 18, endPoint x: 27, endPoint y: 28, distance: 12.9
click at [31, 18] on button "An X shape" at bounding box center [19, 19] width 23 height 23
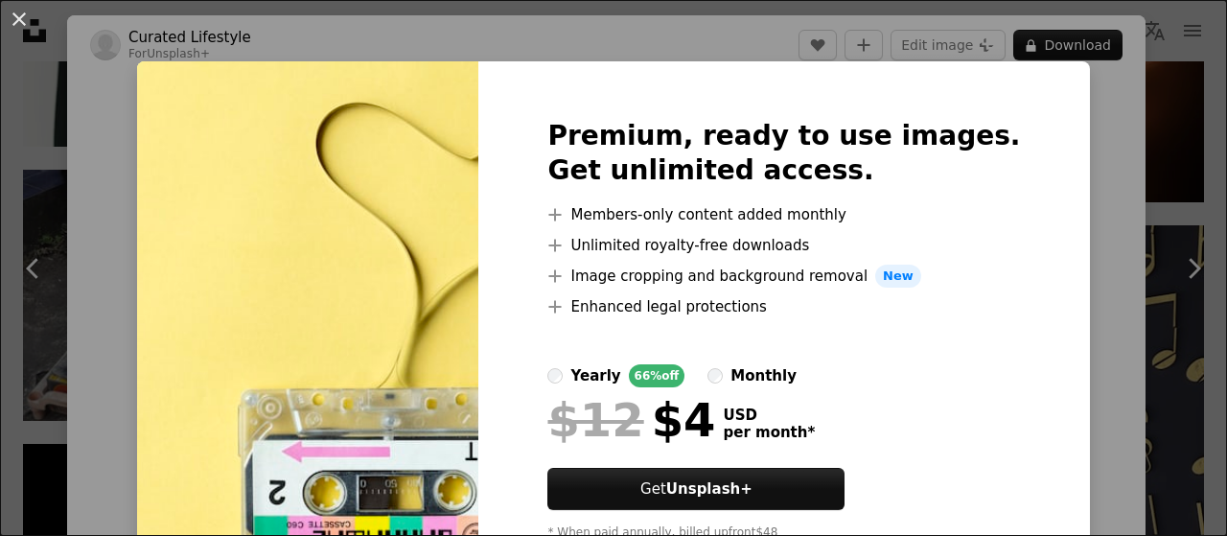
scroll to position [96, 0]
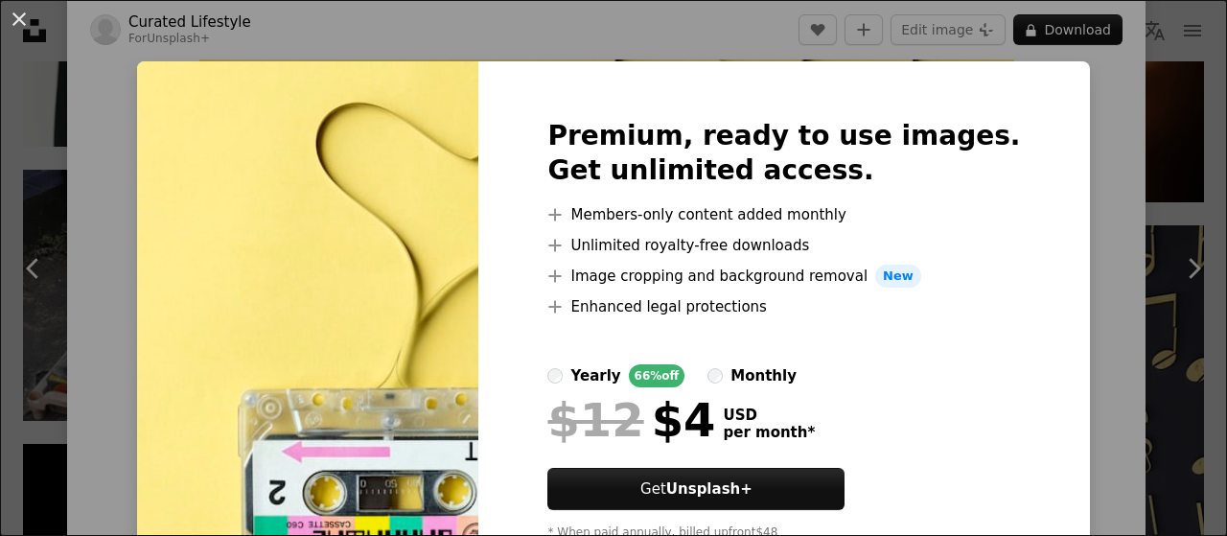
drag, startPoint x: 22, startPoint y: 18, endPoint x: 211, endPoint y: 244, distance: 294.6
click at [22, 18] on button "An X shape" at bounding box center [19, 19] width 23 height 23
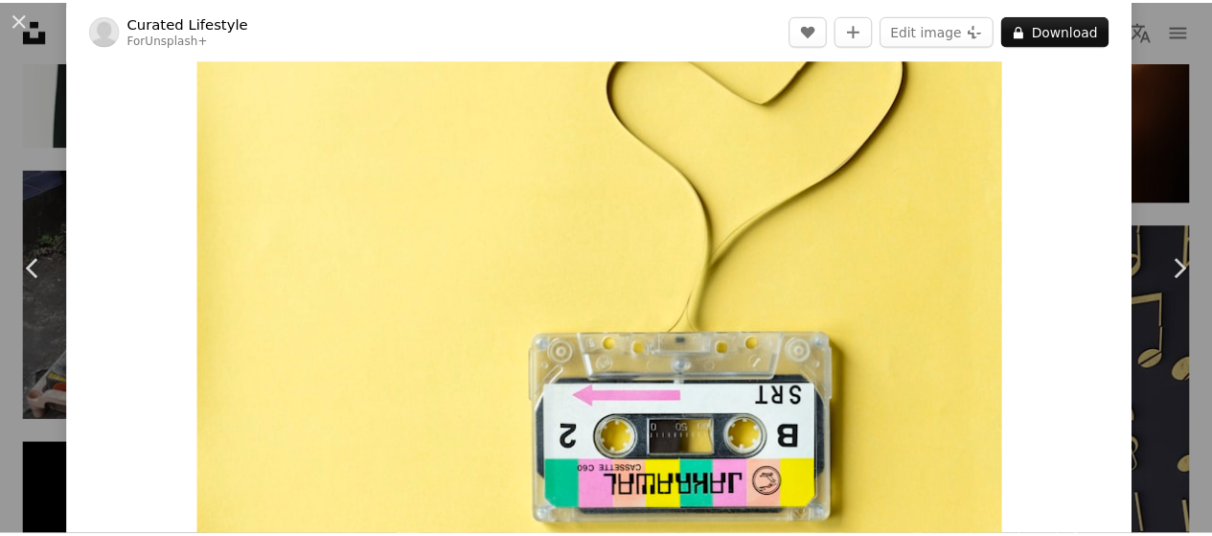
scroll to position [58, 0]
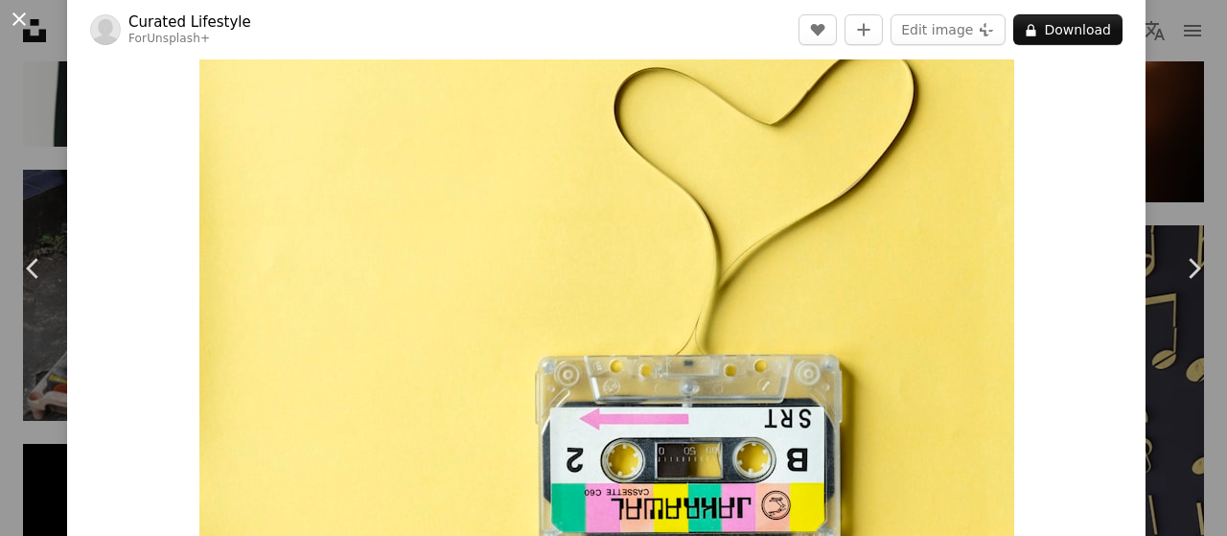
click at [19, 21] on button "An X shape" at bounding box center [19, 19] width 23 height 23
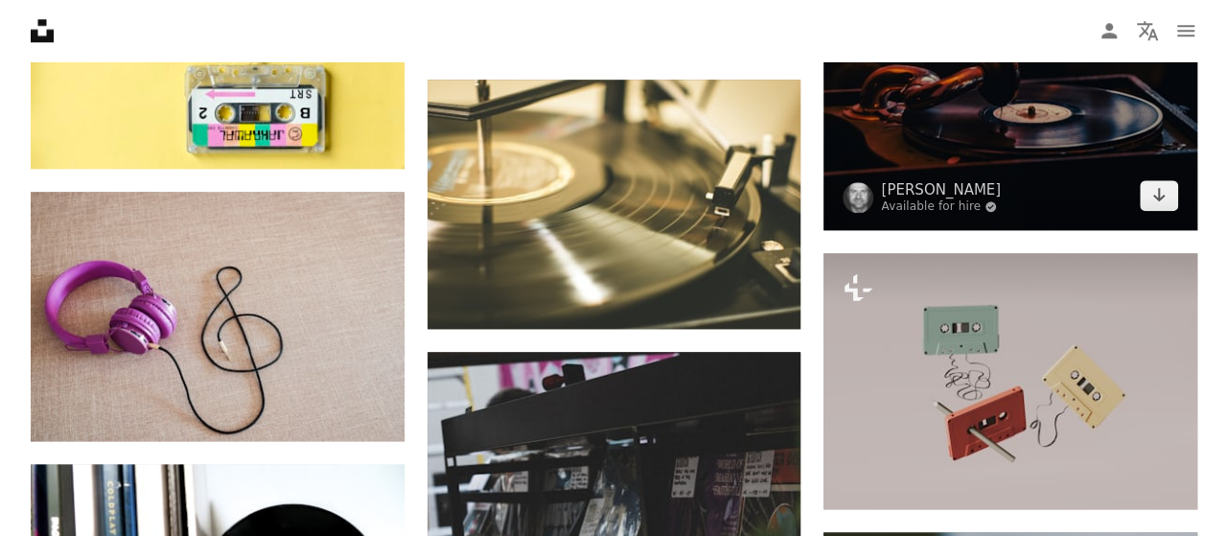
scroll to position [70148, 0]
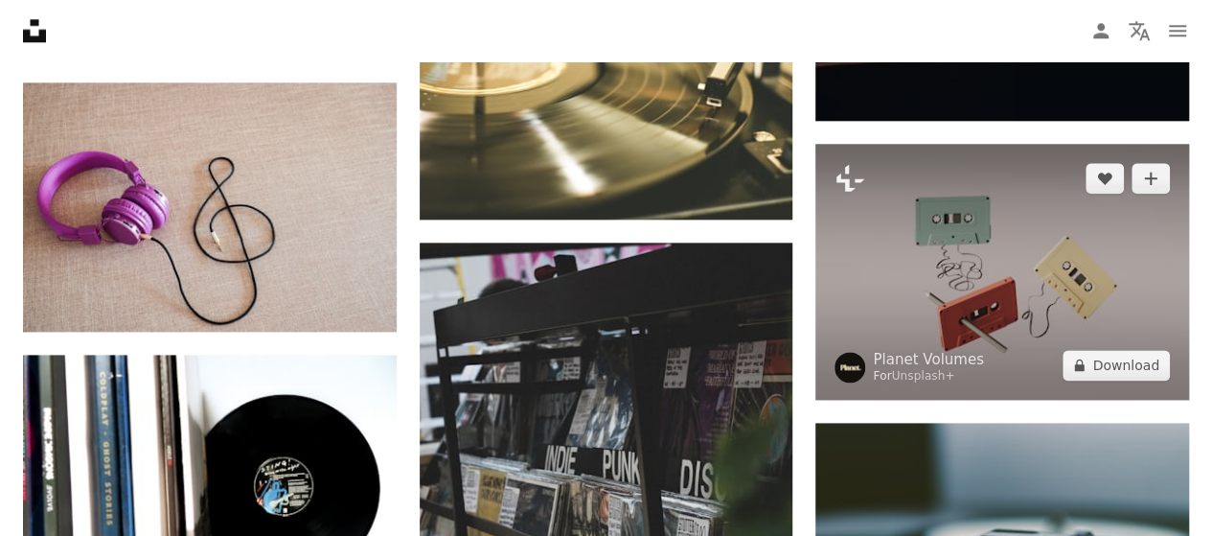
click at [1051, 220] on img at bounding box center [1003, 272] width 374 height 256
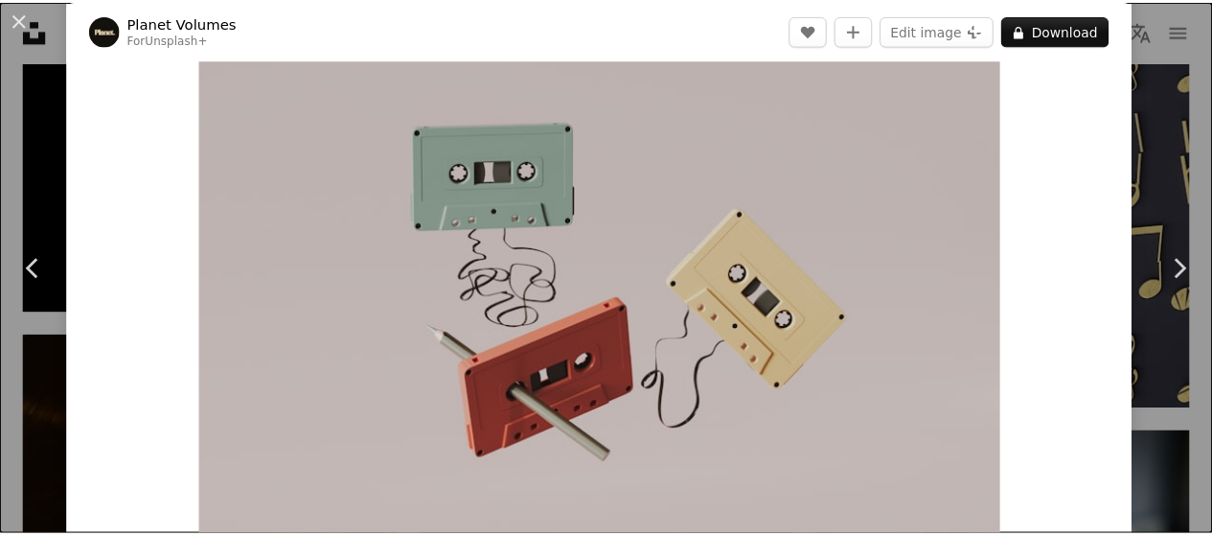
scroll to position [66, 0]
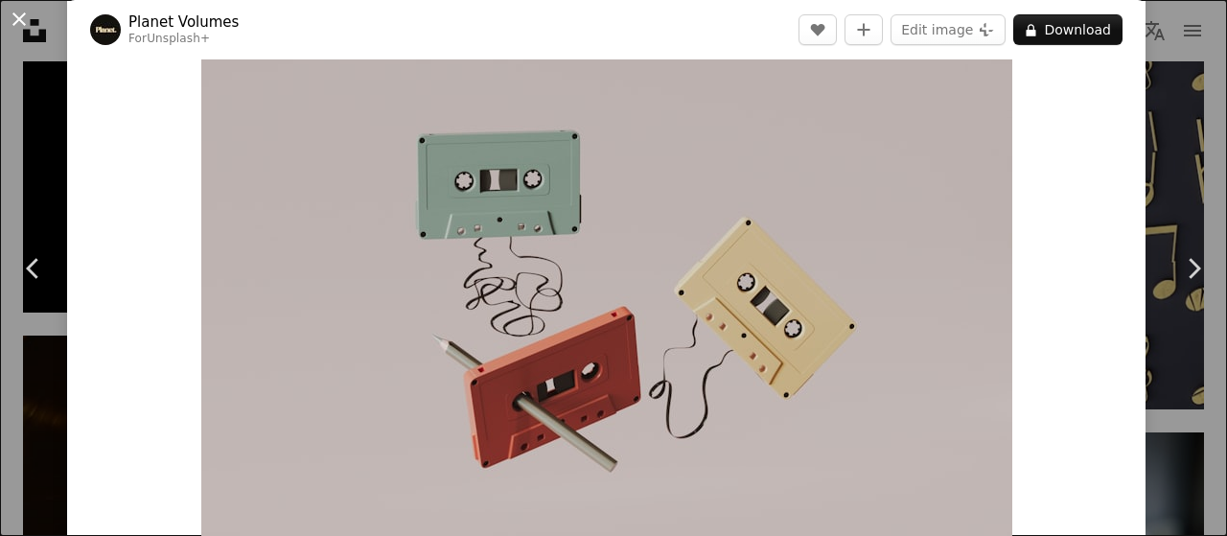
click at [24, 20] on button "An X shape" at bounding box center [19, 19] width 23 height 23
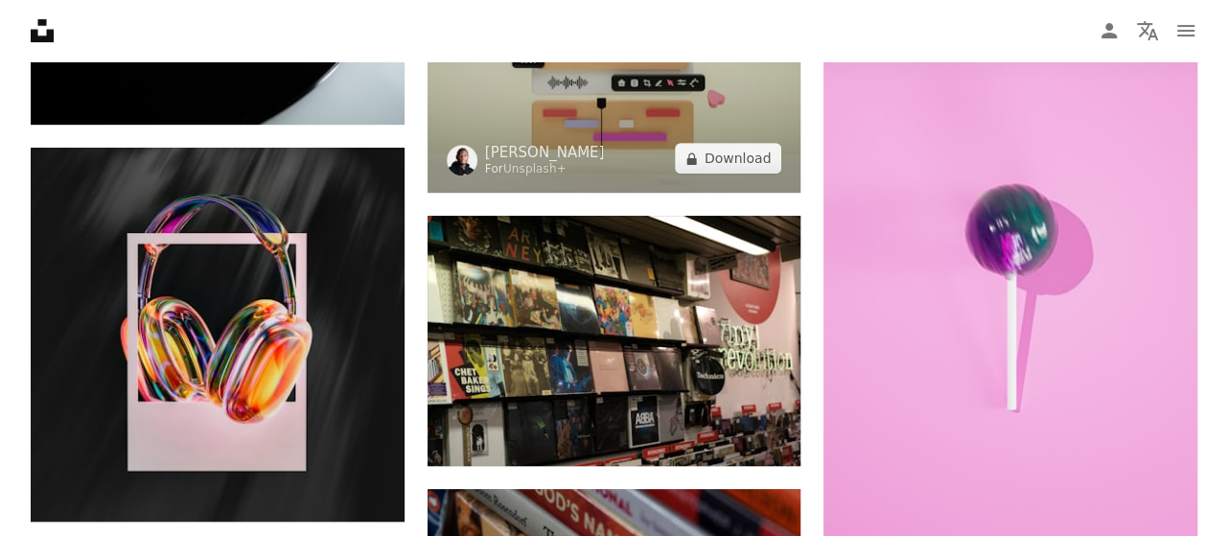
scroll to position [73119, 0]
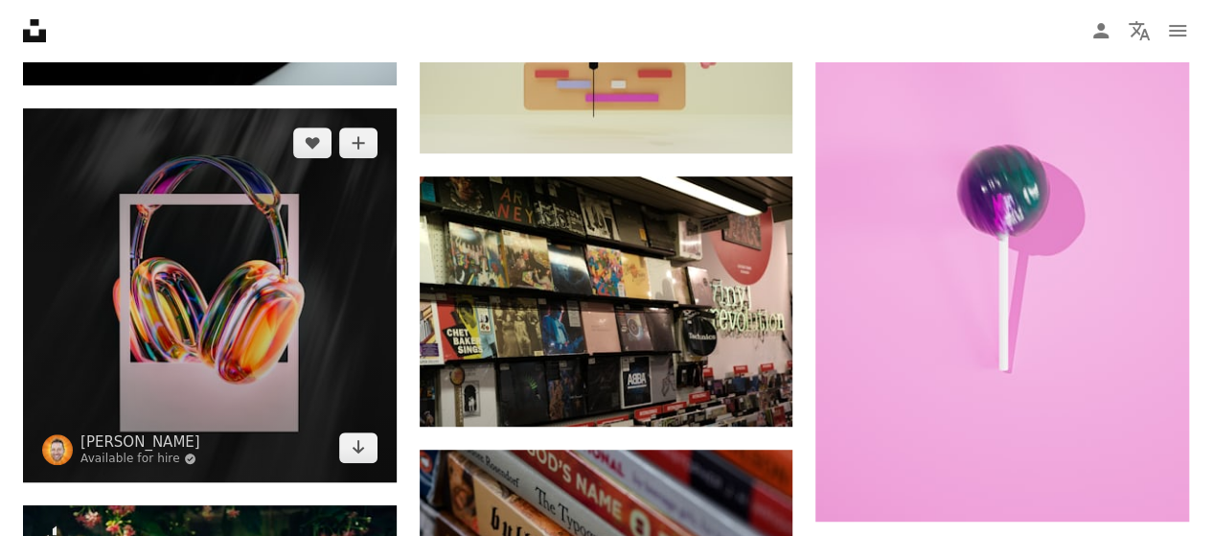
click at [241, 247] on img at bounding box center [210, 295] width 374 height 374
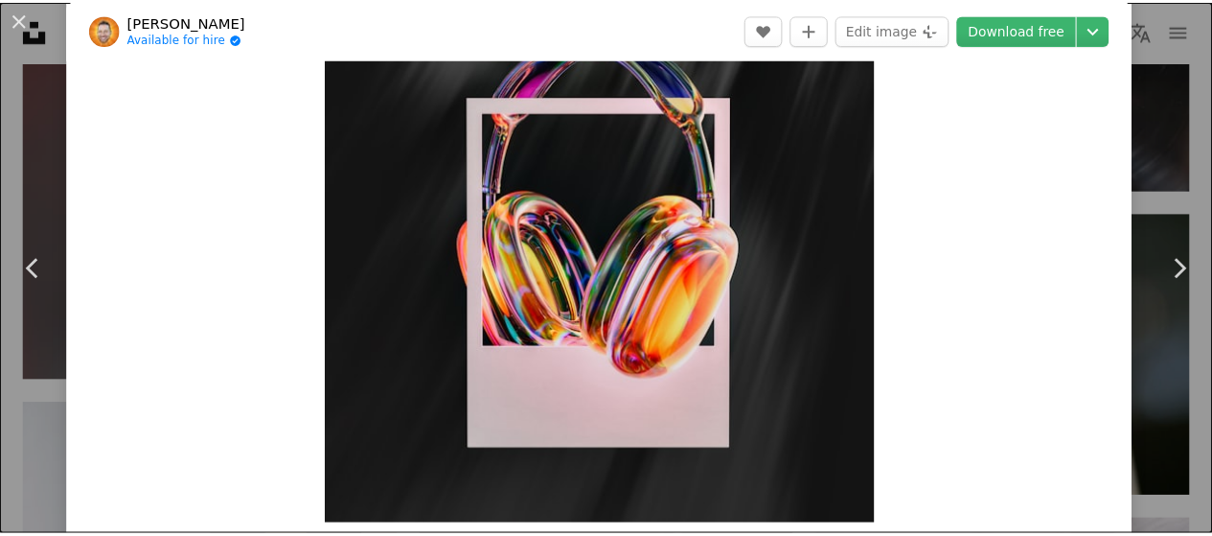
scroll to position [77, 0]
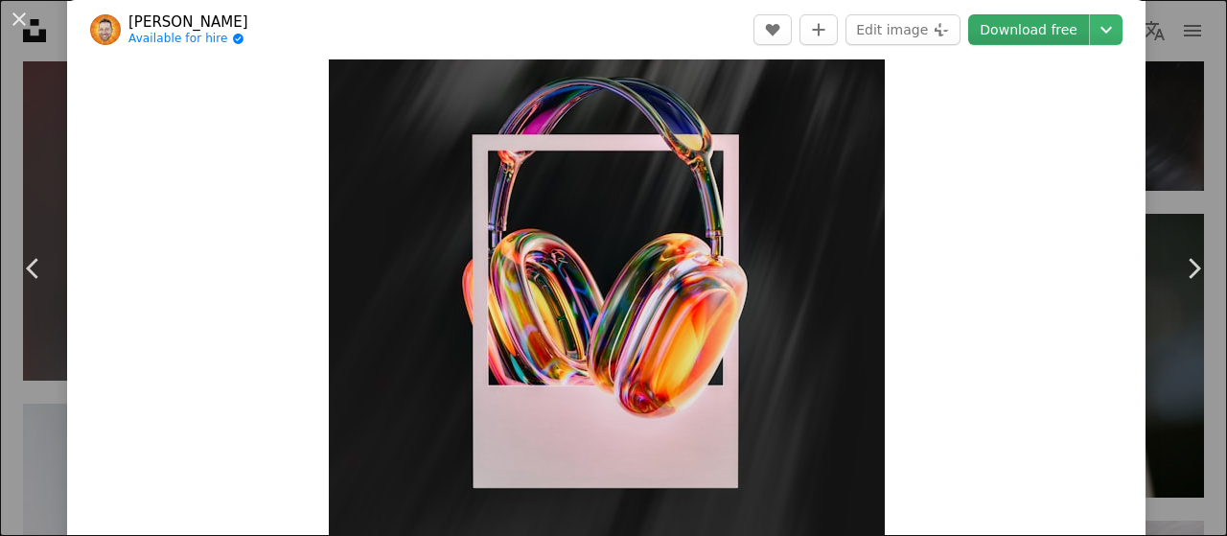
click at [1026, 35] on link "Download free" at bounding box center [1028, 29] width 121 height 31
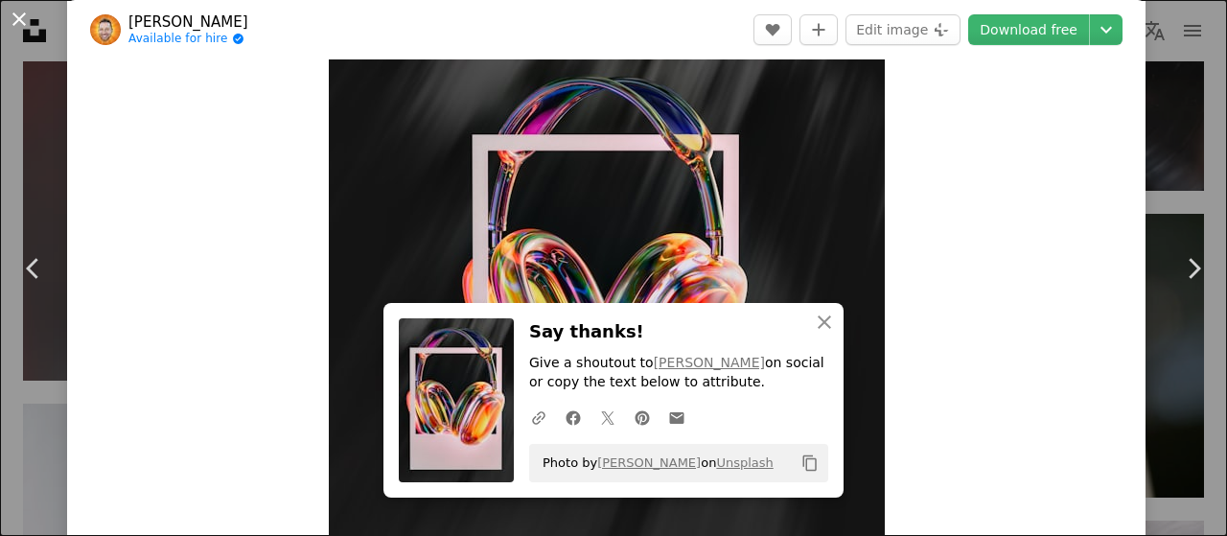
click at [25, 23] on button "An X shape" at bounding box center [19, 19] width 23 height 23
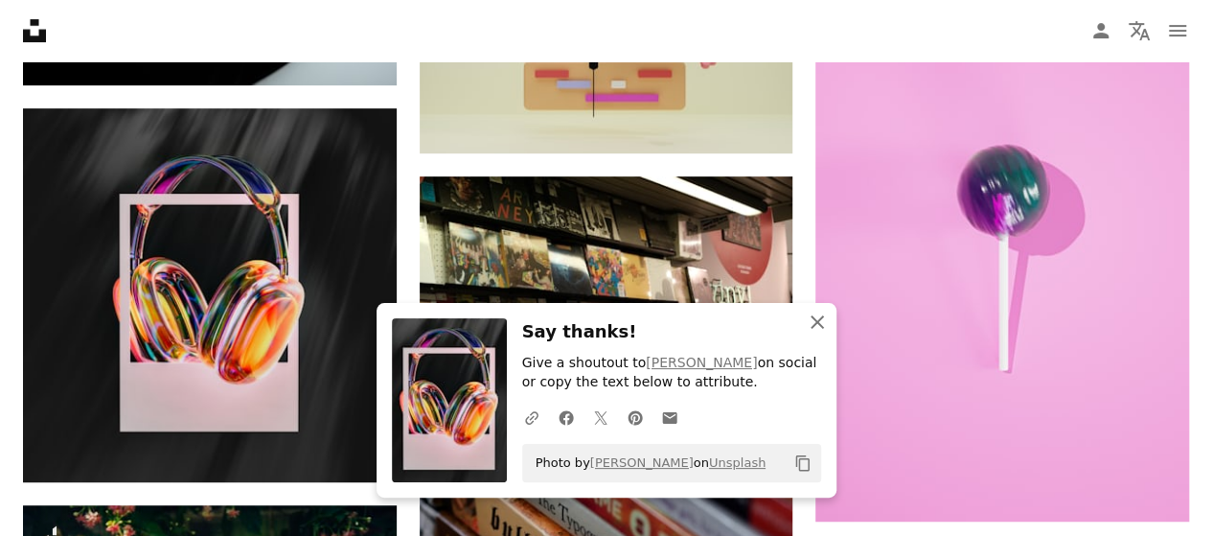
click at [814, 326] on icon "button" at bounding box center [817, 321] width 13 height 13
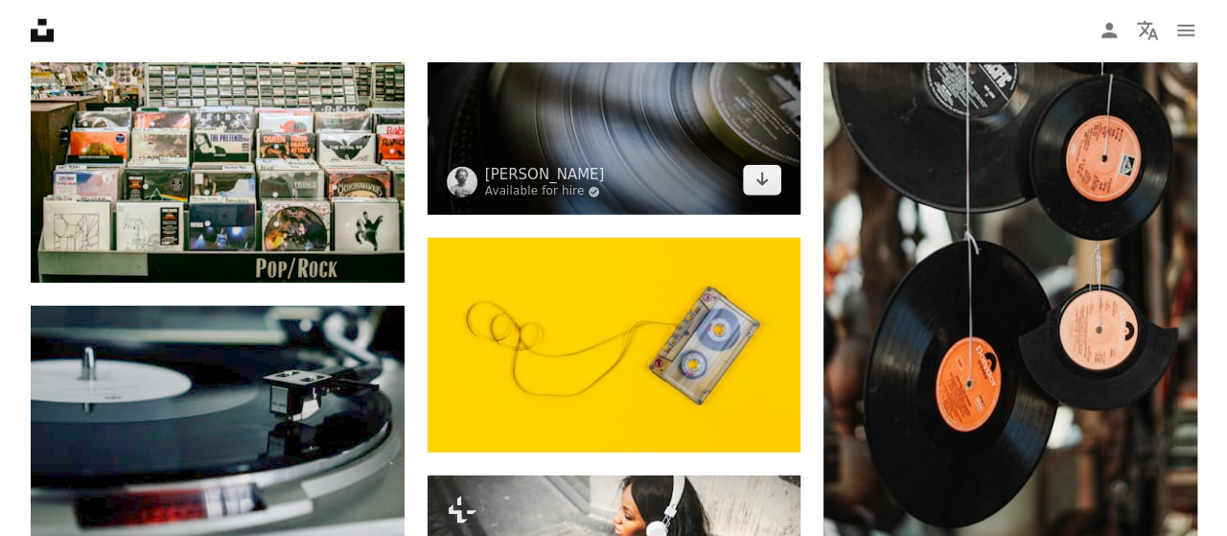
scroll to position [75227, 0]
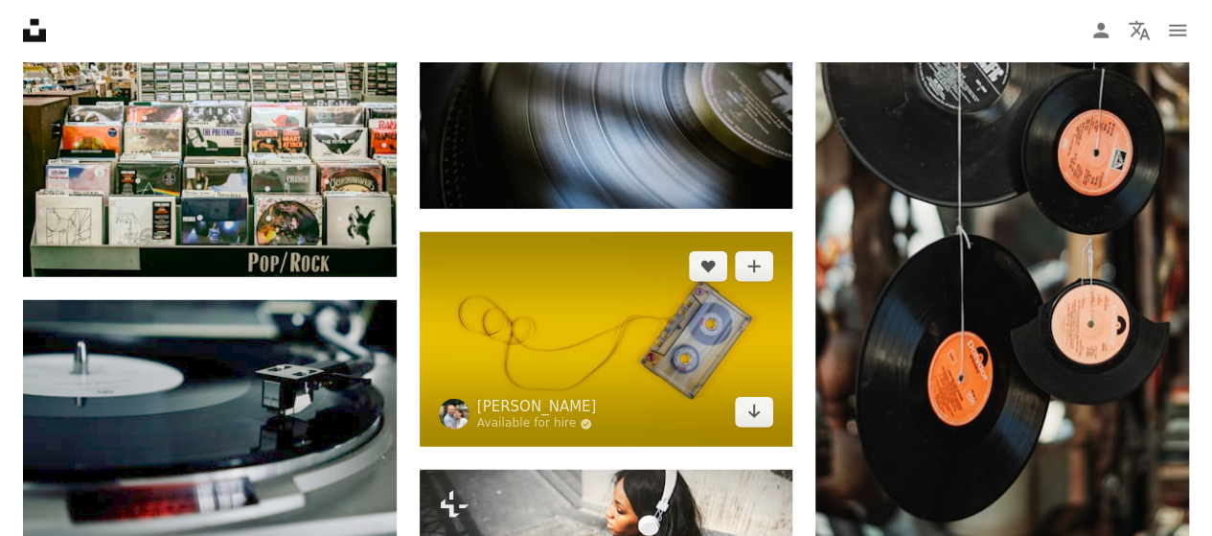
click at [565, 280] on img at bounding box center [607, 339] width 374 height 215
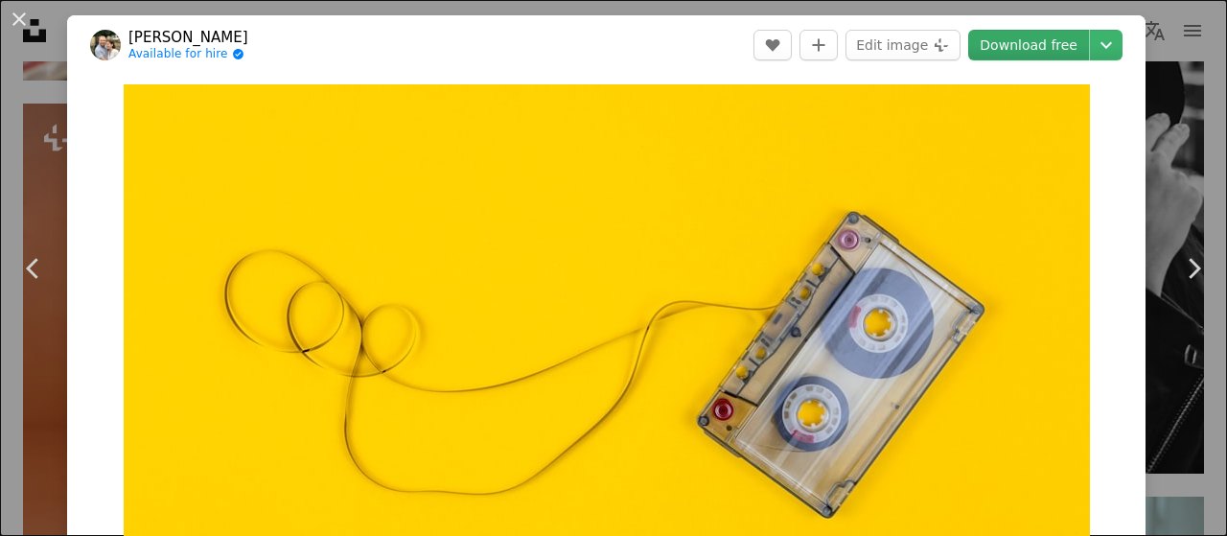
click at [995, 38] on link "Download free" at bounding box center [1028, 45] width 121 height 31
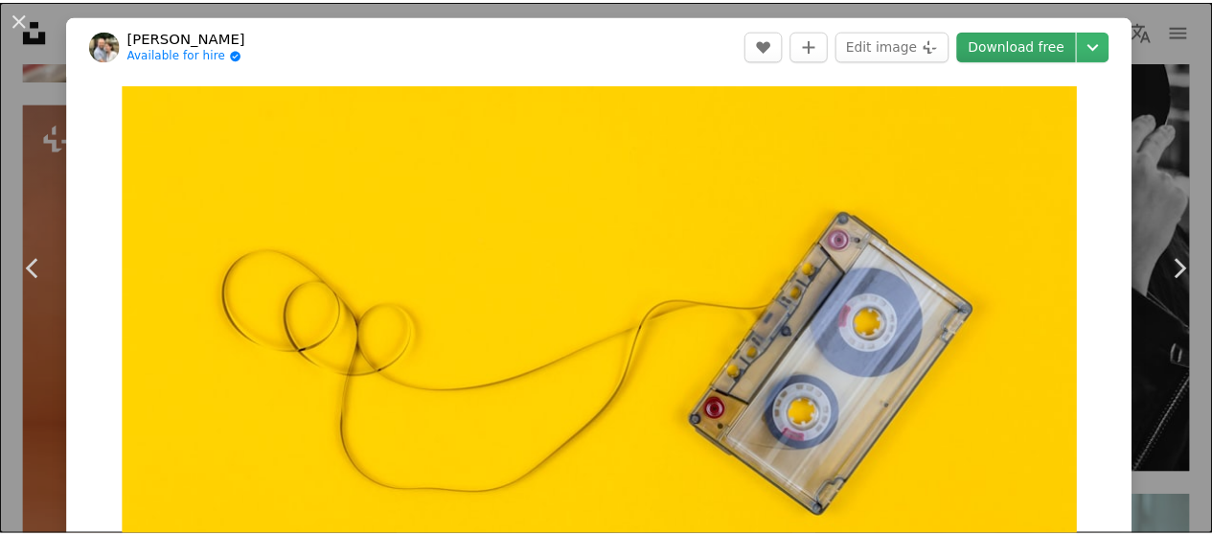
scroll to position [96, 0]
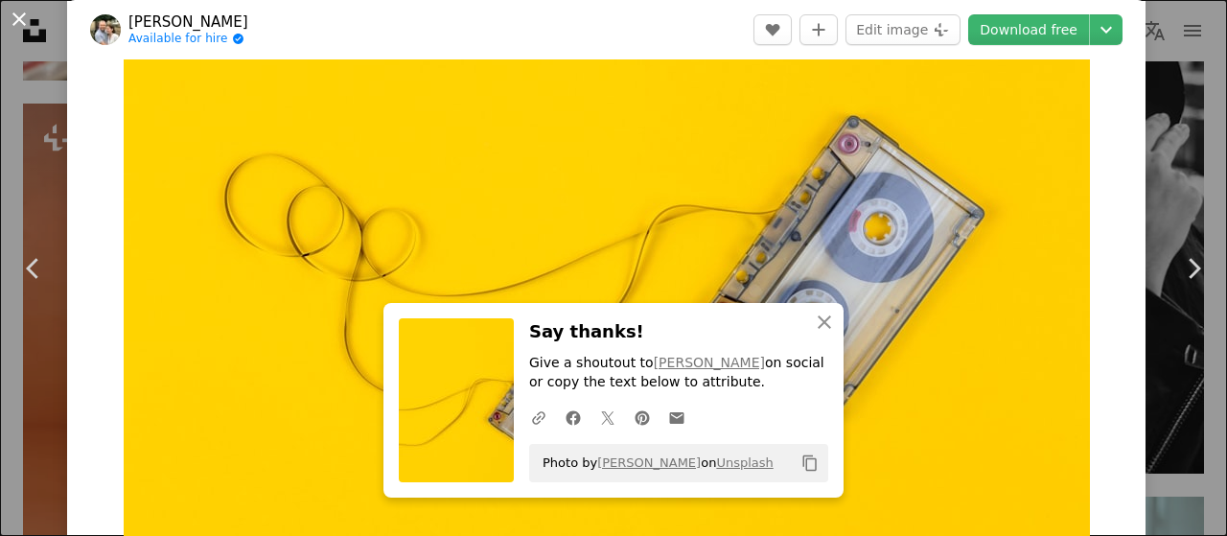
click at [24, 25] on button "An X shape" at bounding box center [19, 19] width 23 height 23
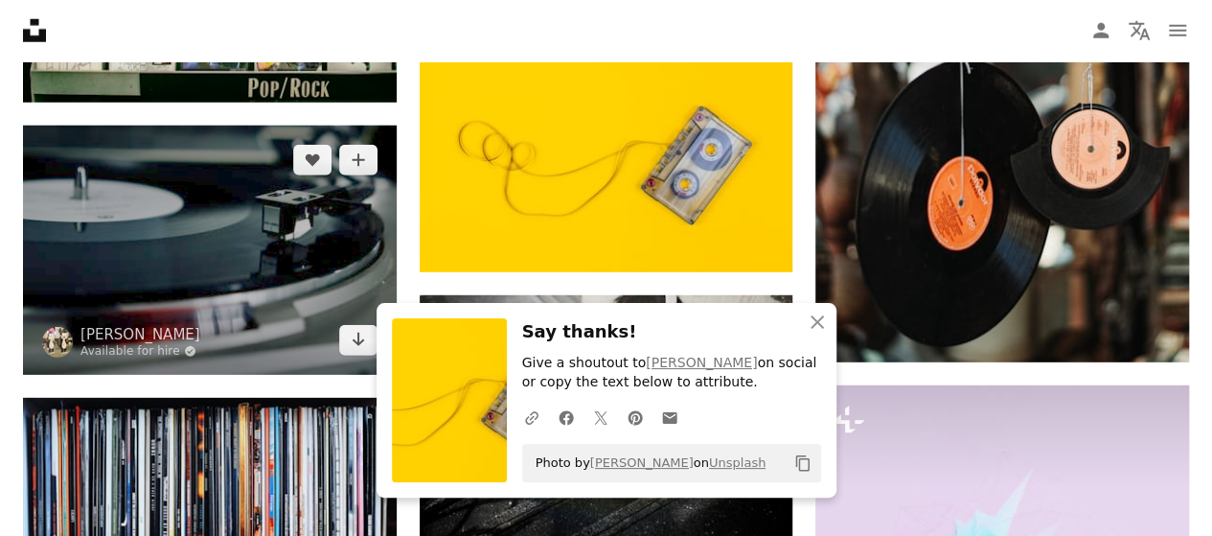
scroll to position [75419, 0]
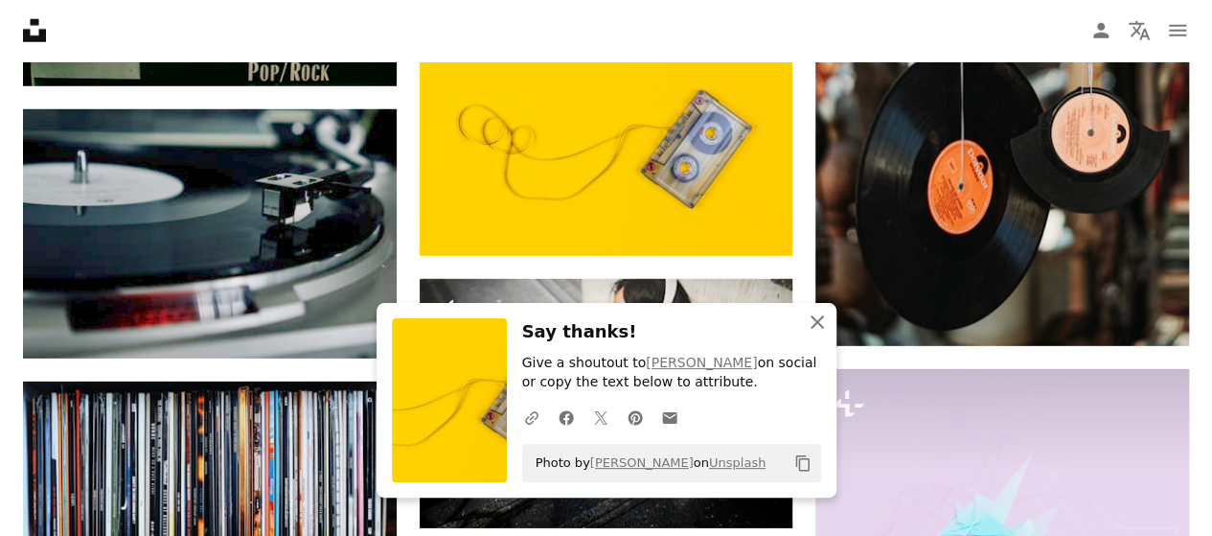
click at [824, 318] on icon "An X shape" at bounding box center [817, 321] width 23 height 23
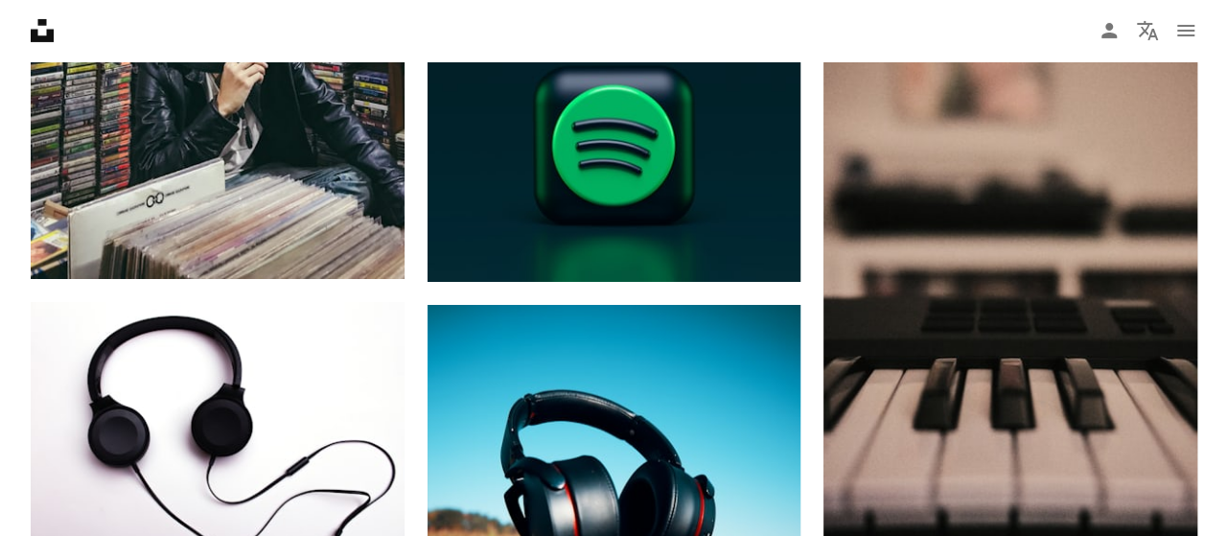
scroll to position [79635, 0]
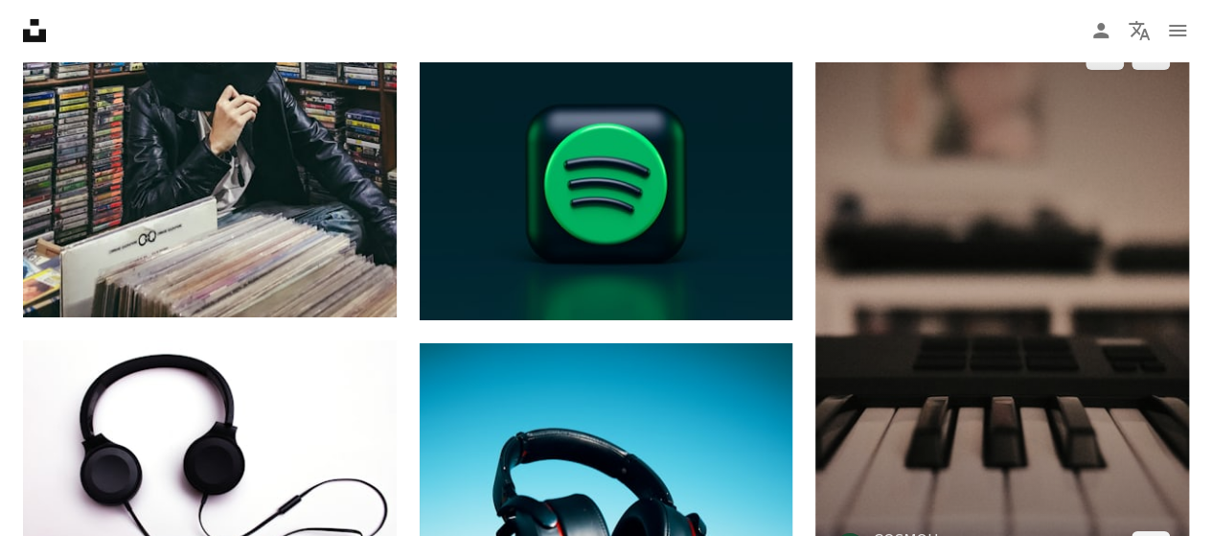
click at [1039, 249] on img at bounding box center [1003, 300] width 374 height 560
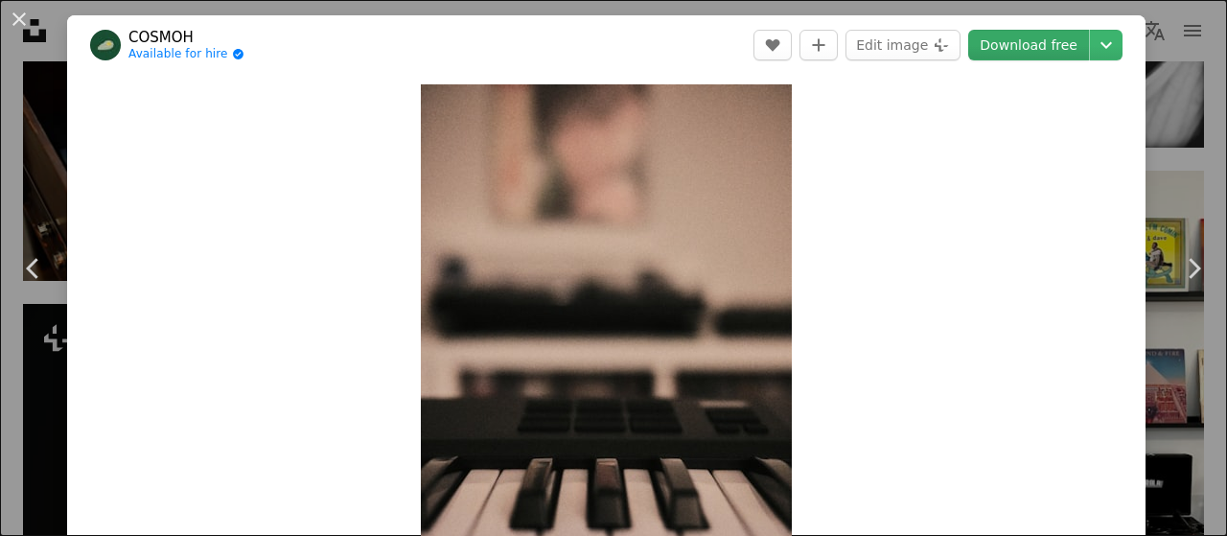
click at [1007, 47] on link "Download free" at bounding box center [1028, 45] width 121 height 31
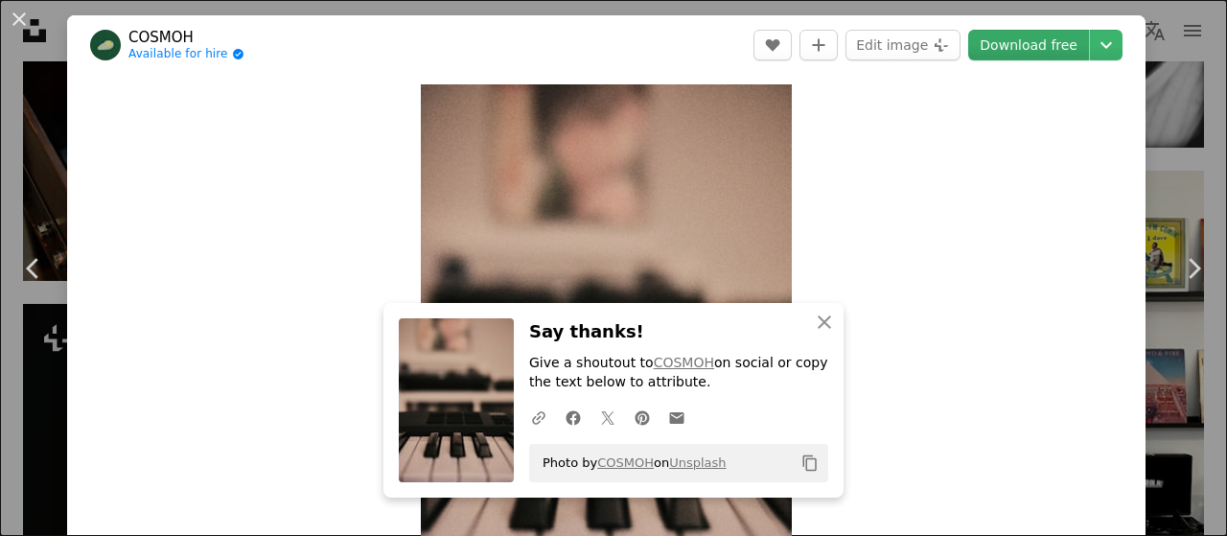
click at [993, 45] on link "Download free" at bounding box center [1028, 45] width 121 height 31
drag, startPoint x: 23, startPoint y: 18, endPoint x: 345, endPoint y: 217, distance: 378.2
click at [25, 17] on button "An X shape" at bounding box center [19, 19] width 23 height 23
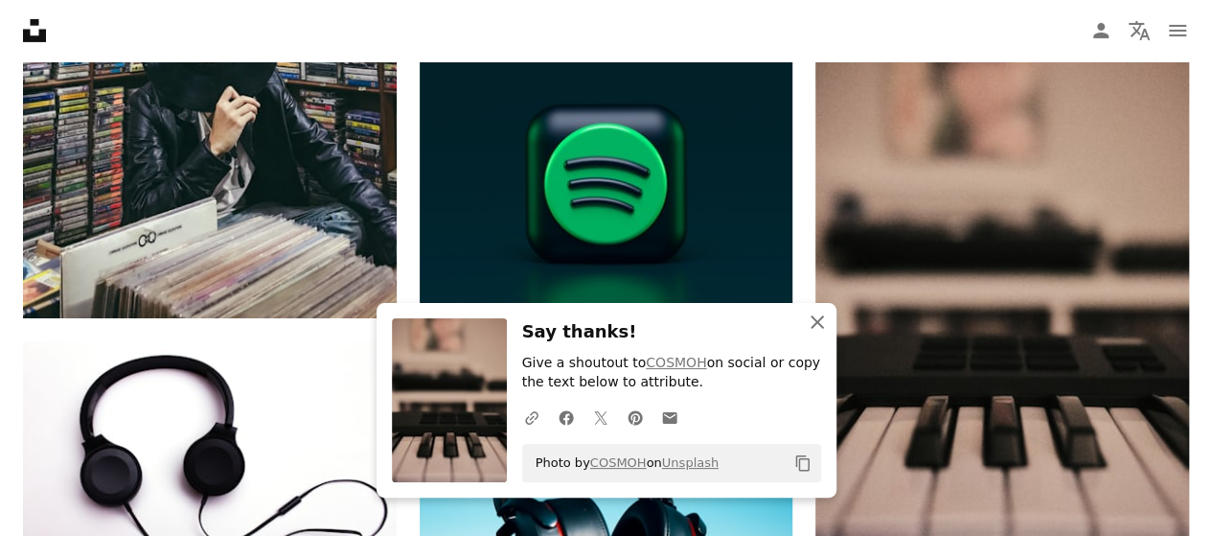
click at [807, 323] on icon "An X shape" at bounding box center [817, 321] width 23 height 23
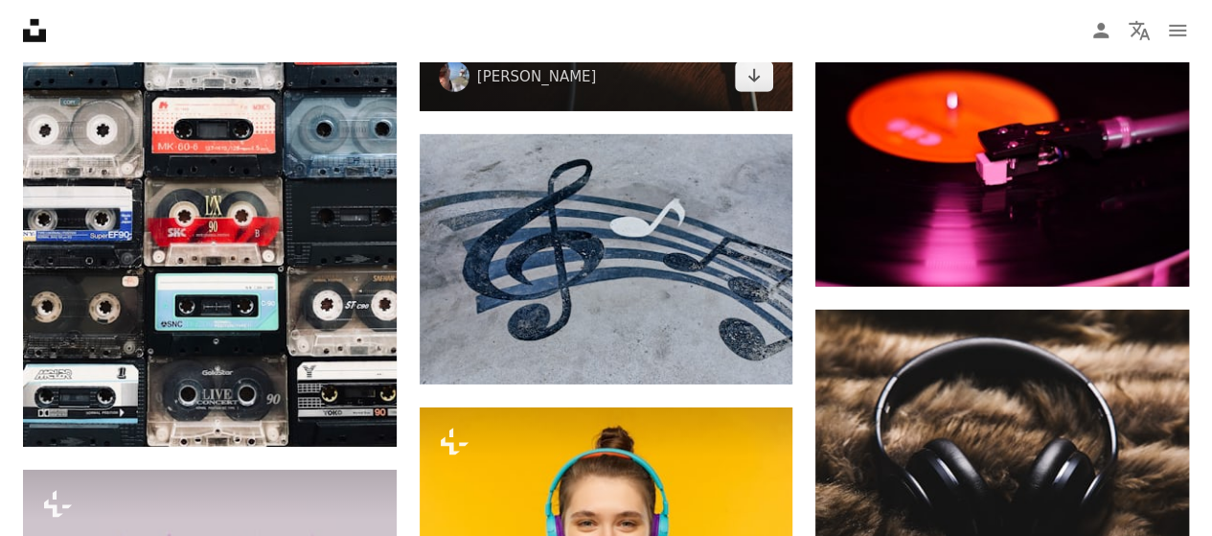
scroll to position [82798, 0]
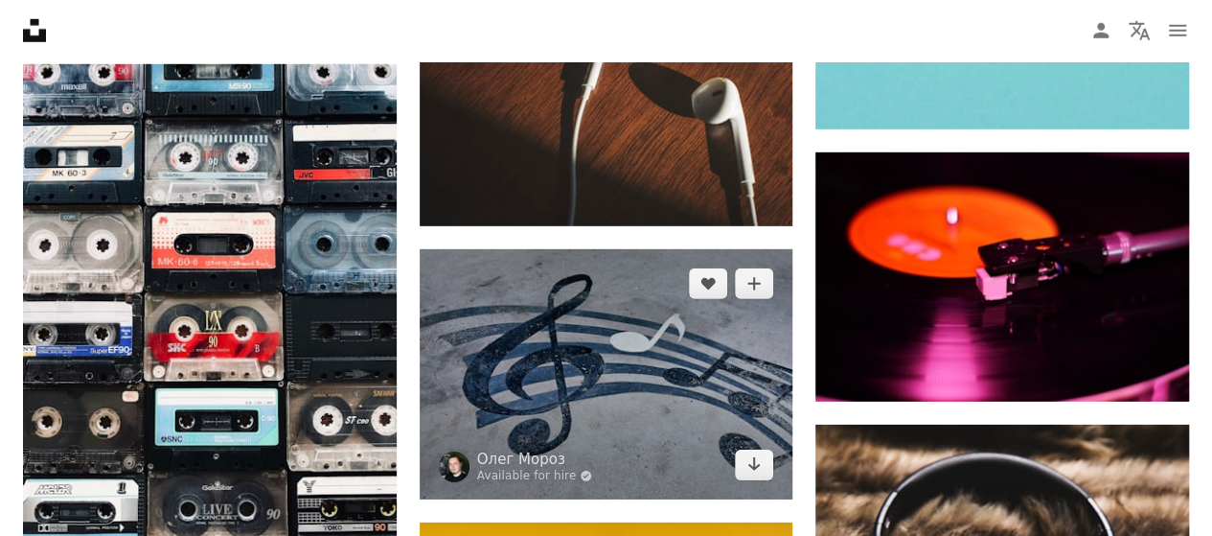
click at [629, 352] on img at bounding box center [607, 373] width 374 height 249
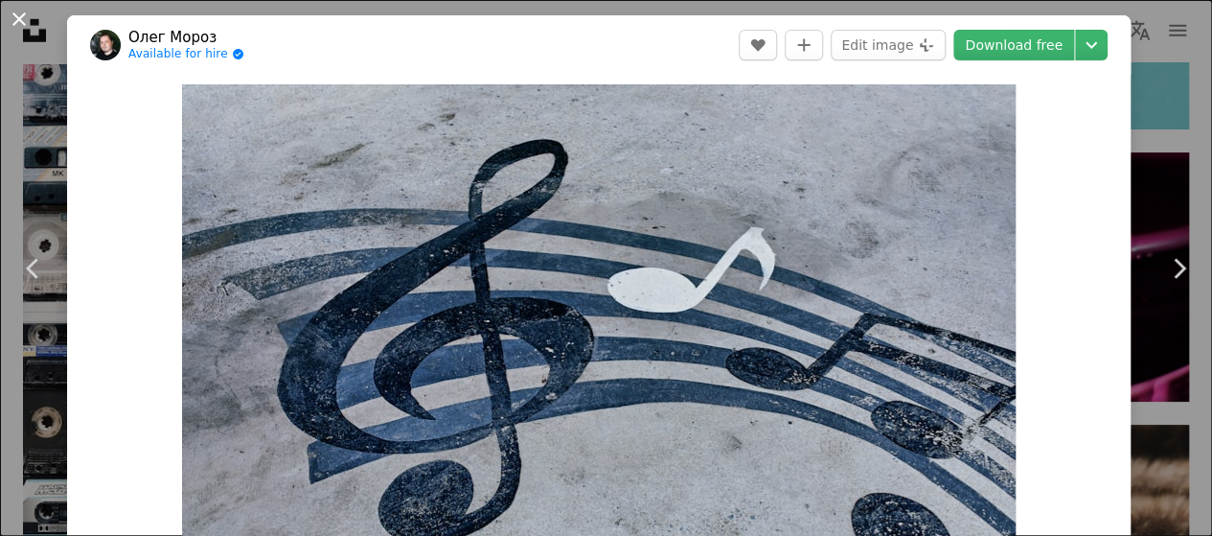
click at [23, 26] on button "An X shape" at bounding box center [19, 19] width 23 height 23
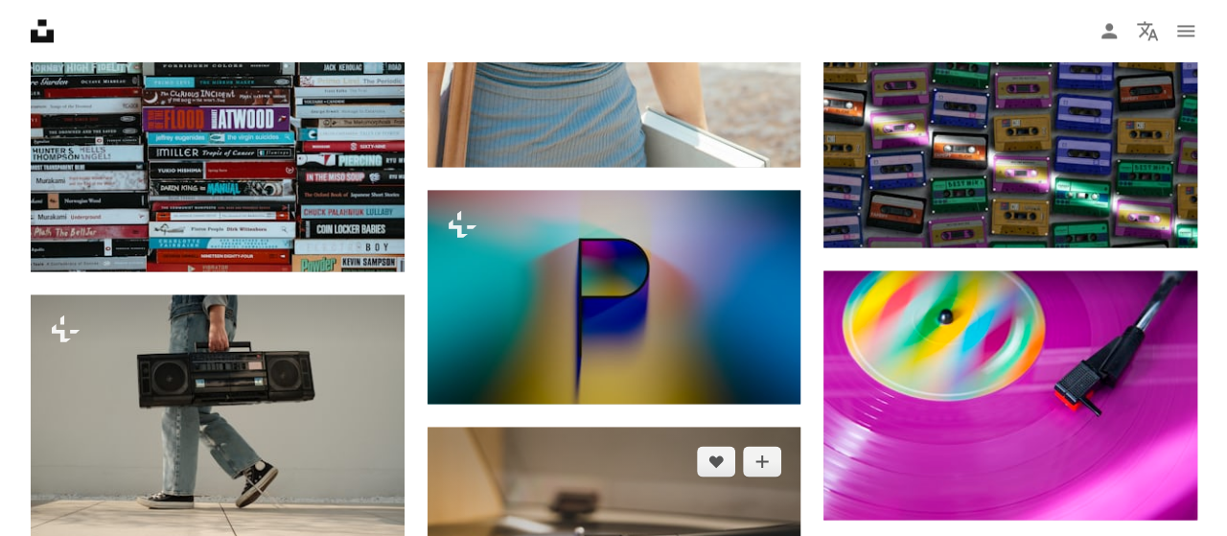
scroll to position [96214, 0]
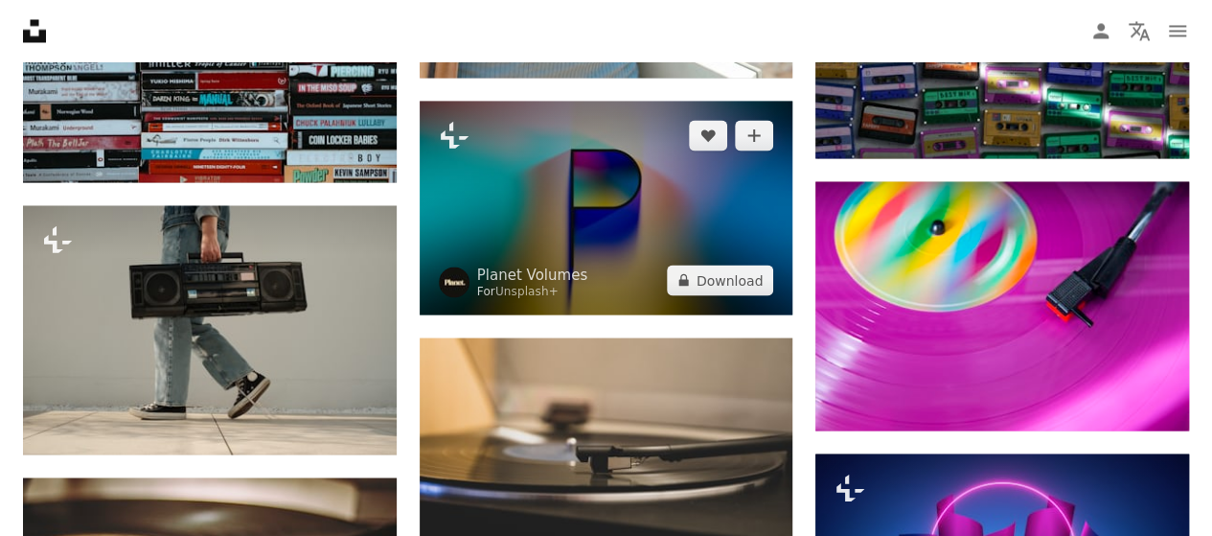
click at [571, 204] on img at bounding box center [607, 208] width 374 height 214
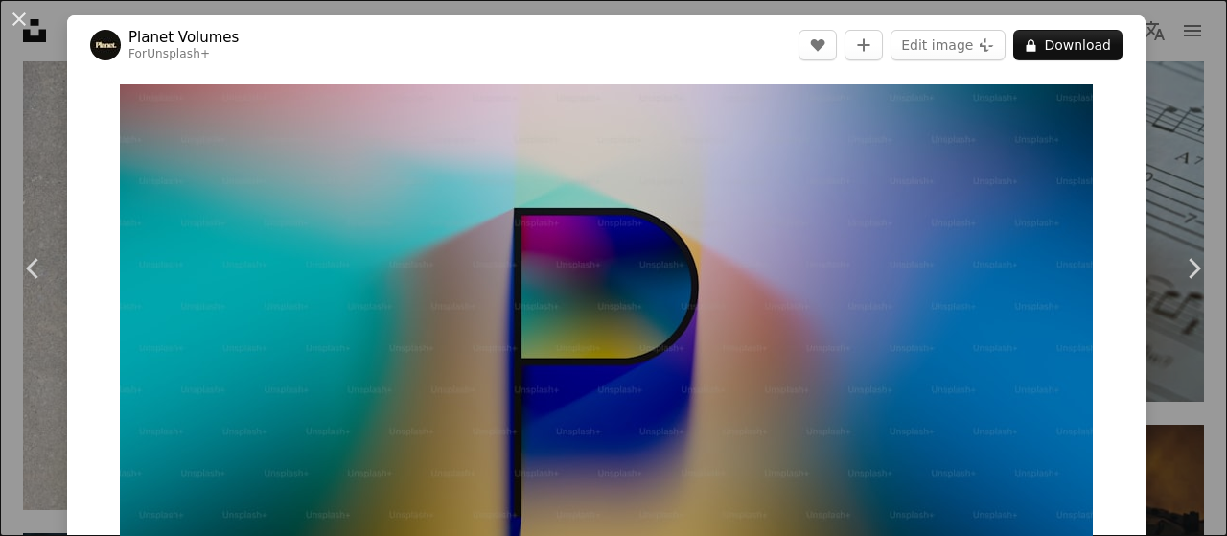
drag, startPoint x: 16, startPoint y: 12, endPoint x: 46, endPoint y: 43, distance: 42.7
click at [15, 12] on button "An X shape" at bounding box center [19, 19] width 23 height 23
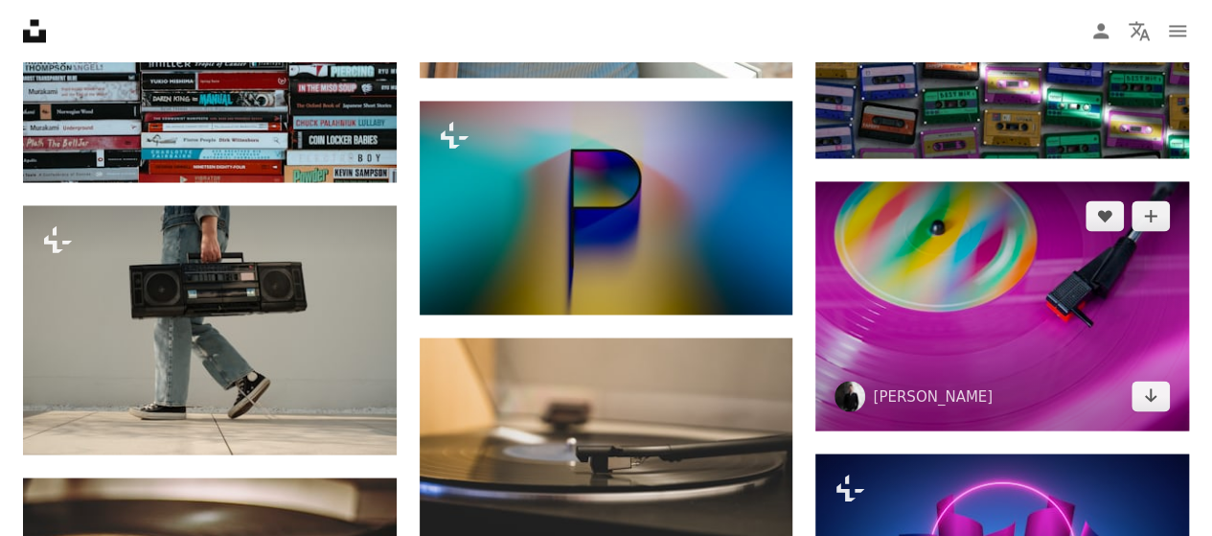
click at [955, 317] on img at bounding box center [1003, 305] width 374 height 249
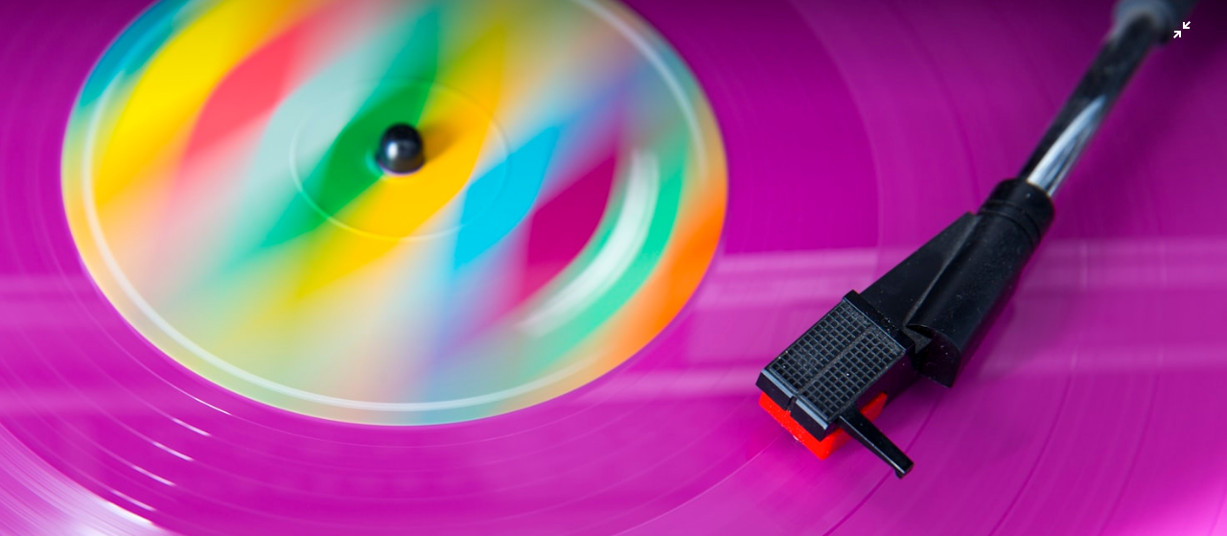
scroll to position [131, 0]
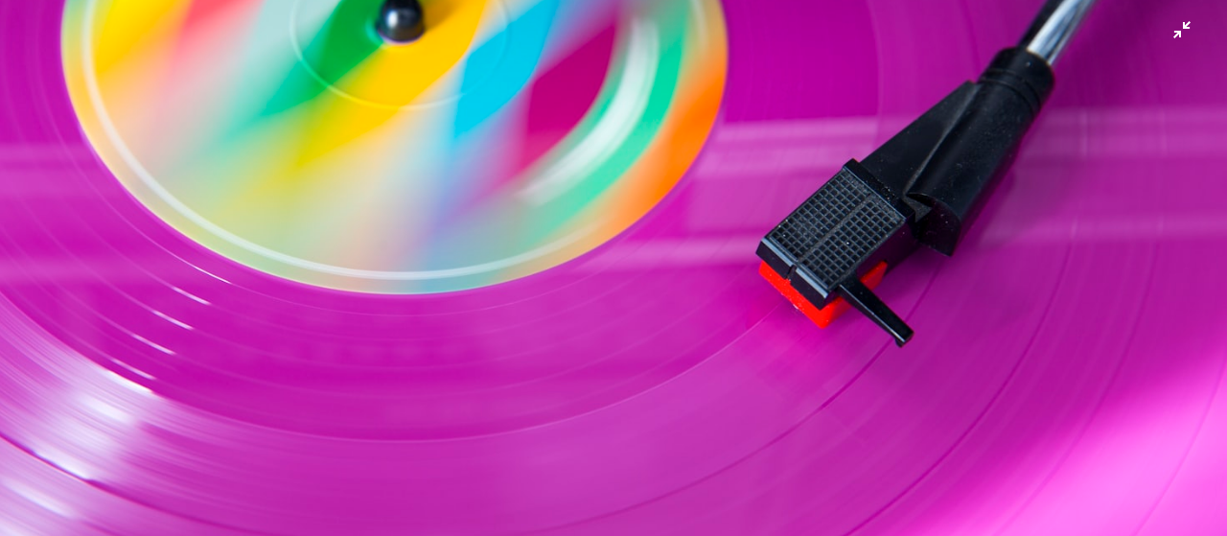
click at [686, 282] on img "Zoom out on this image" at bounding box center [613, 277] width 1229 height 819
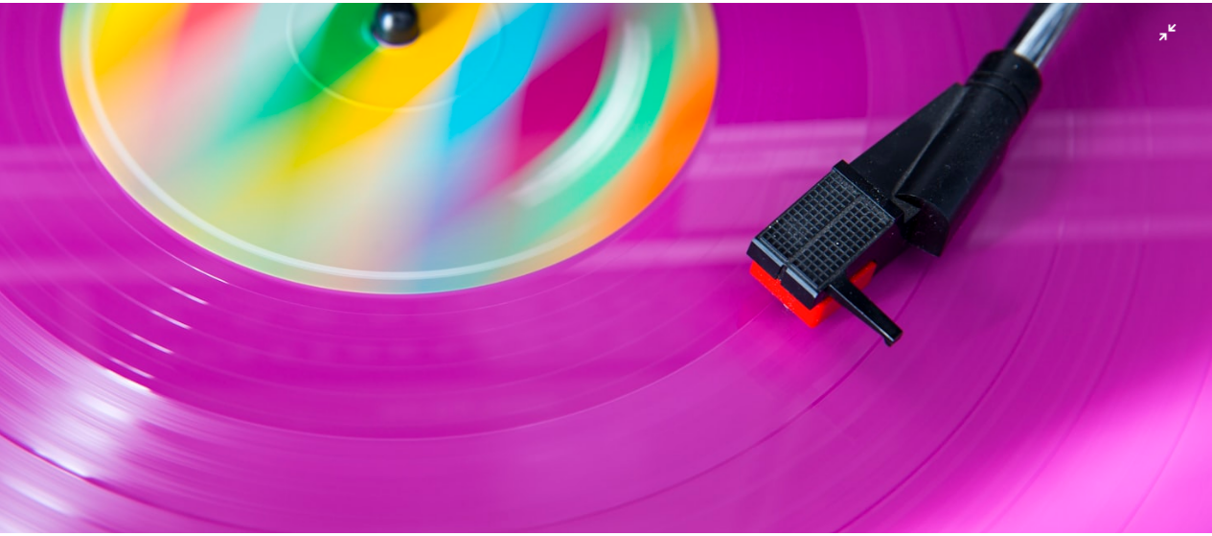
scroll to position [84, 0]
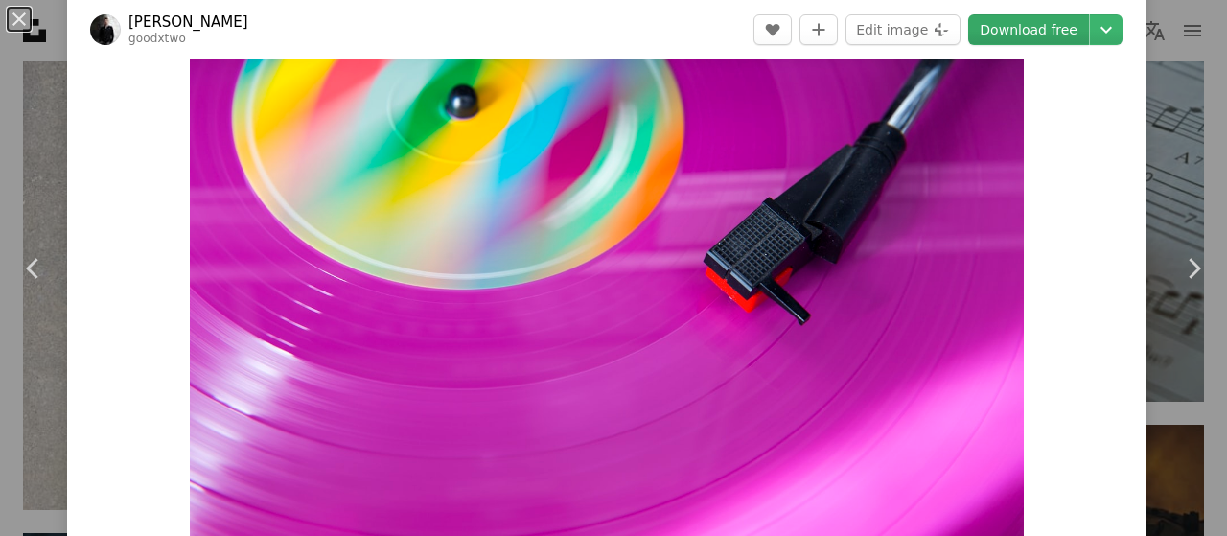
click at [1025, 28] on link "Download free" at bounding box center [1028, 29] width 121 height 31
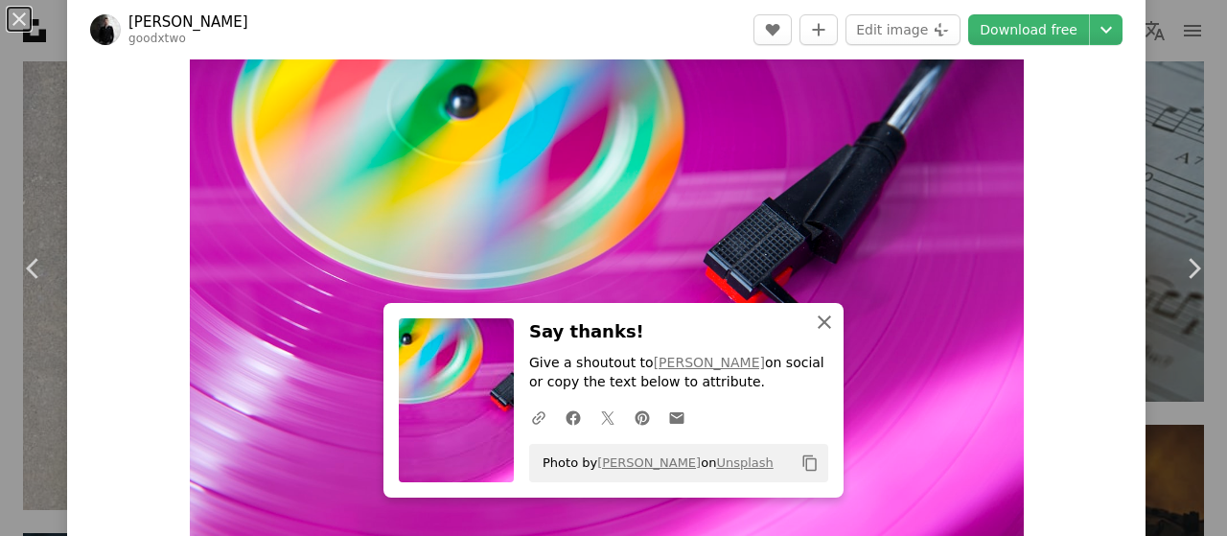
click at [815, 322] on icon "An X shape" at bounding box center [824, 321] width 23 height 23
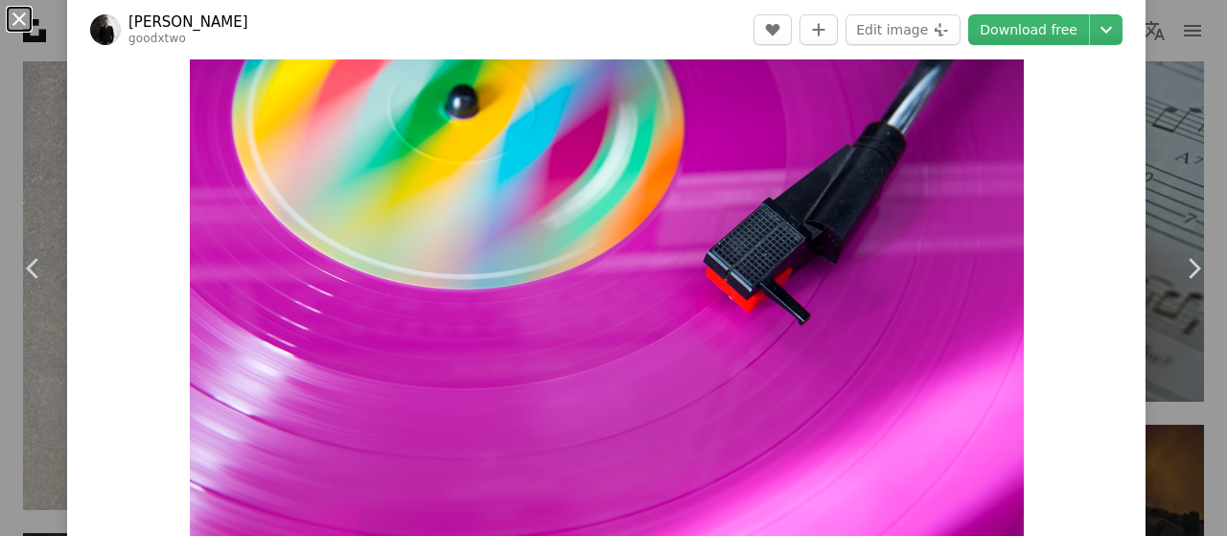
click at [27, 13] on button "An X shape" at bounding box center [19, 19] width 23 height 23
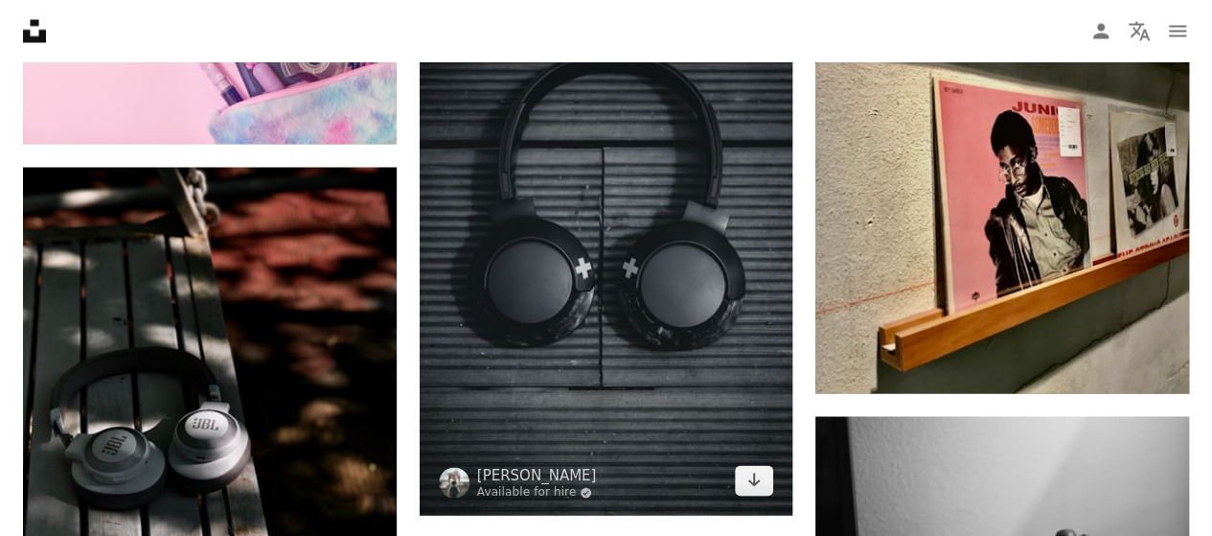
scroll to position [100143, 0]
